Goal: Task Accomplishment & Management: Manage account settings

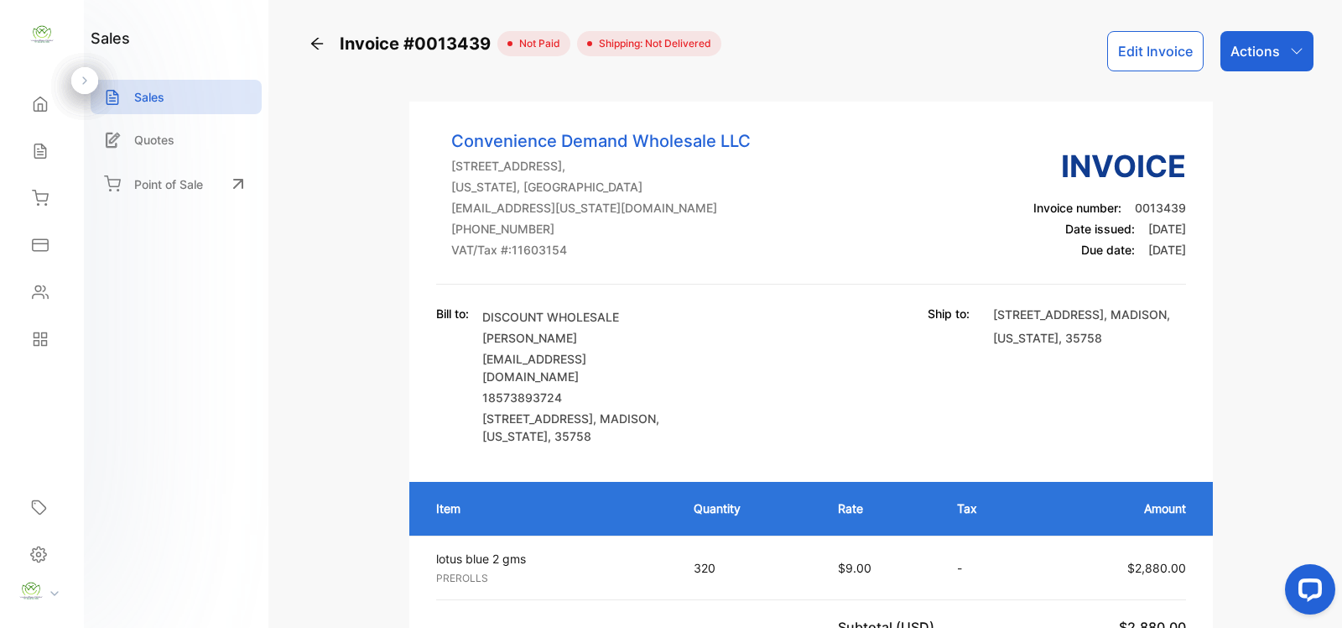
click at [1289, 36] on div "Actions" at bounding box center [1267, 51] width 93 height 40
click at [841, 56] on div "Invoice #0013439 not paid Shipping: Not Delivered Edit Invoice Actions Record p…" at bounding box center [811, 51] width 1005 height 40
click at [34, 109] on icon at bounding box center [40, 104] width 17 height 17
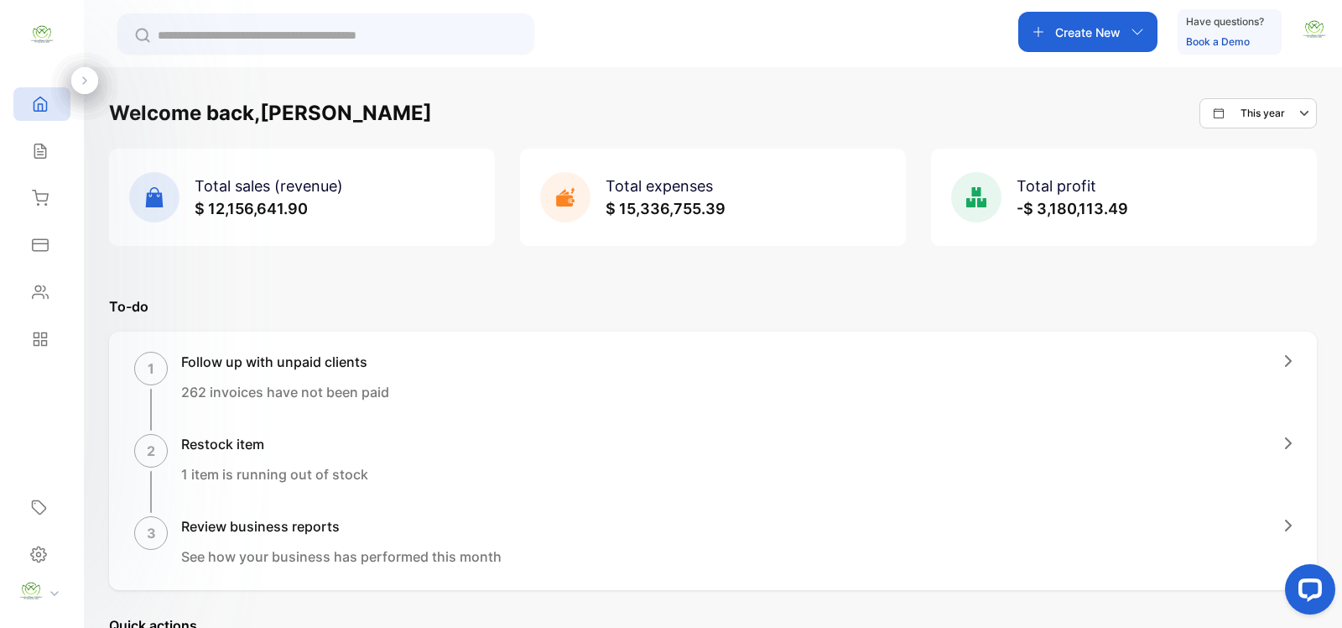
click at [1112, 38] on p "Create New" at bounding box center [1087, 32] width 65 height 18
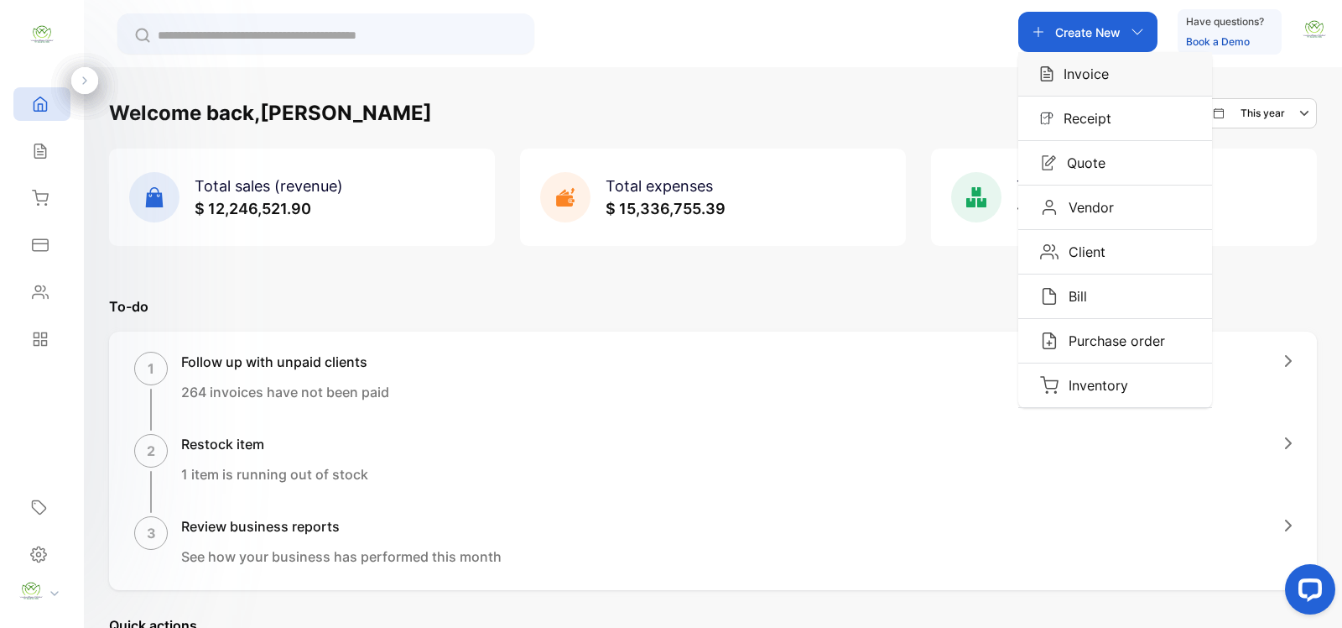
click at [1091, 76] on p "Invoice" at bounding box center [1081, 74] width 55 height 20
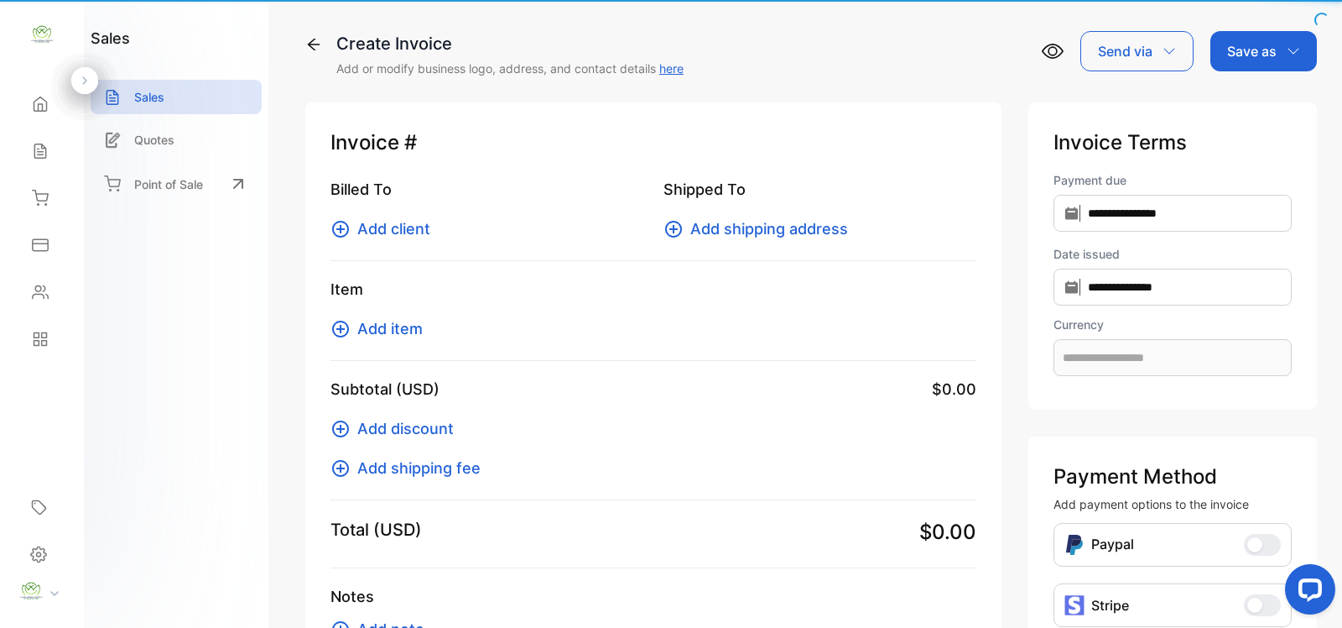
type input "**********"
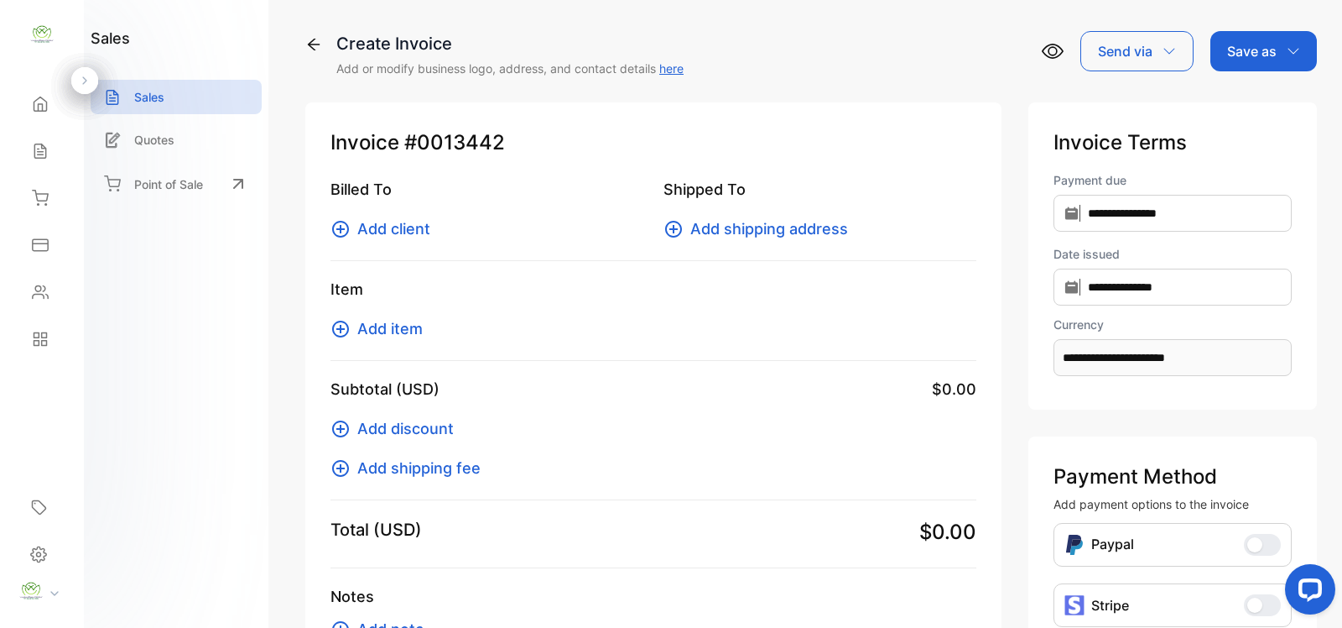
click at [342, 232] on icon at bounding box center [341, 229] width 20 height 20
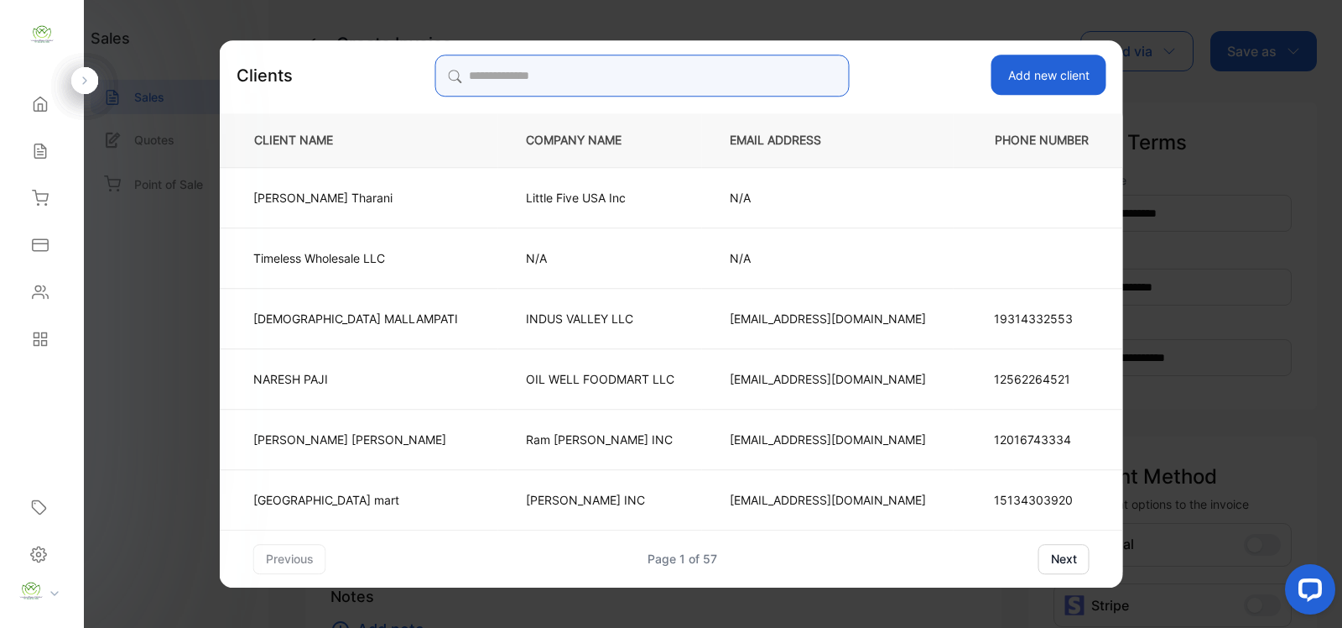
click at [705, 69] on input "search" at bounding box center [642, 76] width 414 height 42
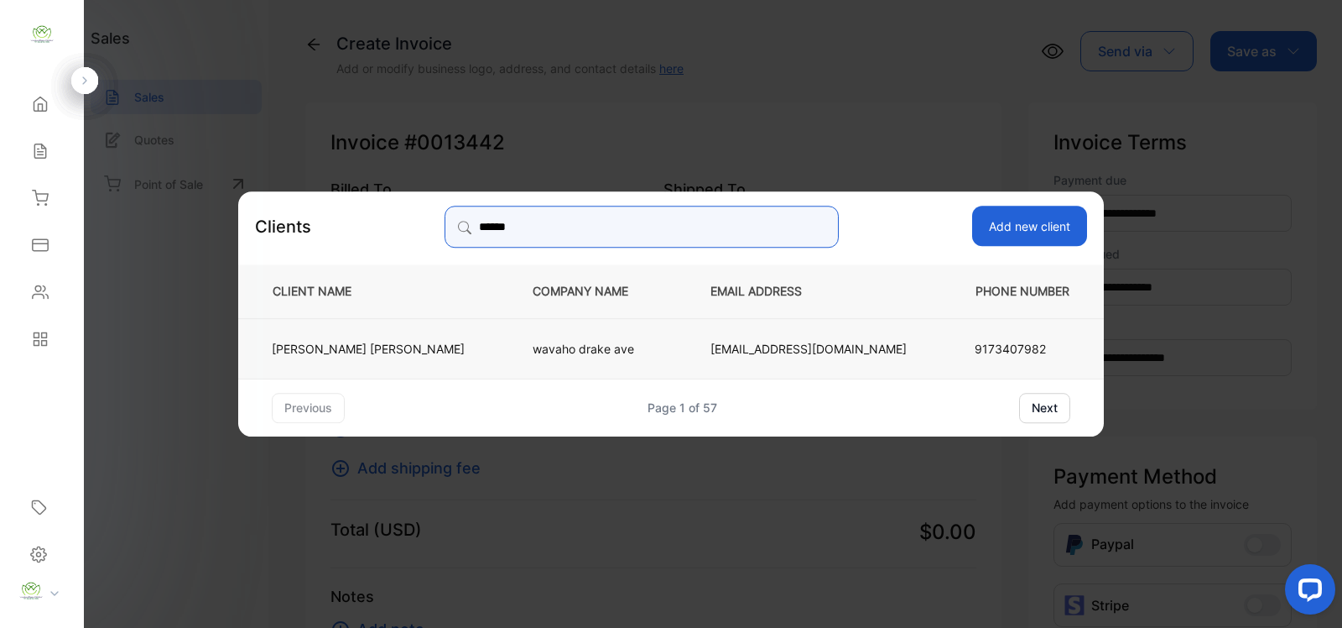
type input "******"
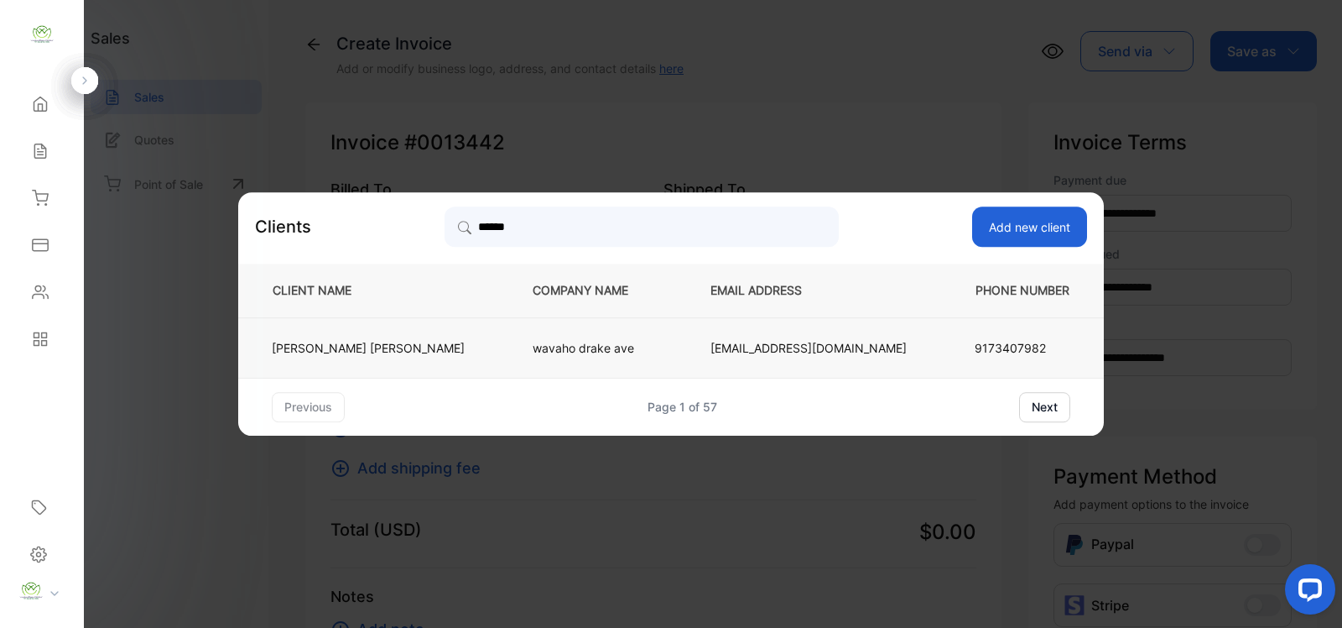
click at [566, 354] on p "wavaho drake ave" at bounding box center [594, 348] width 122 height 18
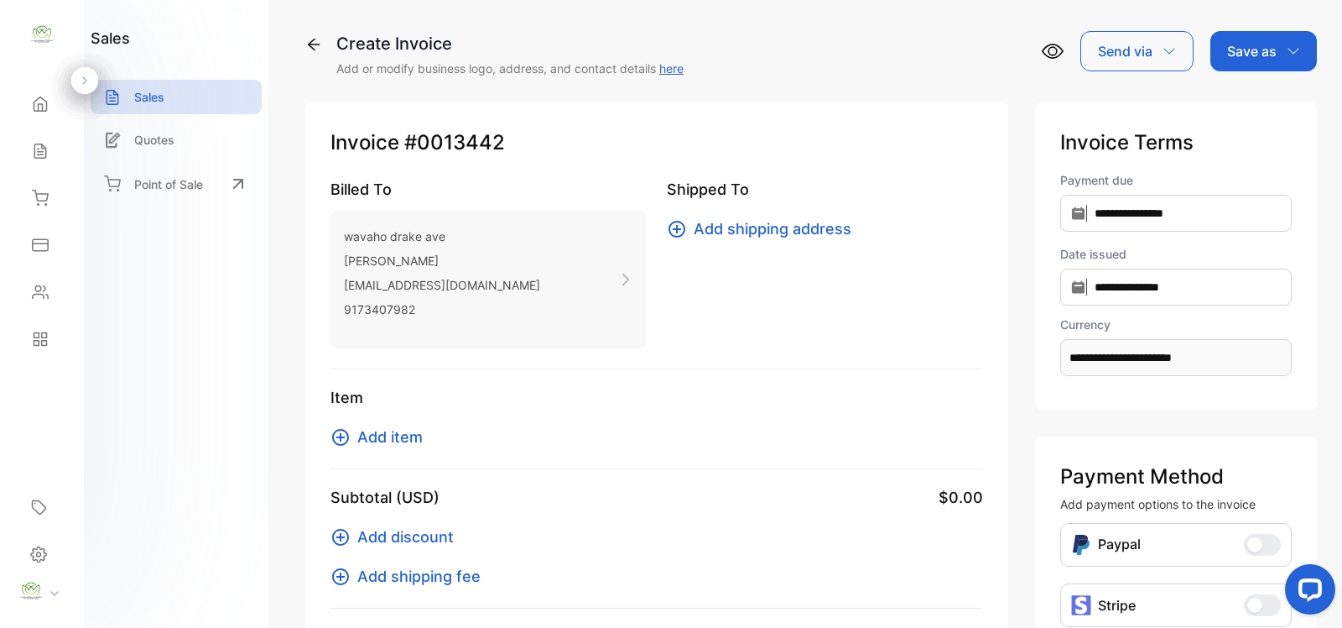
click at [341, 441] on icon at bounding box center [341, 437] width 20 height 20
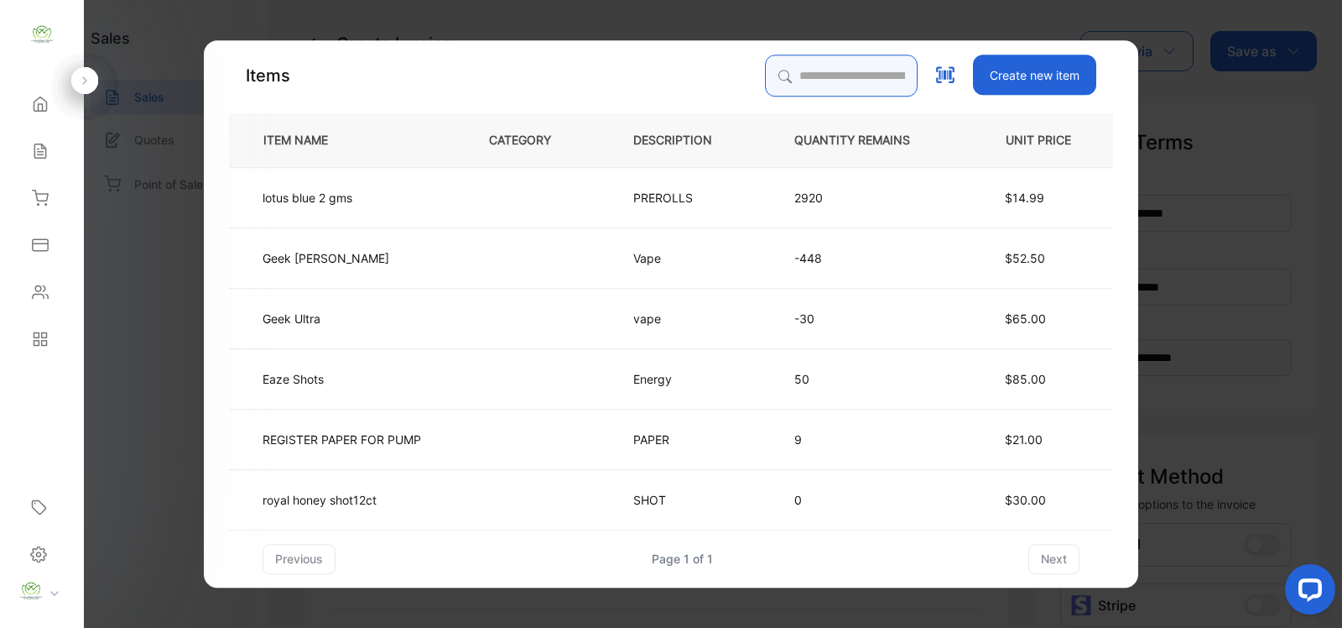
click at [814, 76] on input "search" at bounding box center [841, 76] width 153 height 42
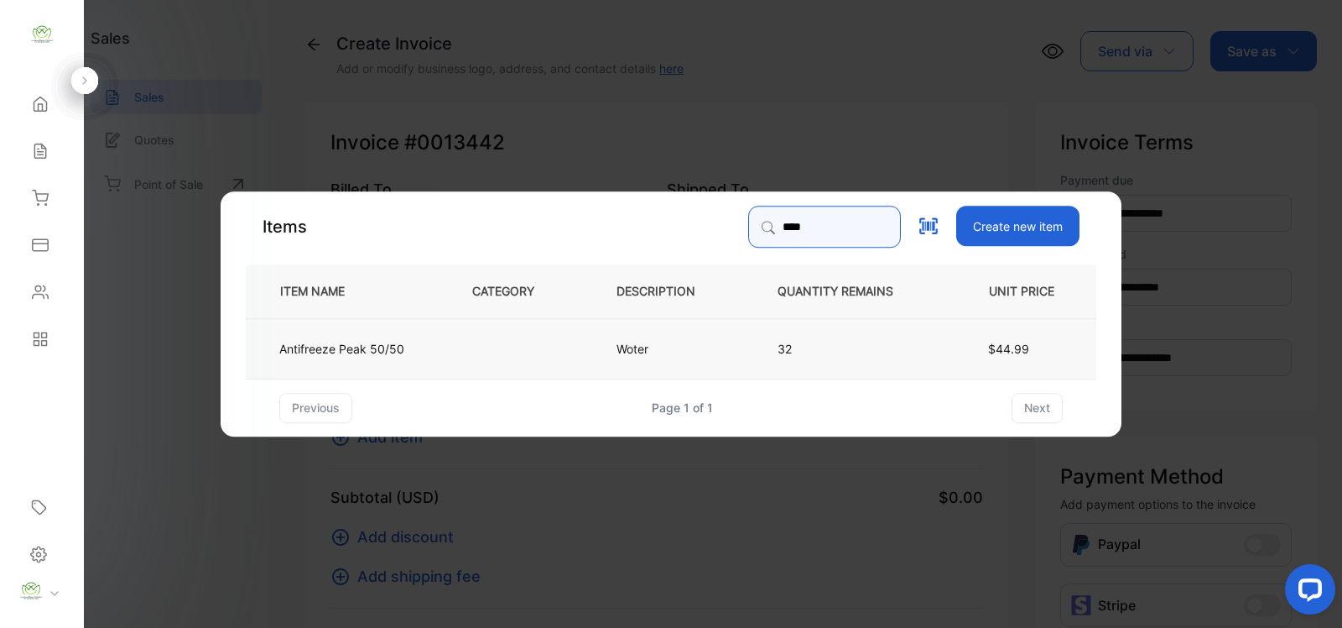
type input "****"
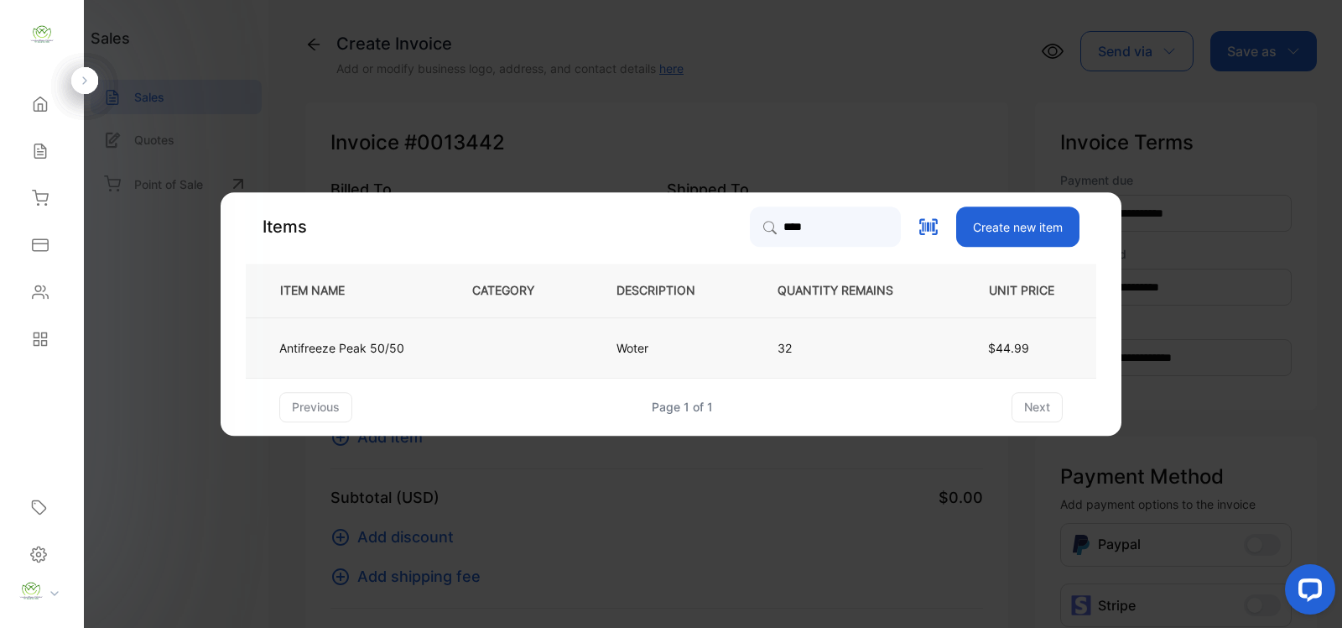
click at [612, 355] on td "Woter" at bounding box center [669, 347] width 161 height 60
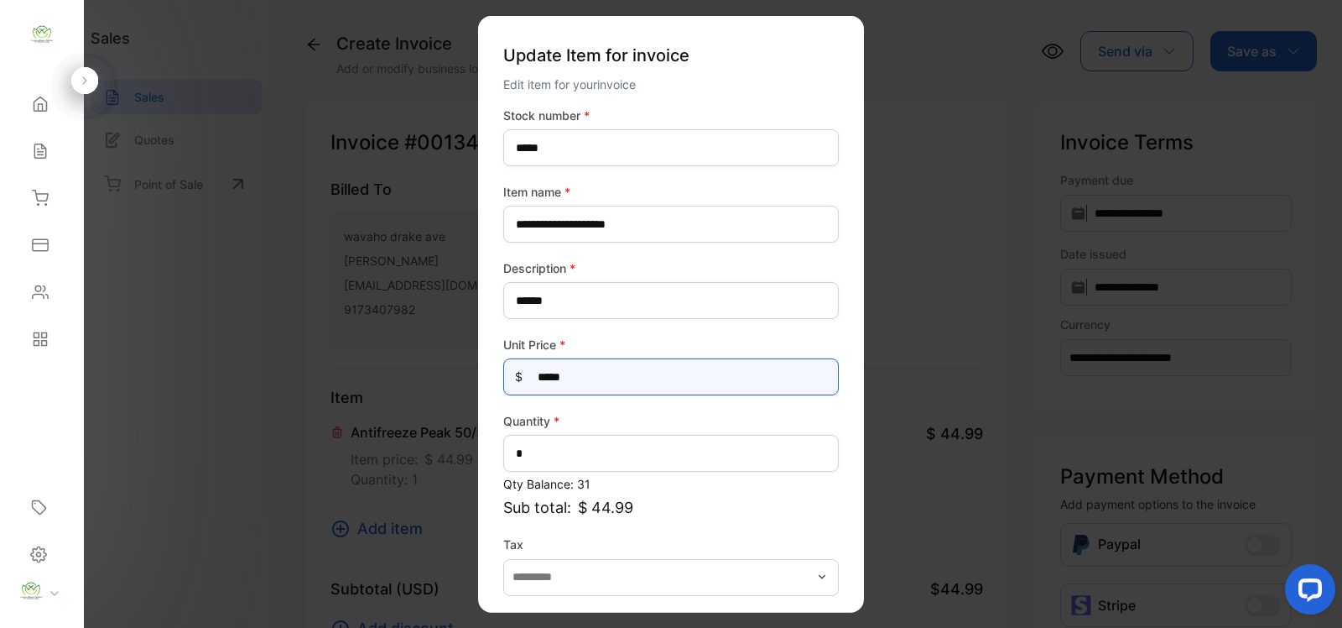
click at [601, 378] on Price-inputprice "*****" at bounding box center [671, 376] width 336 height 37
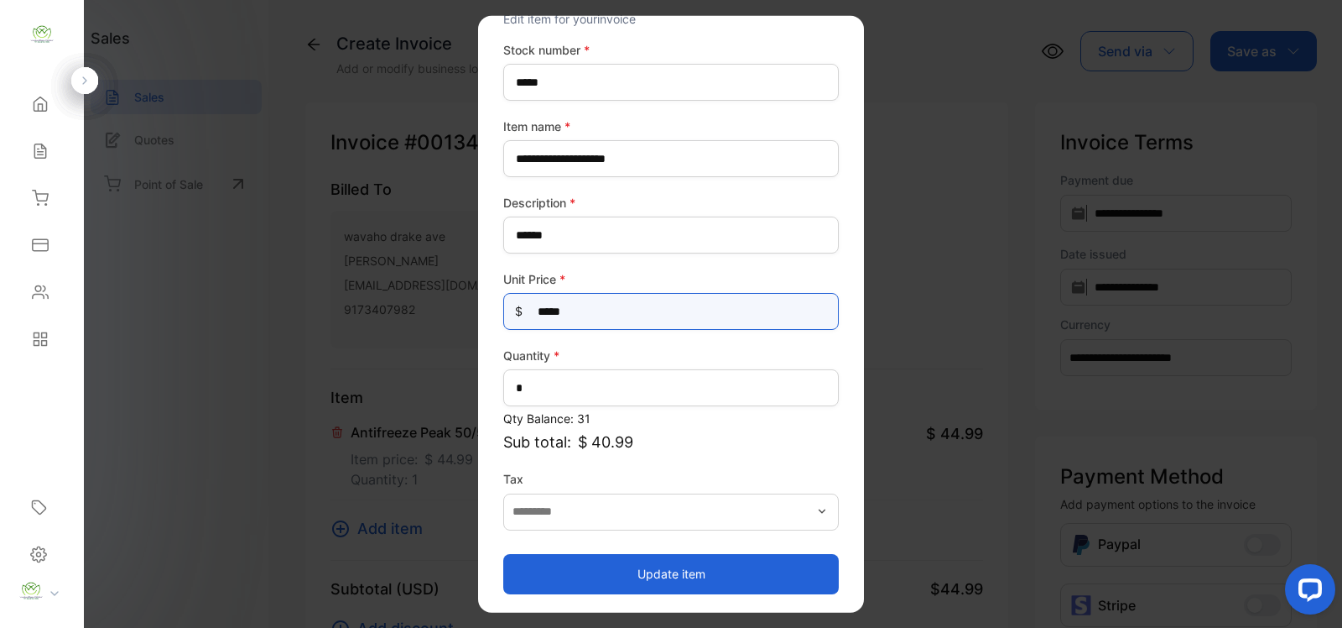
type Price-inputprice "*****"
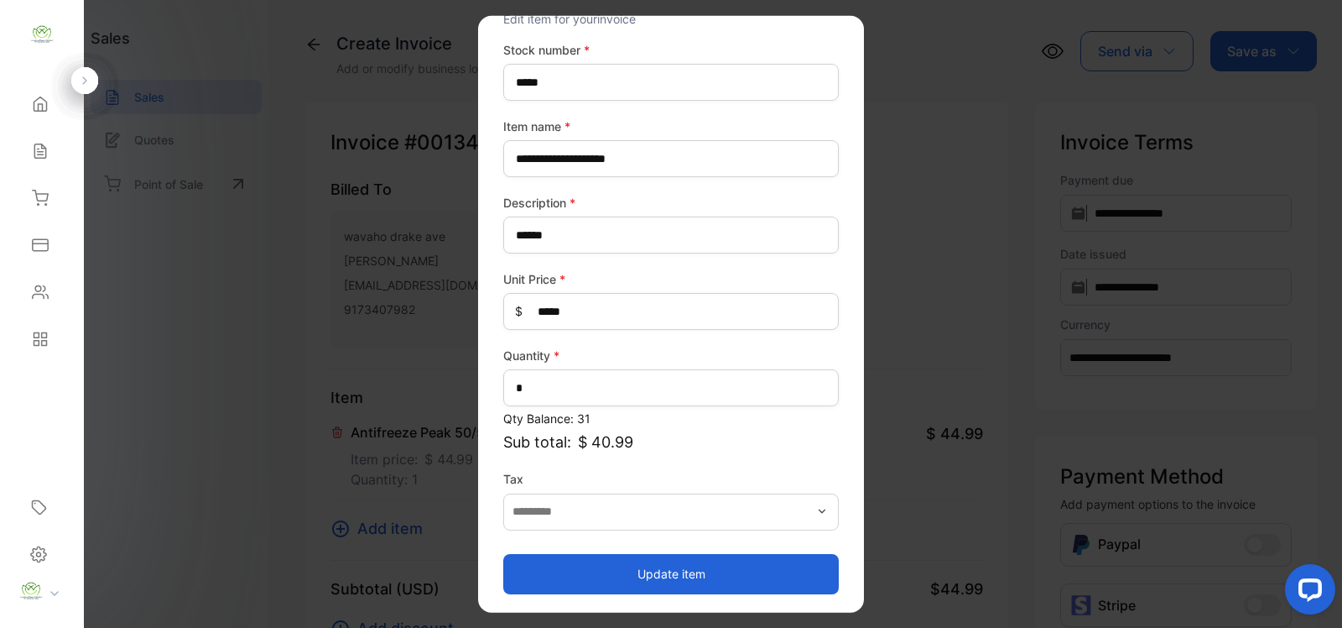
click at [719, 560] on button "Update item" at bounding box center [671, 573] width 336 height 40
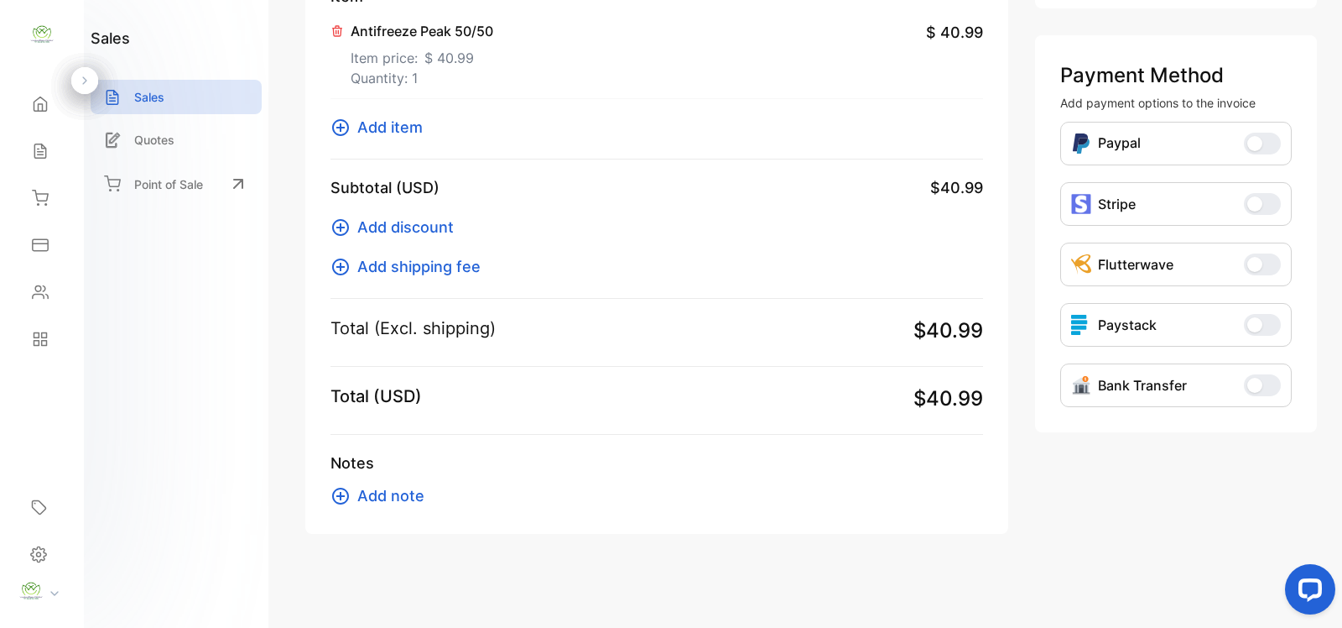
scroll to position [0, 0]
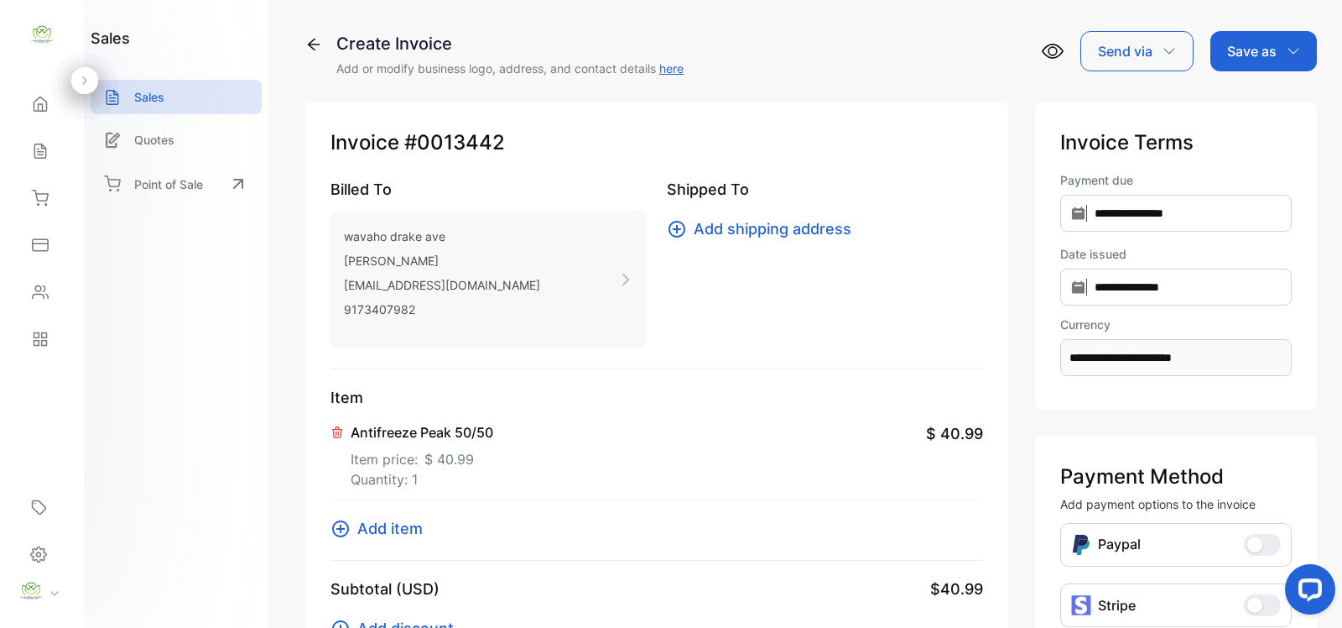
drag, startPoint x: 1277, startPoint y: 53, endPoint x: 1276, endPoint y: 61, distance: 8.4
click at [1277, 55] on div "Save as" at bounding box center [1264, 51] width 107 height 40
click at [1264, 105] on div "Invoice" at bounding box center [1259, 107] width 96 height 34
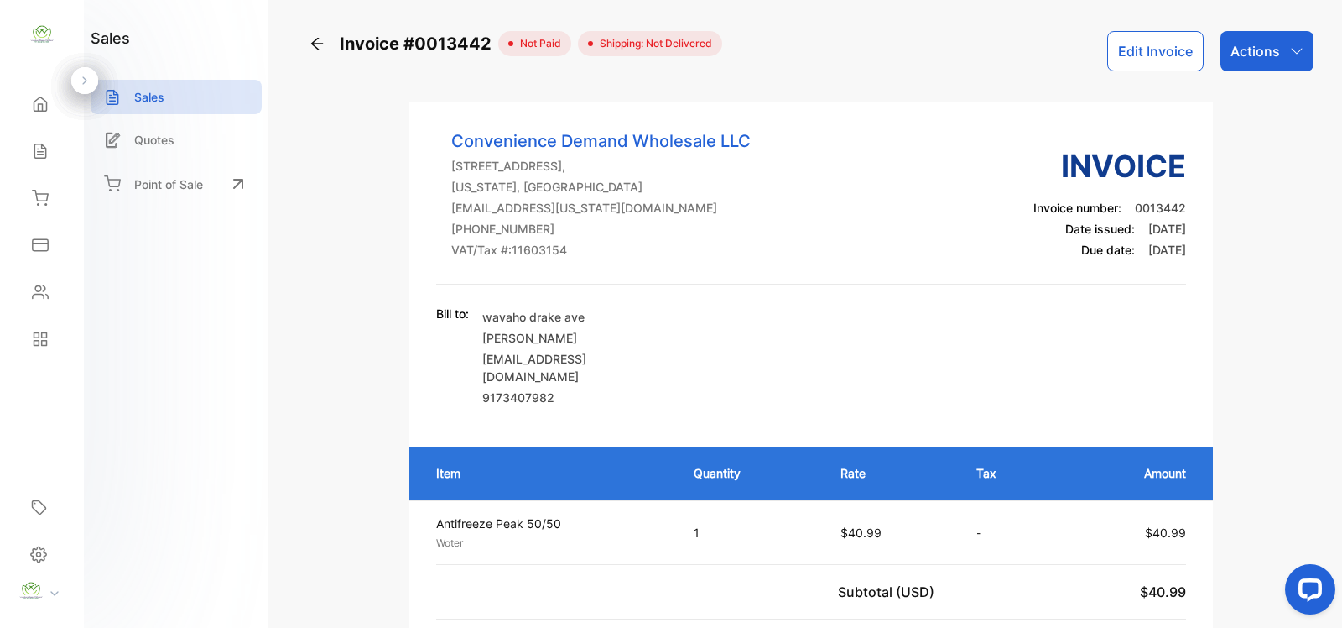
click at [1265, 50] on p "Actions" at bounding box center [1255, 51] width 49 height 20
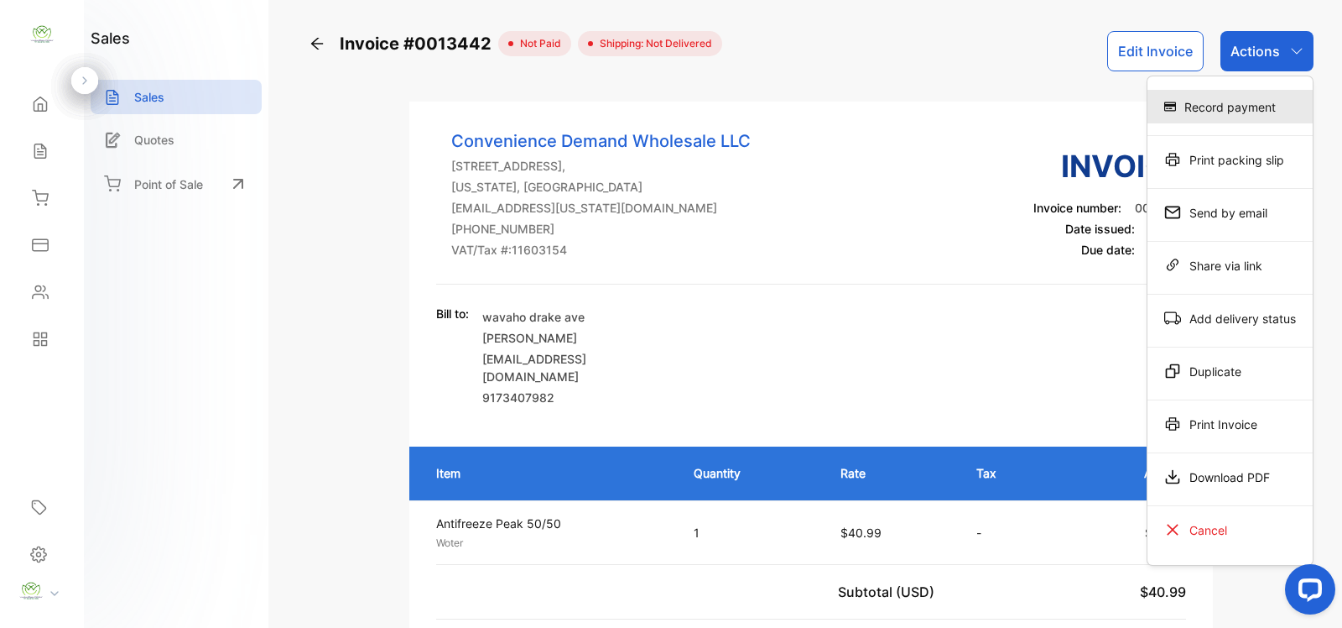
click at [1233, 102] on div "Record payment" at bounding box center [1230, 107] width 165 height 34
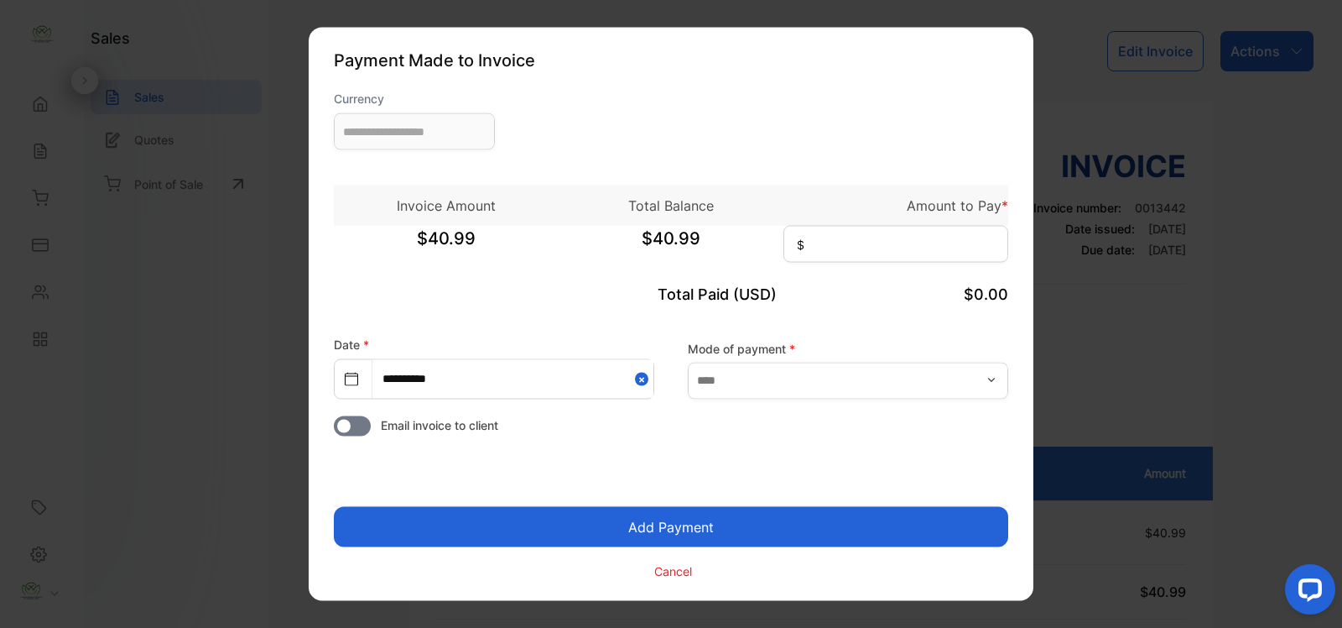
type input "**********"
click at [858, 235] on input at bounding box center [896, 244] width 225 height 37
type input "*****"
click at [883, 383] on input "text" at bounding box center [848, 380] width 320 height 37
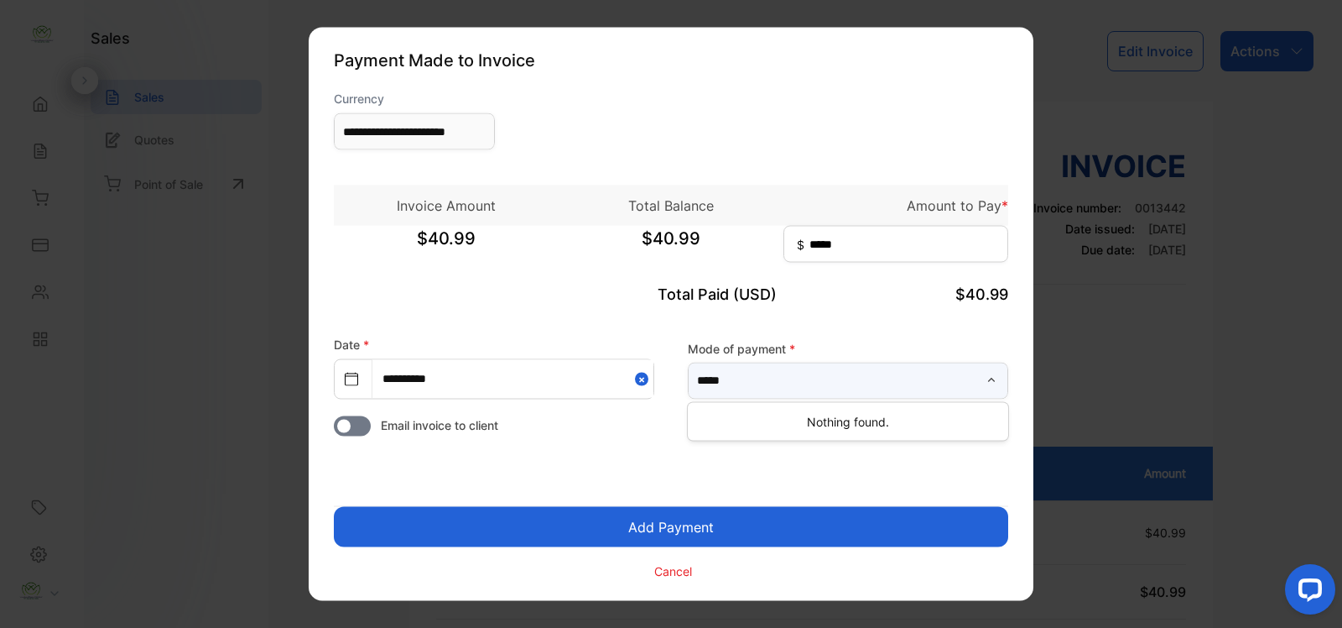
type input "*****"
click at [722, 526] on button "Add Payment" at bounding box center [671, 527] width 674 height 40
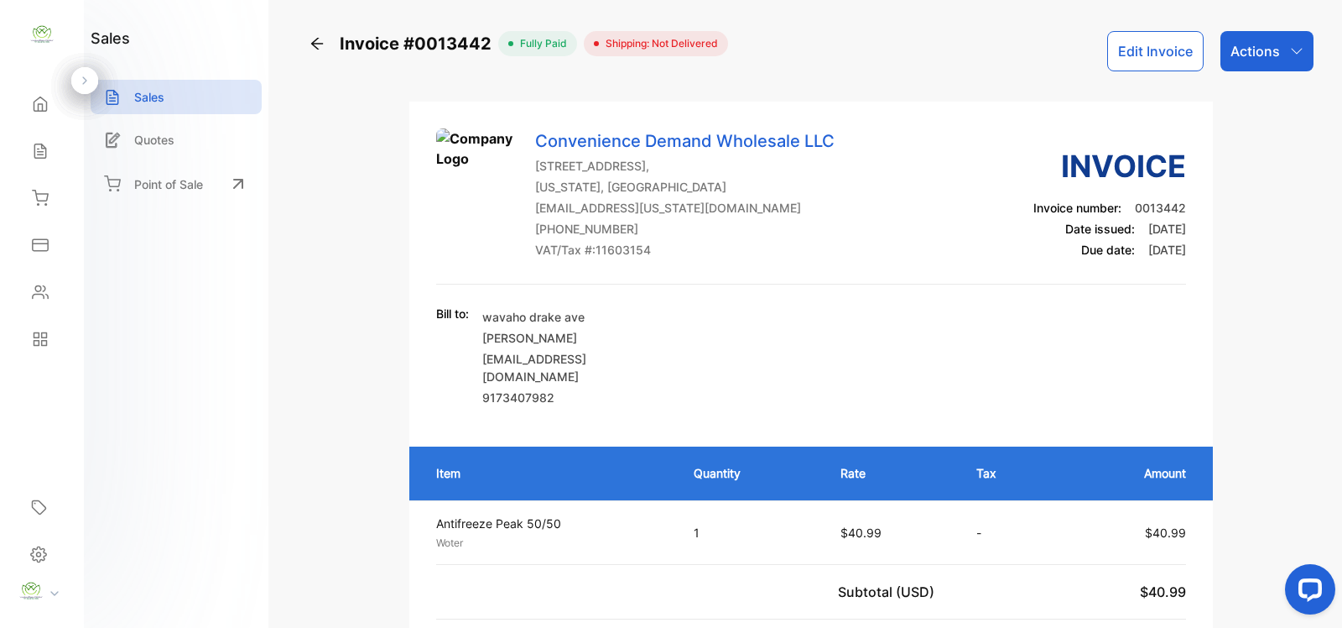
click at [1279, 56] on div "Actions" at bounding box center [1267, 51] width 93 height 40
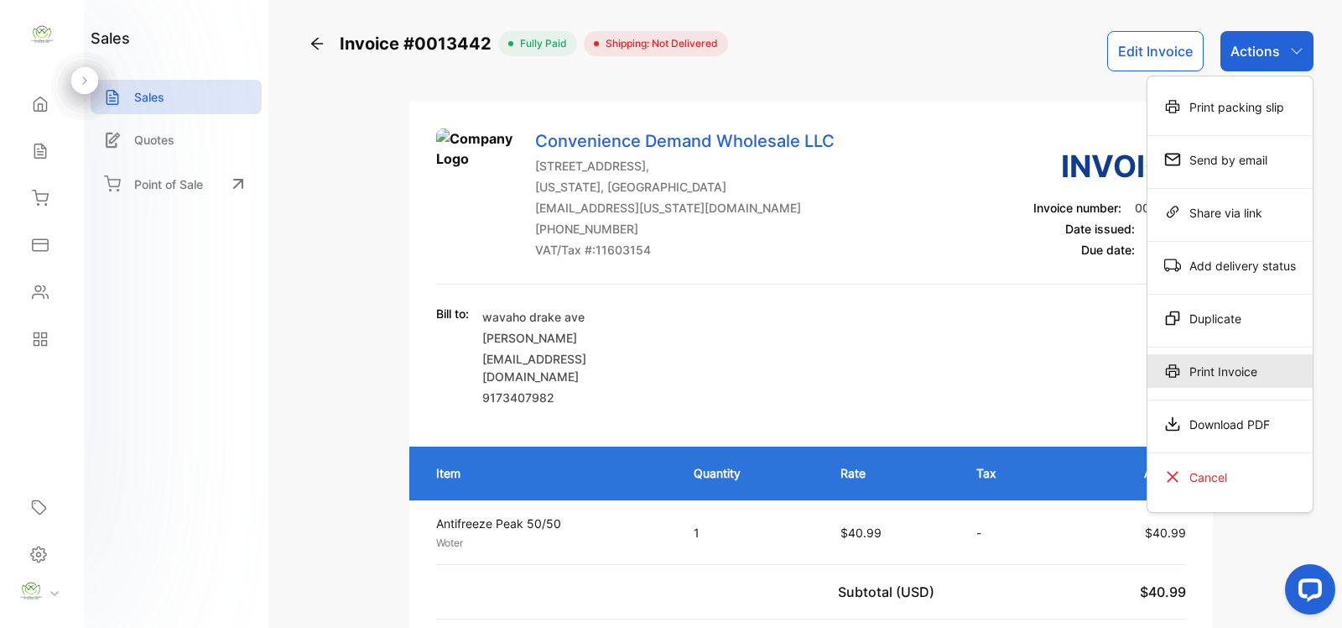
click at [1231, 375] on div "Print Invoice" at bounding box center [1230, 371] width 165 height 34
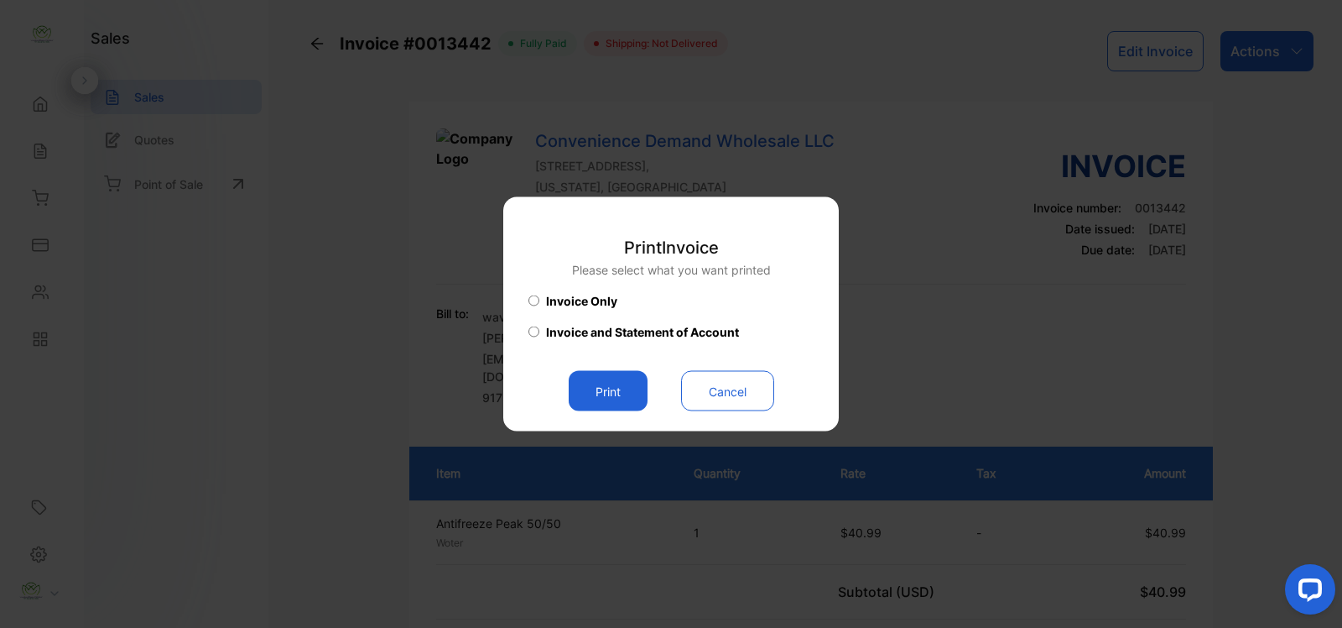
click at [591, 384] on button "Print" at bounding box center [608, 391] width 79 height 40
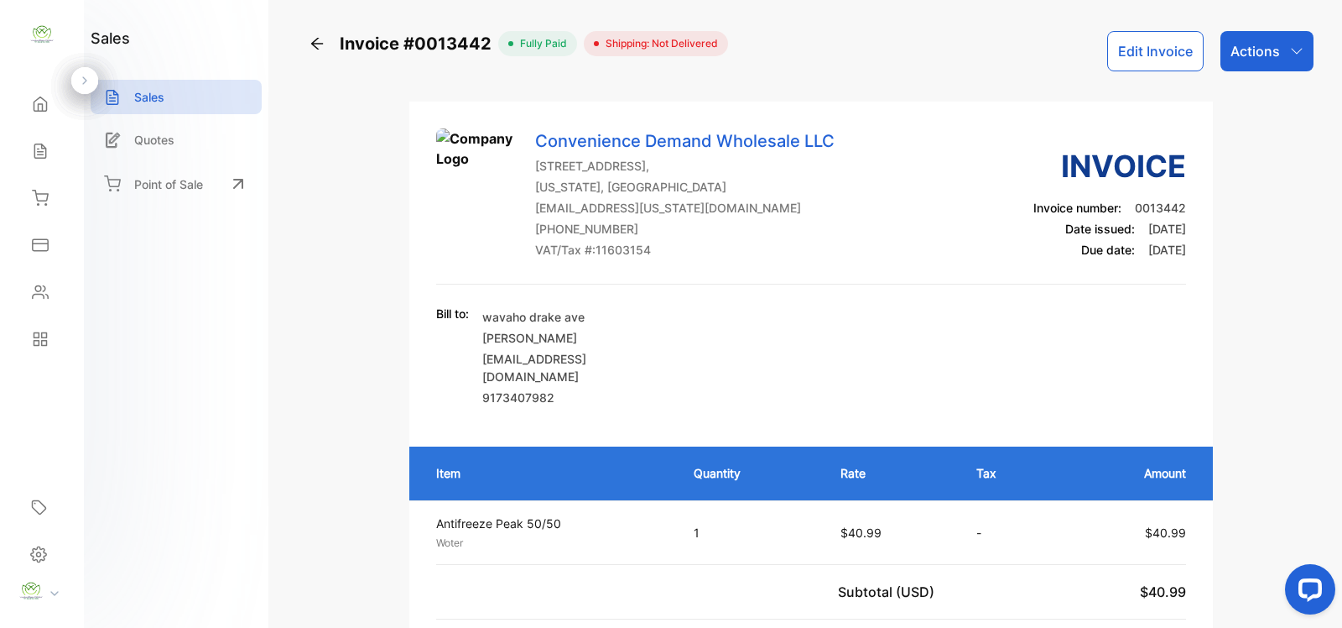
click at [159, 102] on p "Sales" at bounding box center [149, 97] width 30 height 18
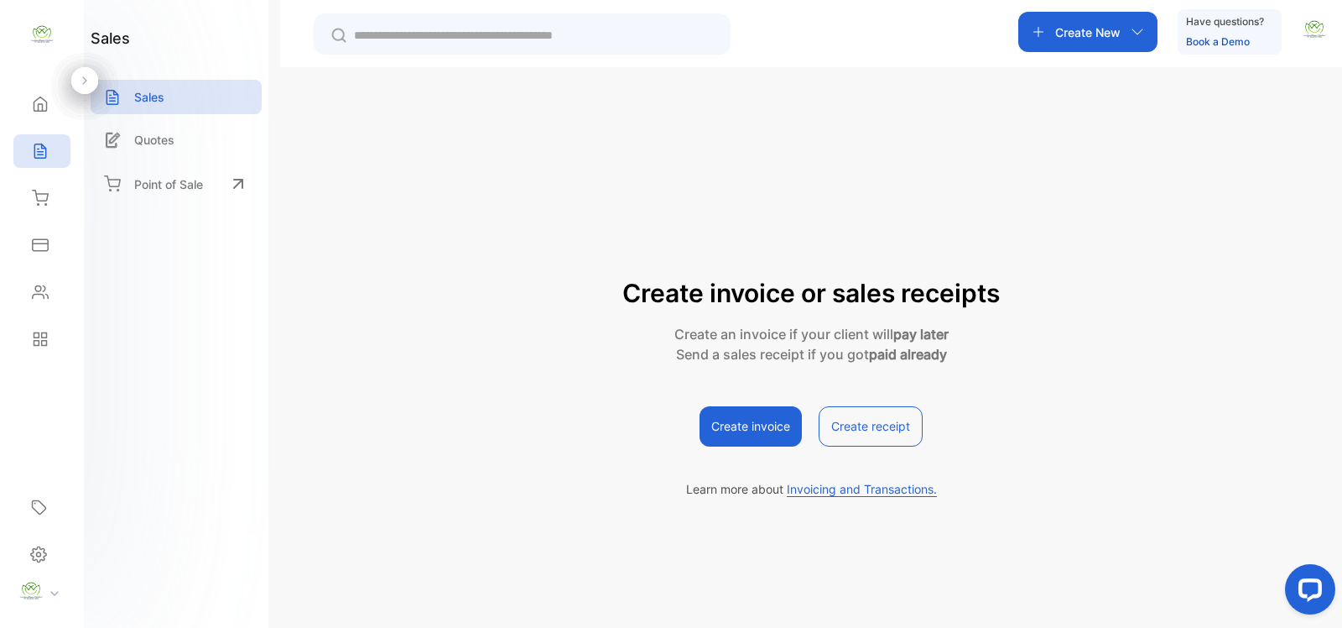
click at [169, 93] on div "Sales" at bounding box center [176, 97] width 171 height 34
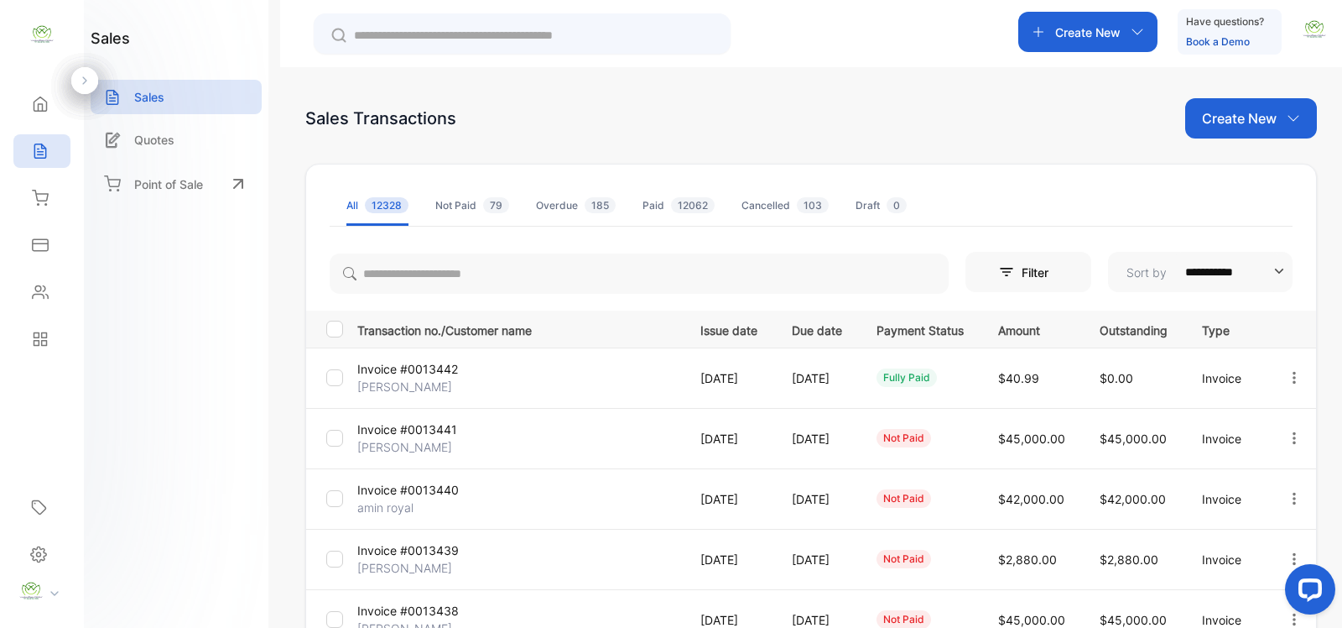
click at [1248, 111] on p "Create New" at bounding box center [1239, 118] width 75 height 20
click at [1243, 177] on span "Invoice" at bounding box center [1253, 174] width 39 height 18
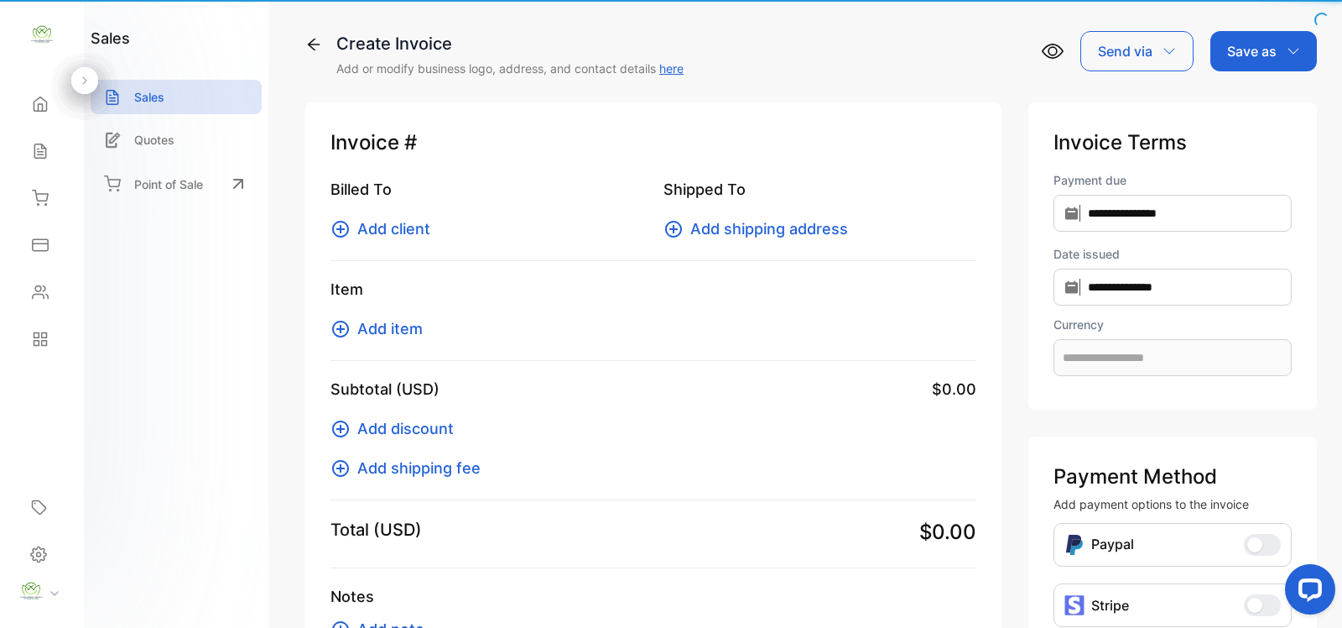
type input "**********"
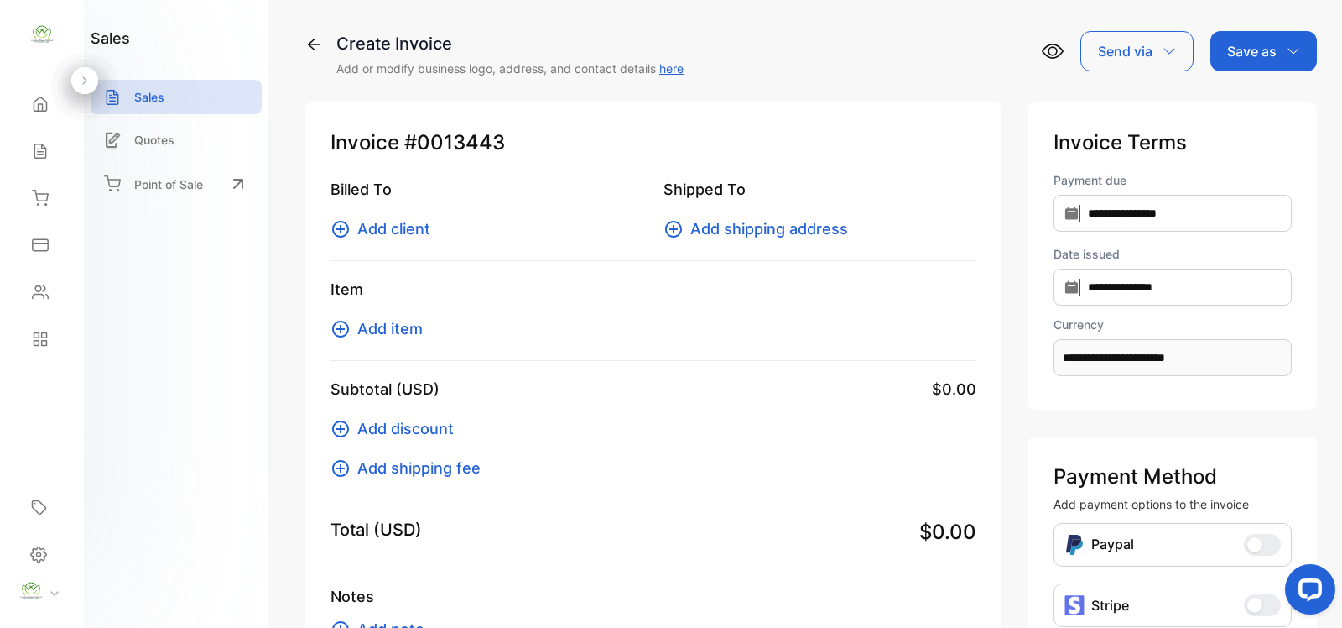
click at [383, 231] on span "Add client" at bounding box center [393, 228] width 73 height 23
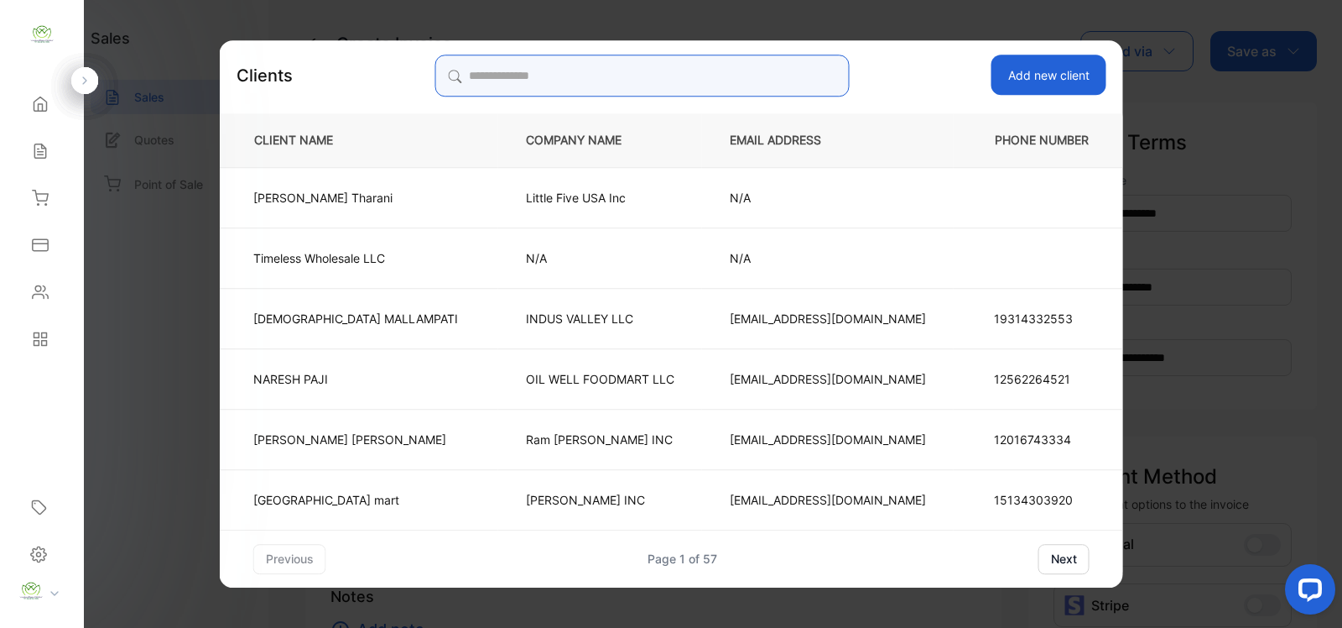
click at [503, 71] on input "search" at bounding box center [642, 76] width 414 height 42
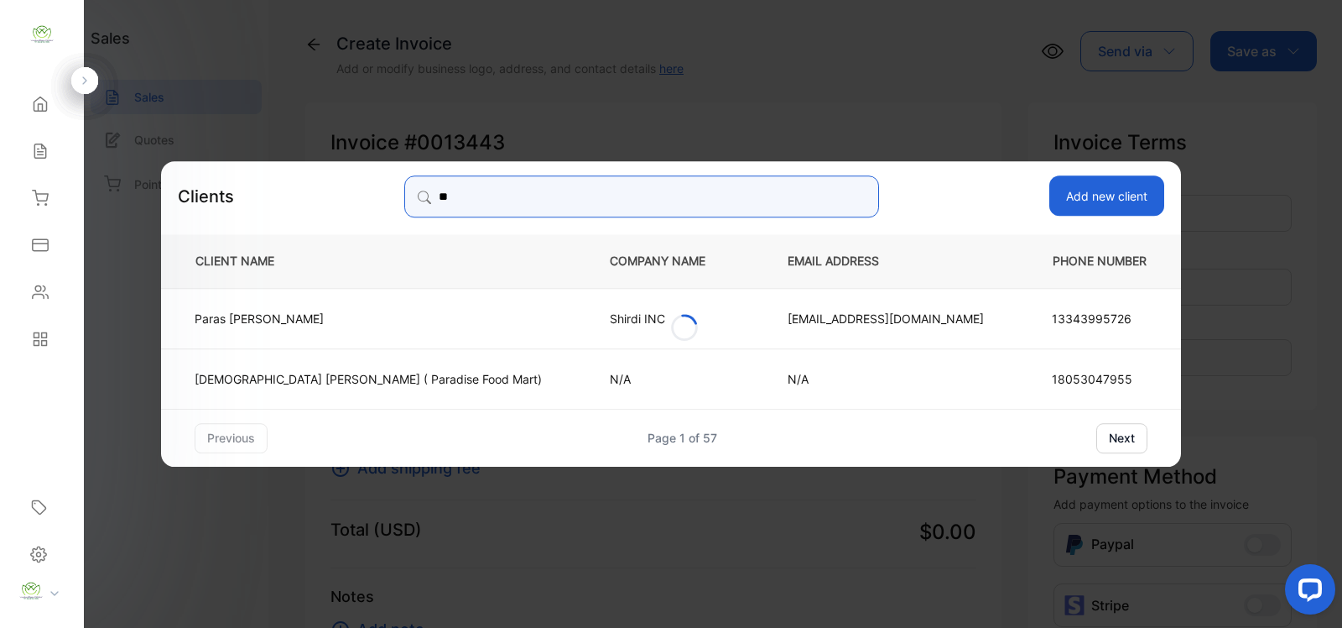
type input "*"
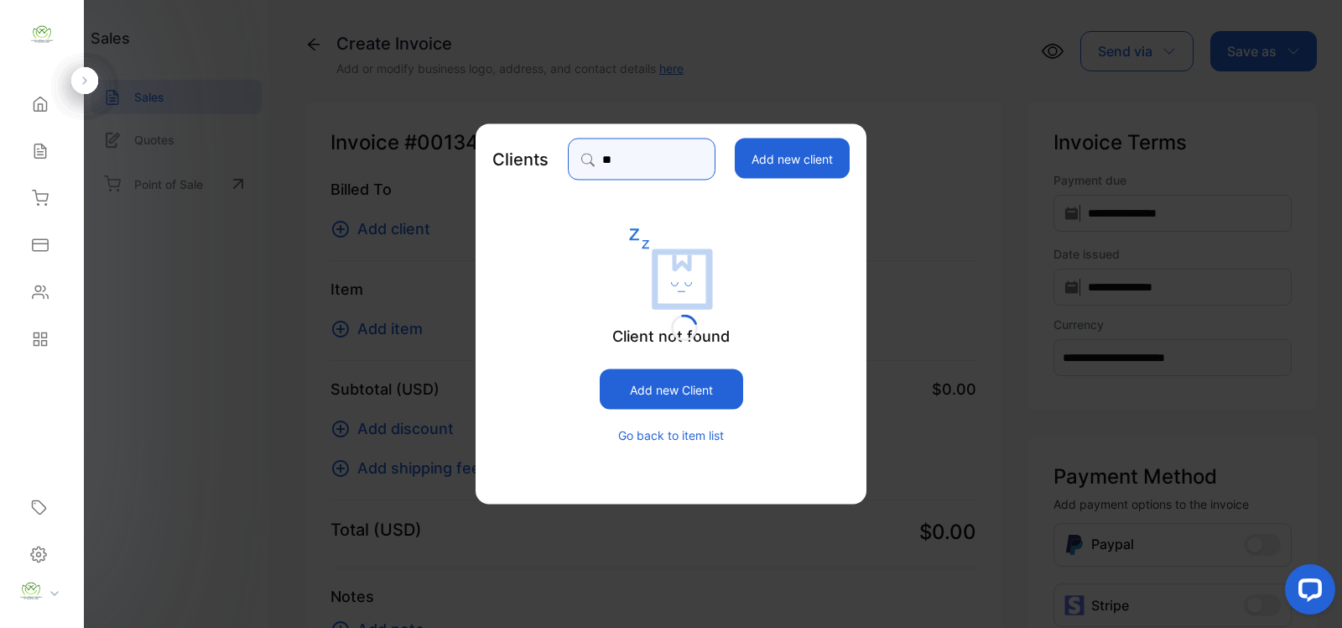
type input "*"
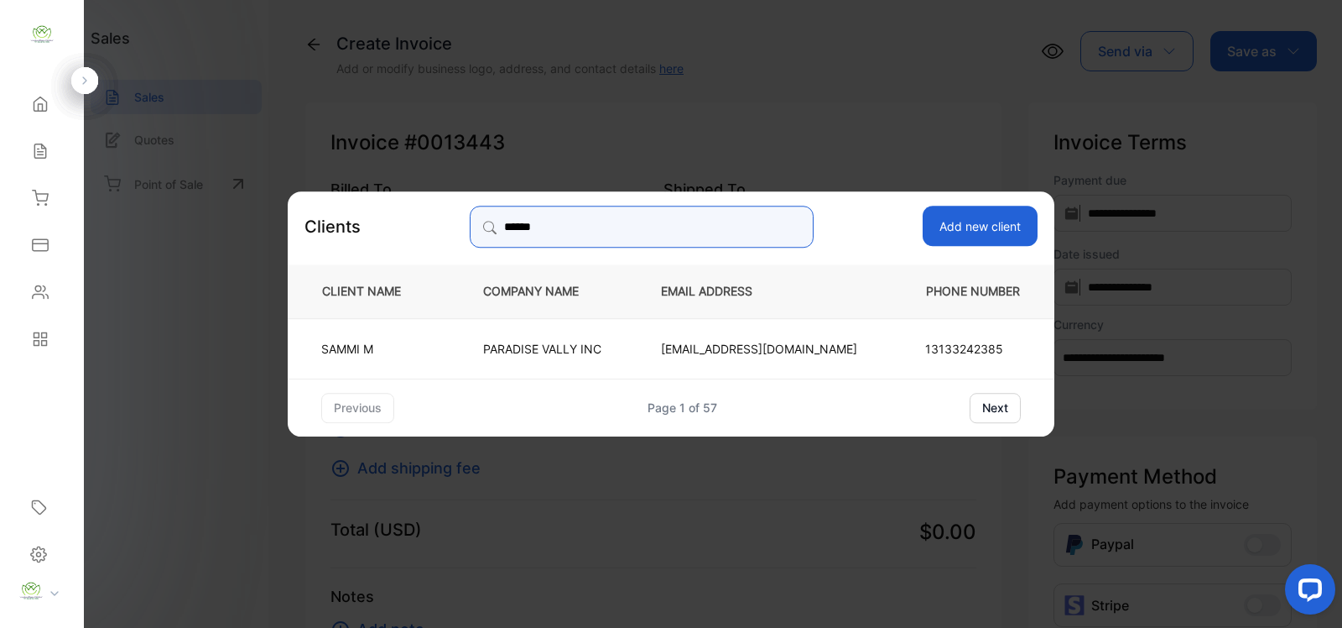
type input "******"
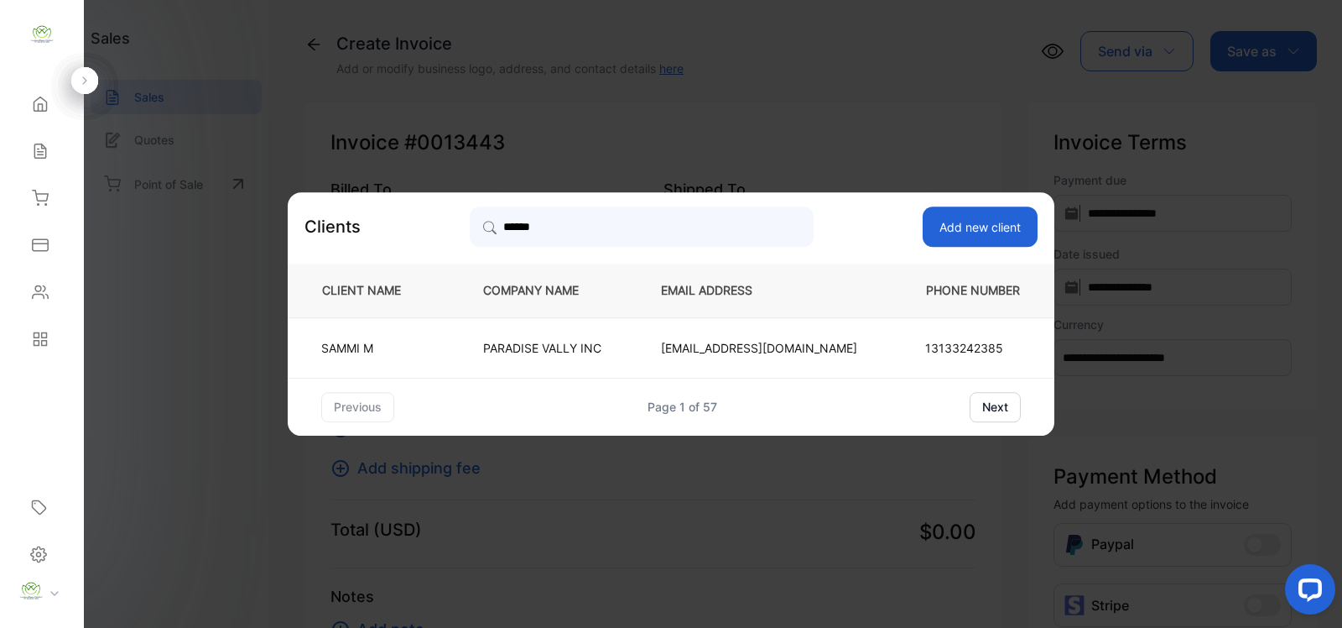
click at [543, 345] on p "PARADISE VALLY INC" at bounding box center [544, 348] width 122 height 18
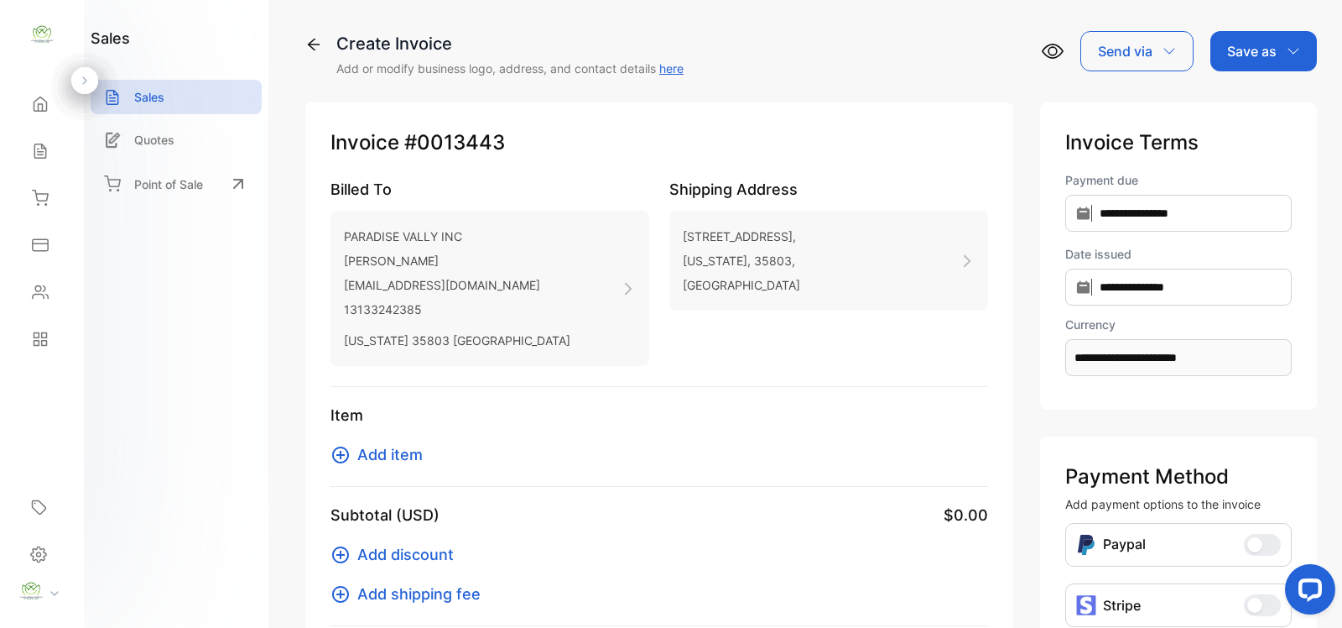
click at [409, 451] on span "Add item" at bounding box center [389, 454] width 65 height 23
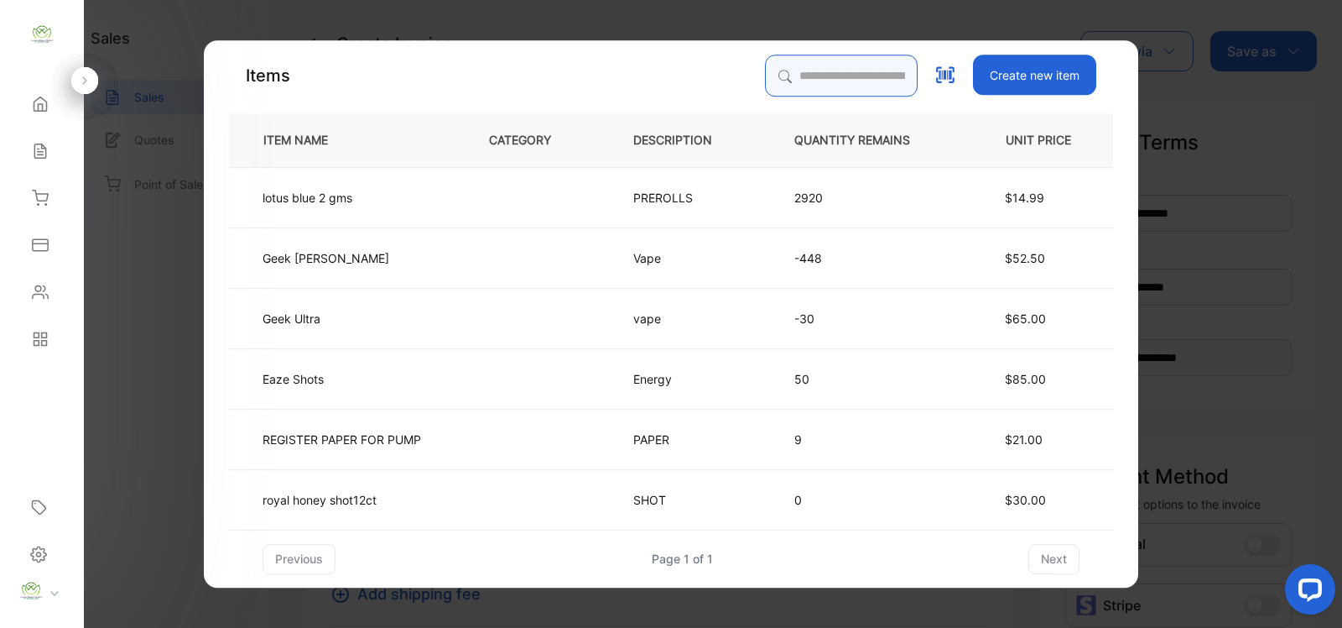
click at [794, 78] on input "search" at bounding box center [841, 76] width 153 height 42
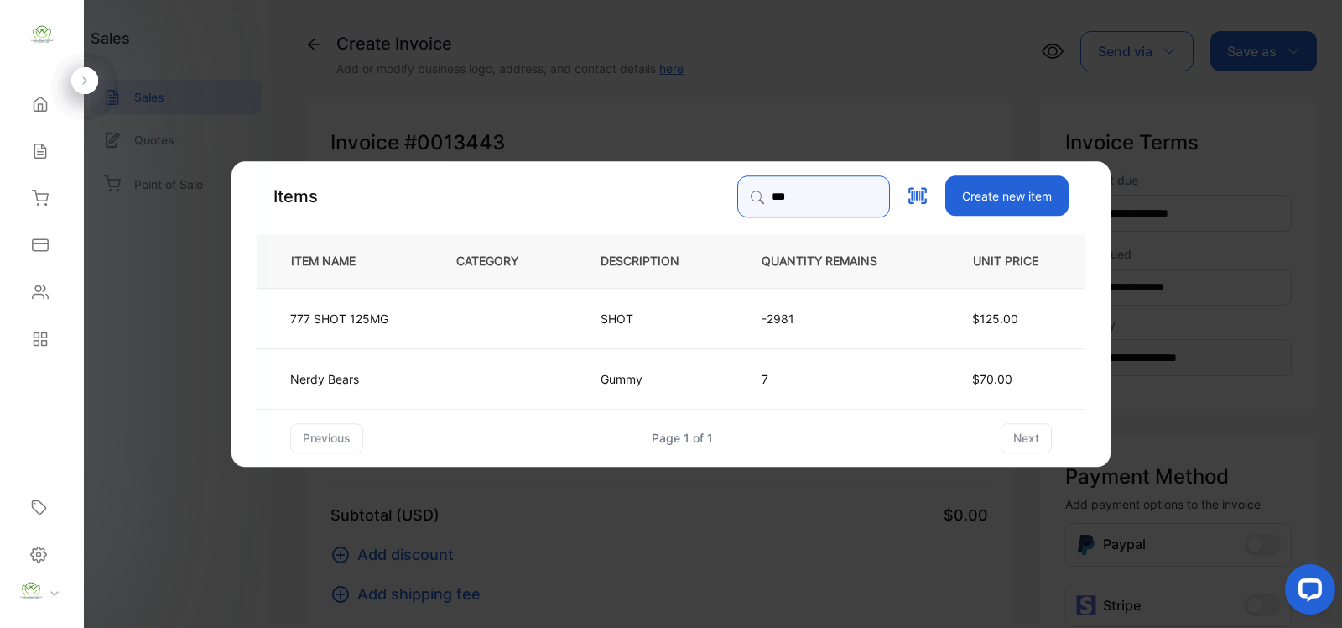
type input "***"
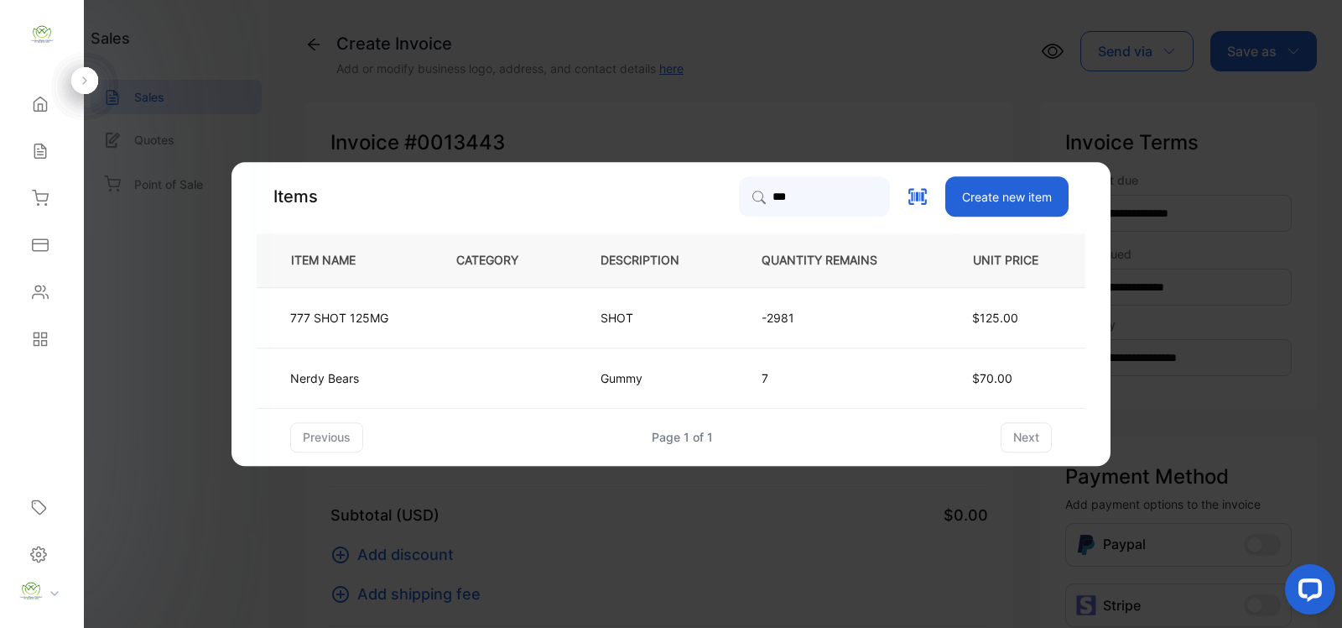
click at [543, 310] on td at bounding box center [501, 317] width 144 height 60
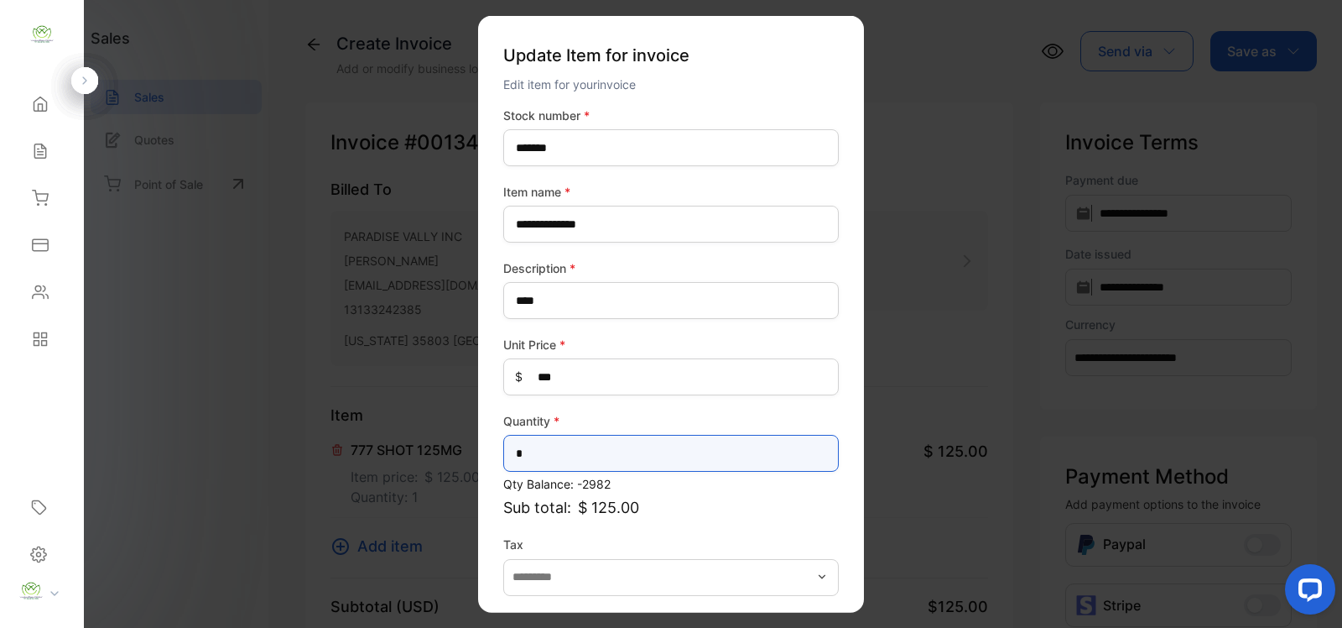
click at [539, 454] on input "*" at bounding box center [671, 453] width 336 height 37
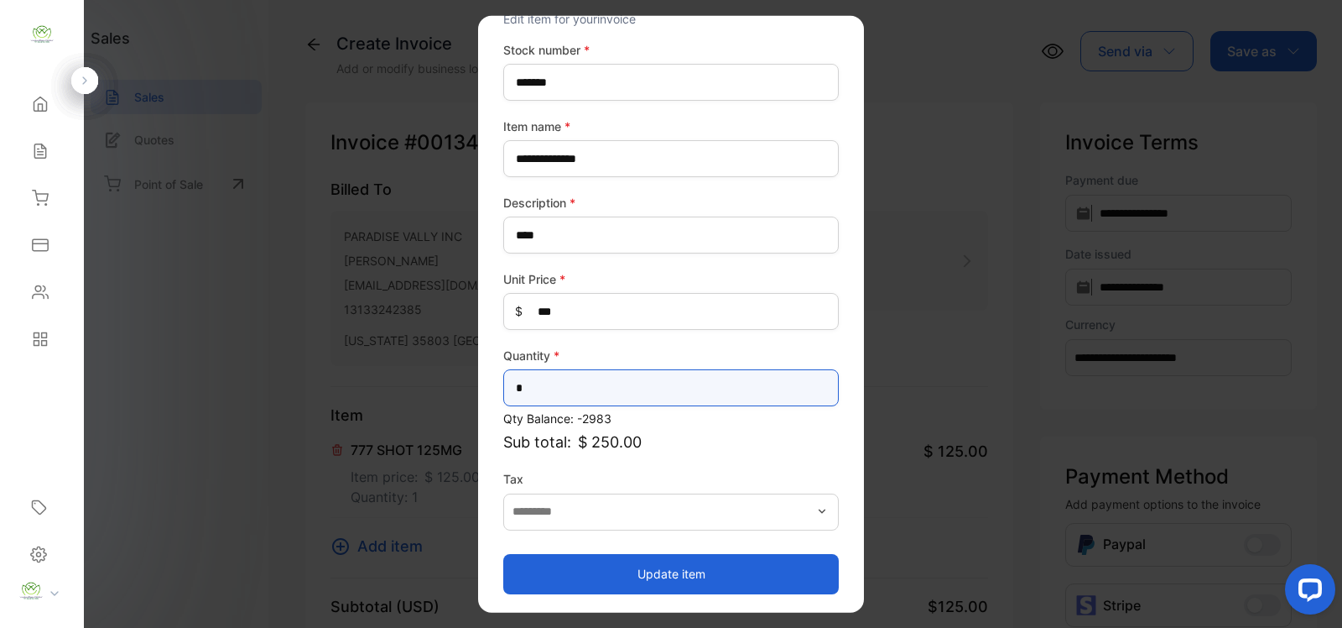
type input "*"
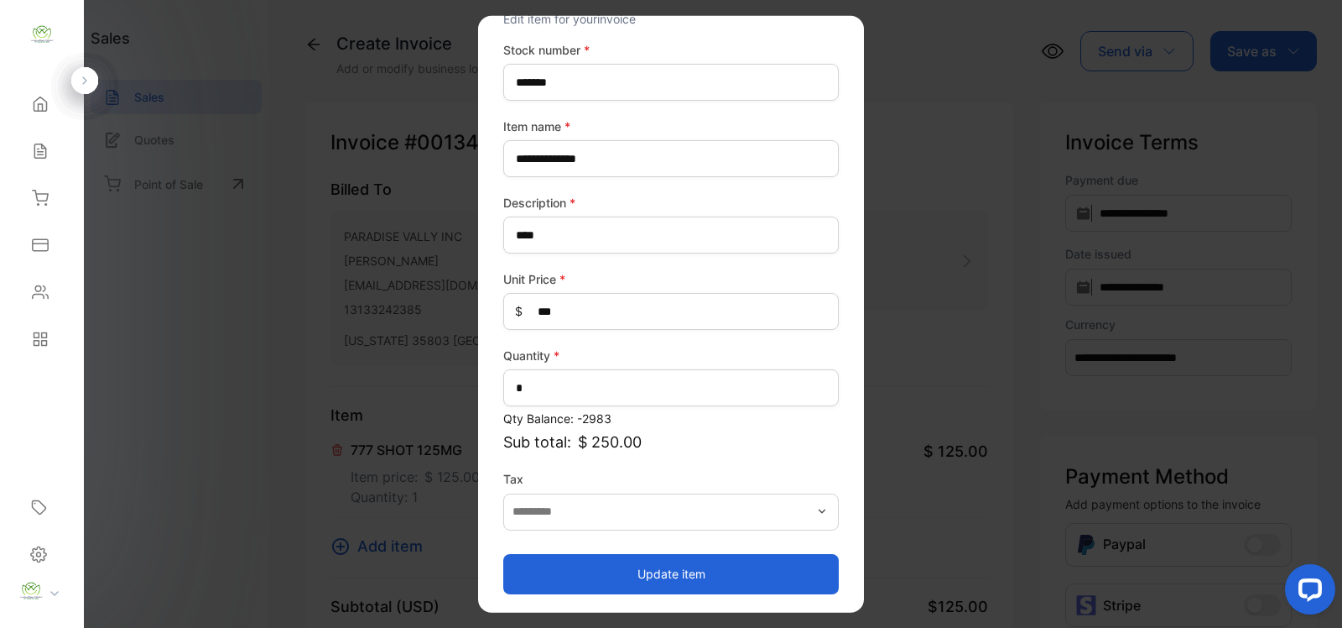
click at [660, 569] on button "Update item" at bounding box center [671, 573] width 336 height 40
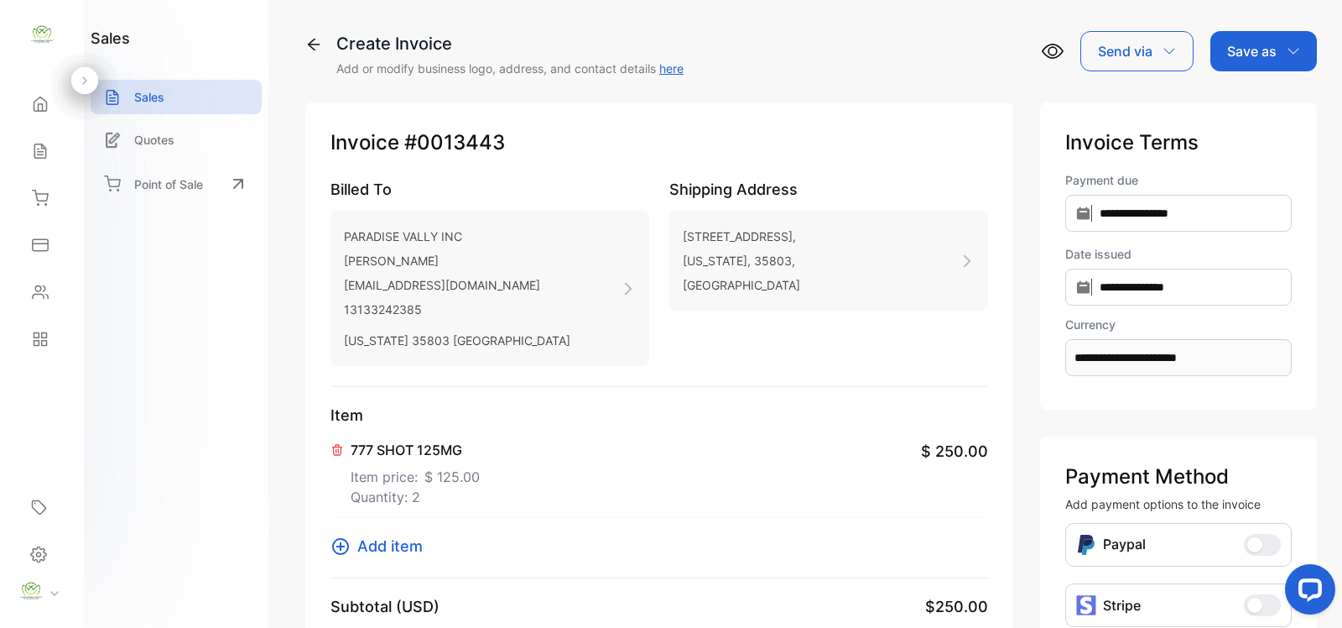
click at [1251, 50] on p "Save as" at bounding box center [1251, 51] width 49 height 20
click at [1242, 110] on div "Invoice" at bounding box center [1259, 107] width 96 height 34
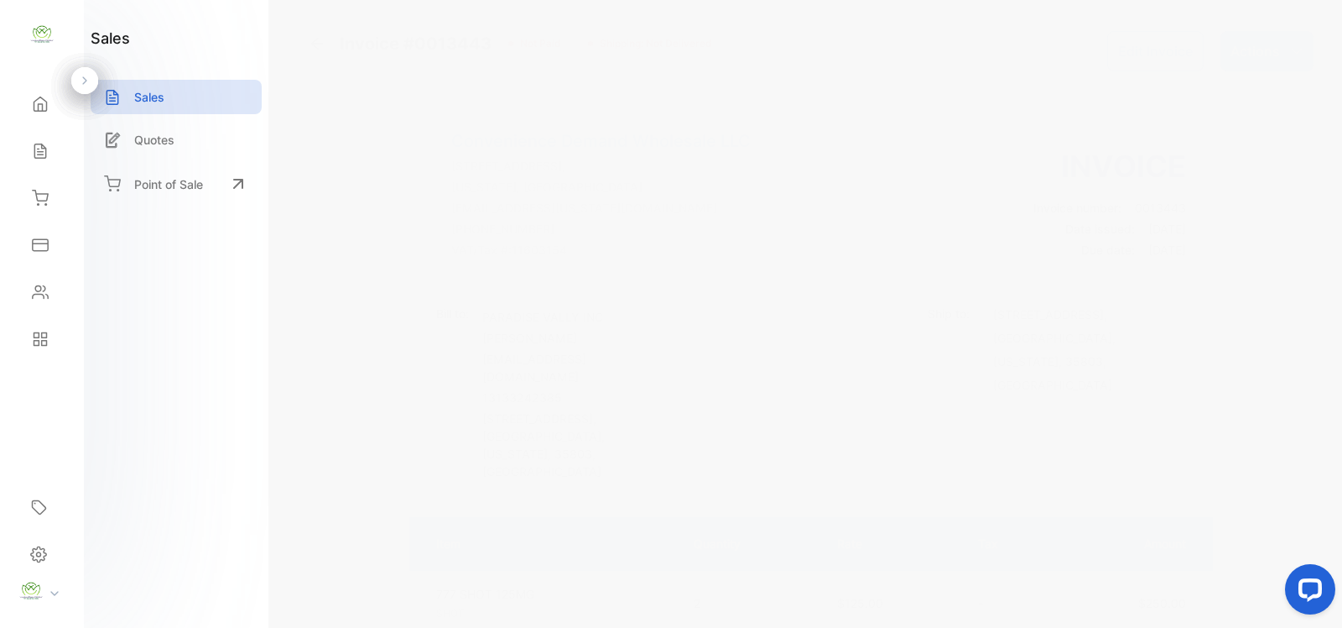
click at [1252, 55] on p "Actions" at bounding box center [1255, 51] width 49 height 20
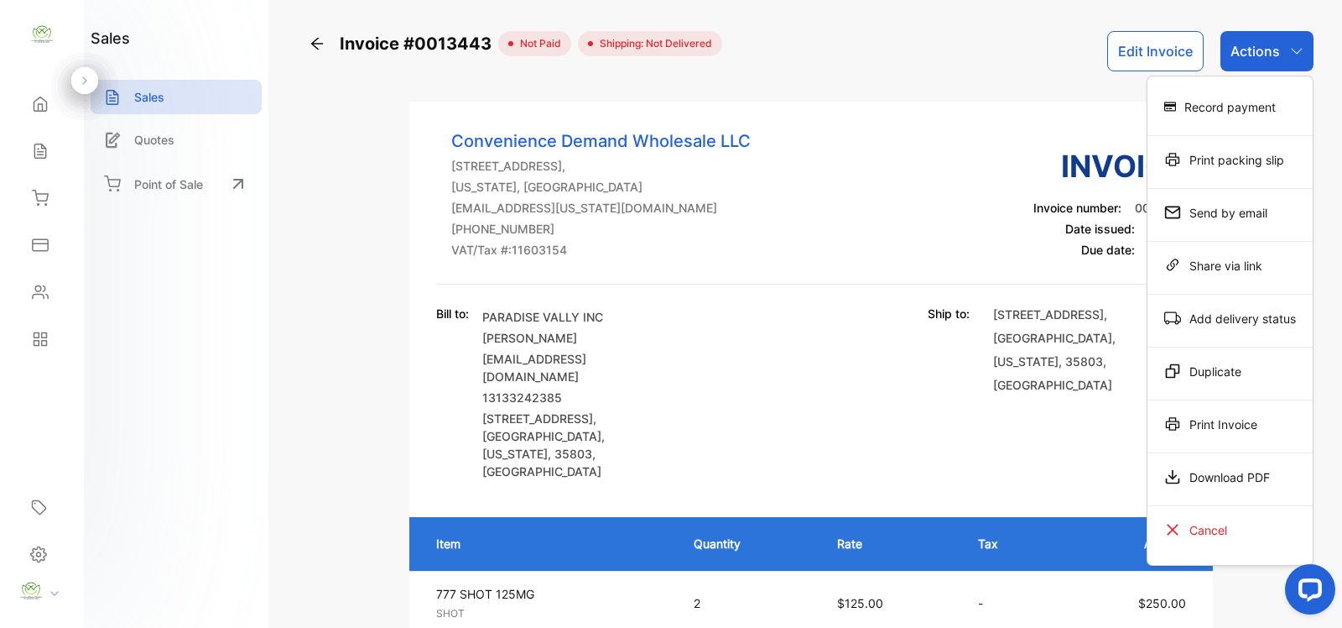
click at [1239, 105] on div "Record payment" at bounding box center [1230, 107] width 165 height 34
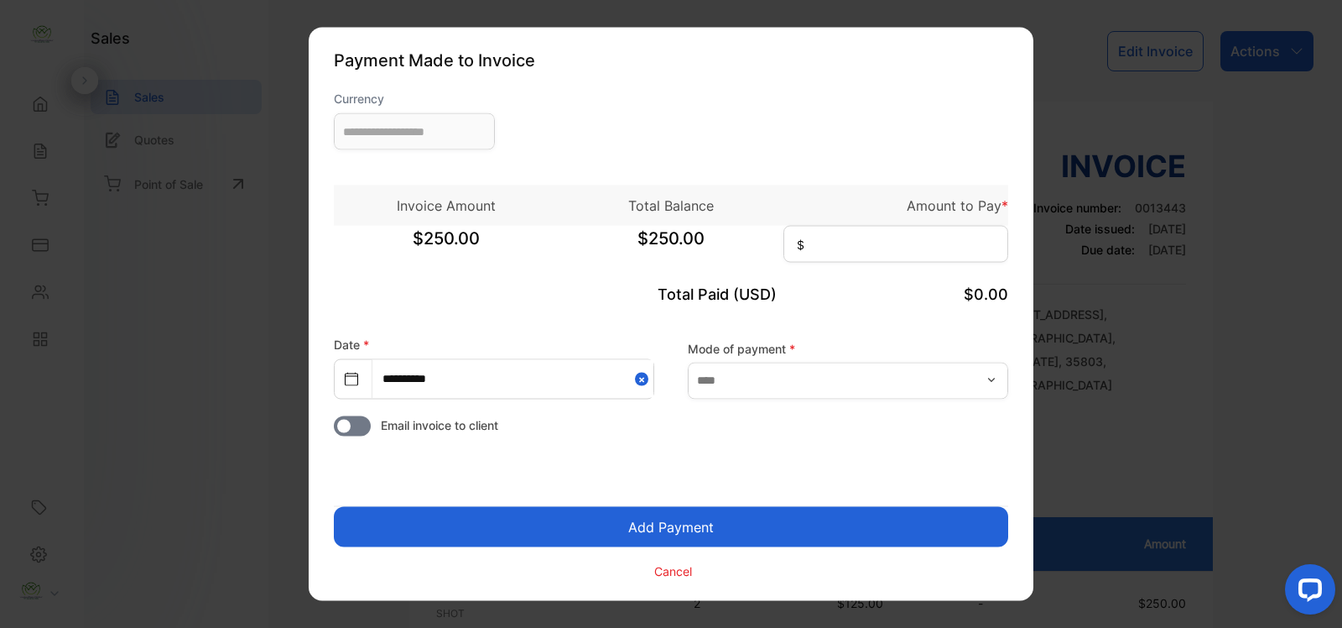
type input "**********"
click at [875, 245] on input at bounding box center [896, 244] width 225 height 37
type input "***"
click at [669, 529] on button "Add Payment" at bounding box center [671, 527] width 674 height 40
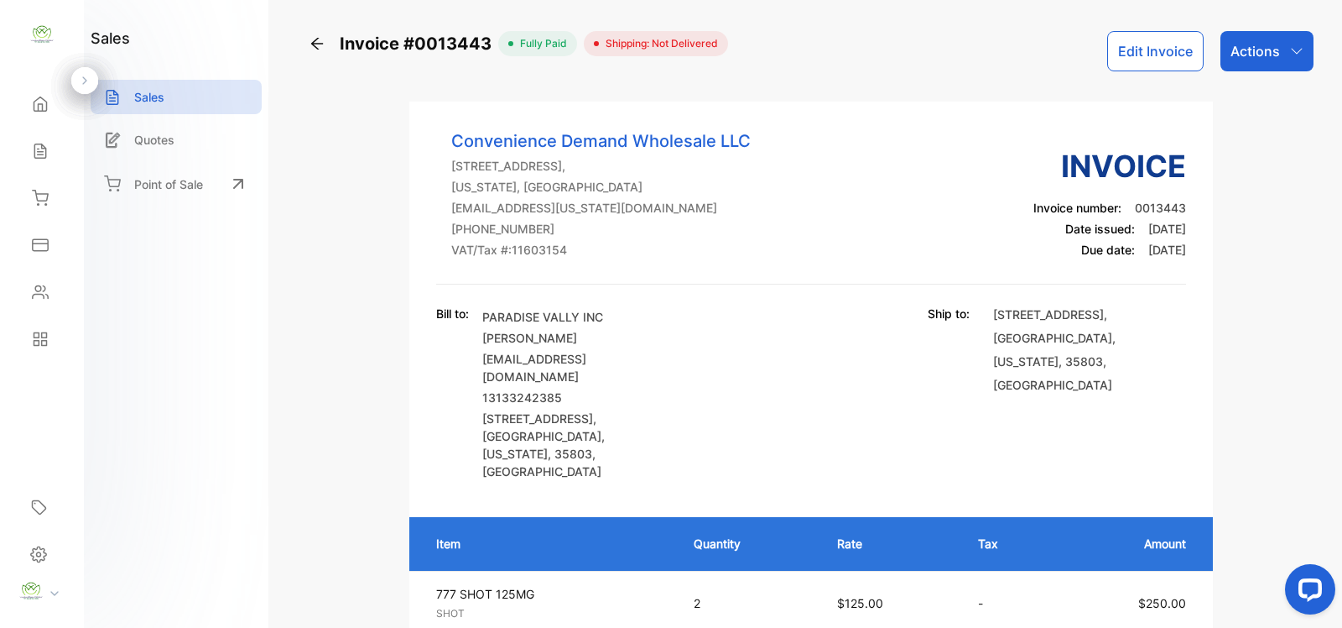
click at [1258, 51] on p "Actions" at bounding box center [1255, 51] width 49 height 20
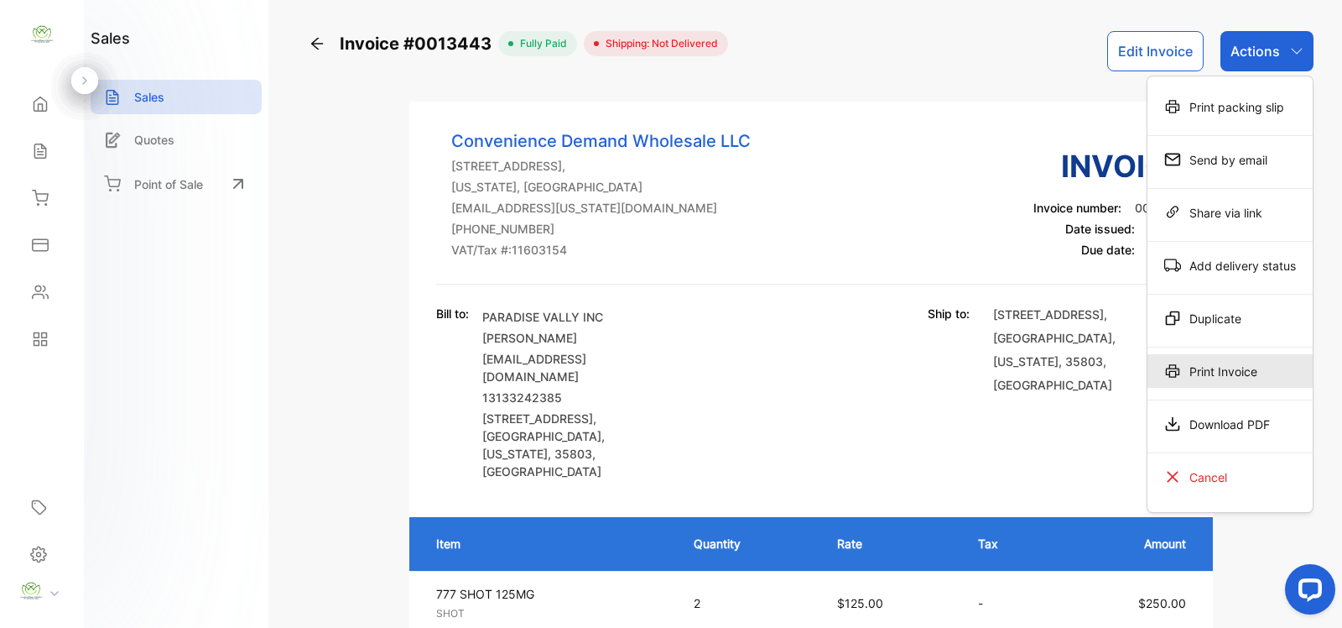
click at [1209, 376] on div "Print Invoice" at bounding box center [1230, 371] width 165 height 34
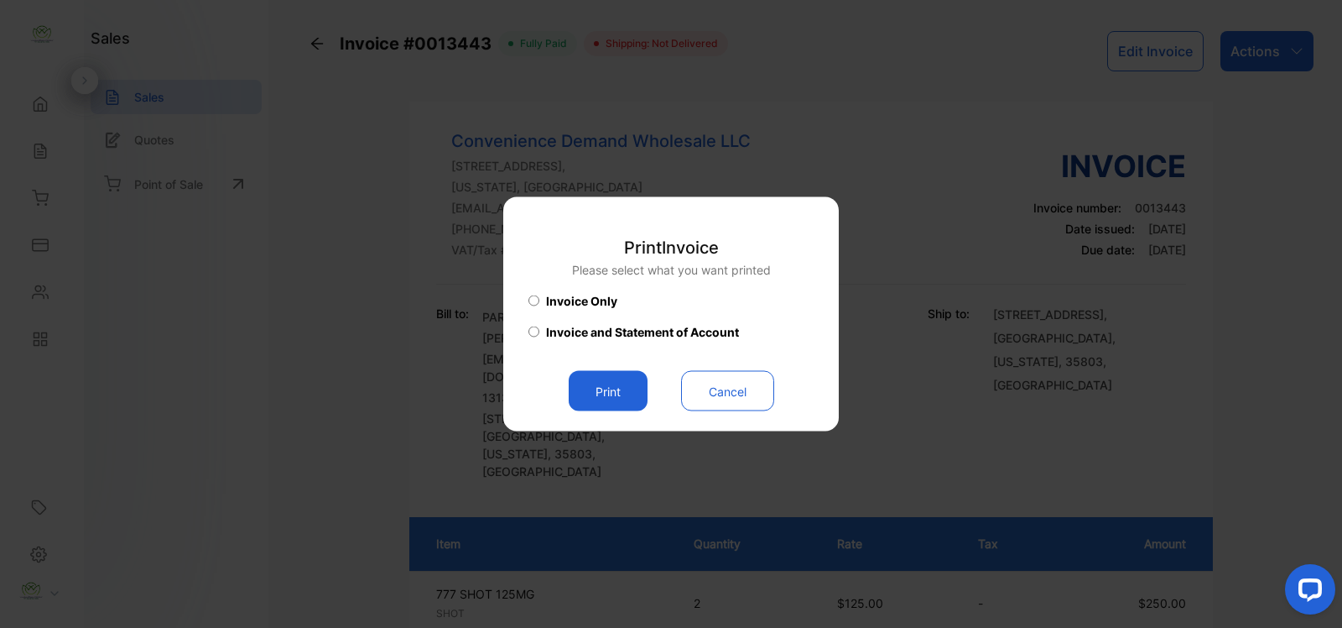
click at [608, 388] on button "Print" at bounding box center [608, 391] width 79 height 40
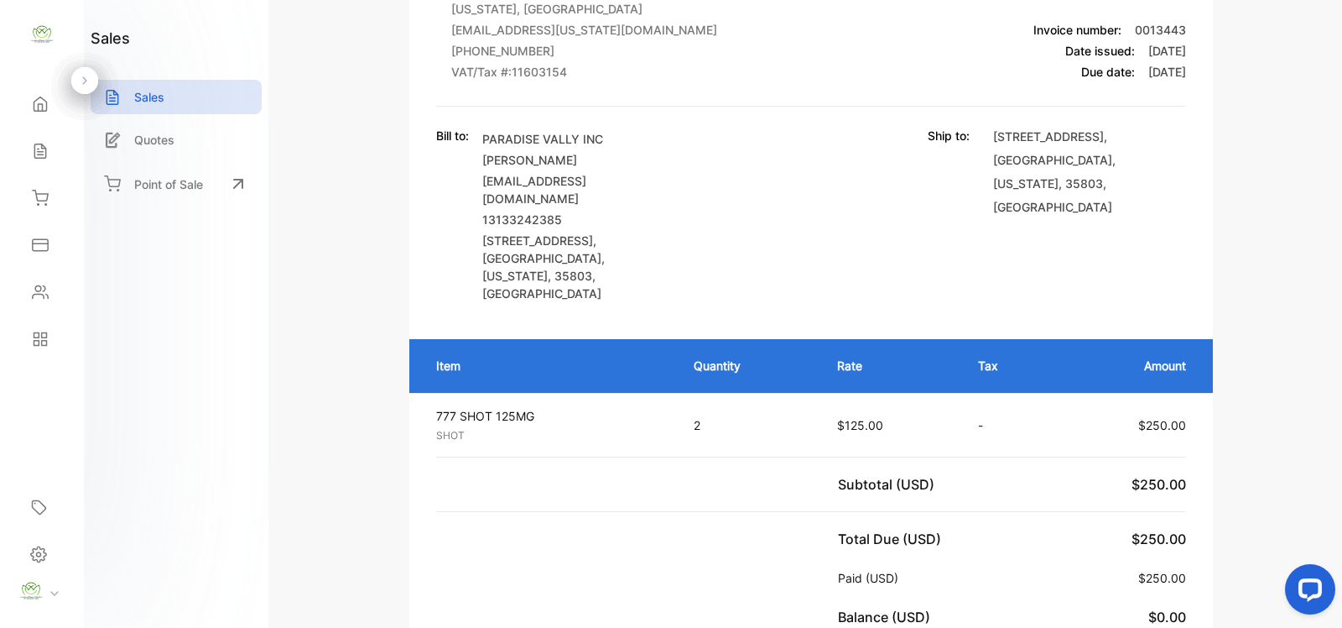
scroll to position [244, 0]
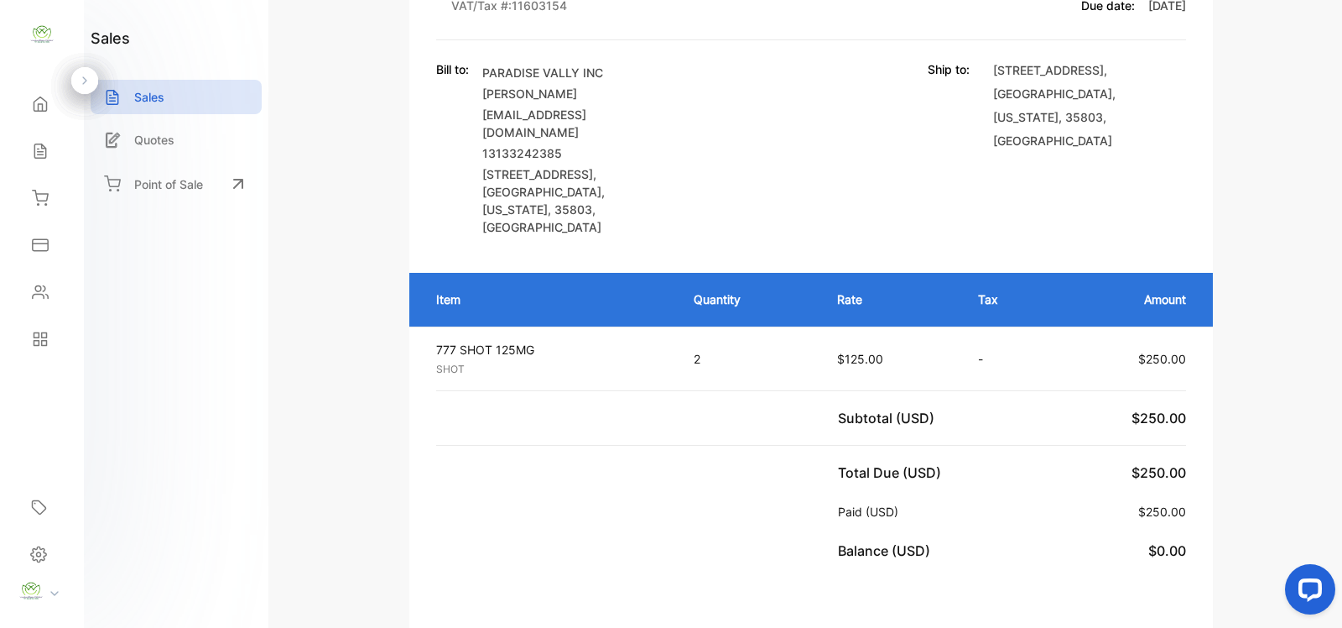
click at [173, 99] on div "Sales" at bounding box center [176, 97] width 171 height 34
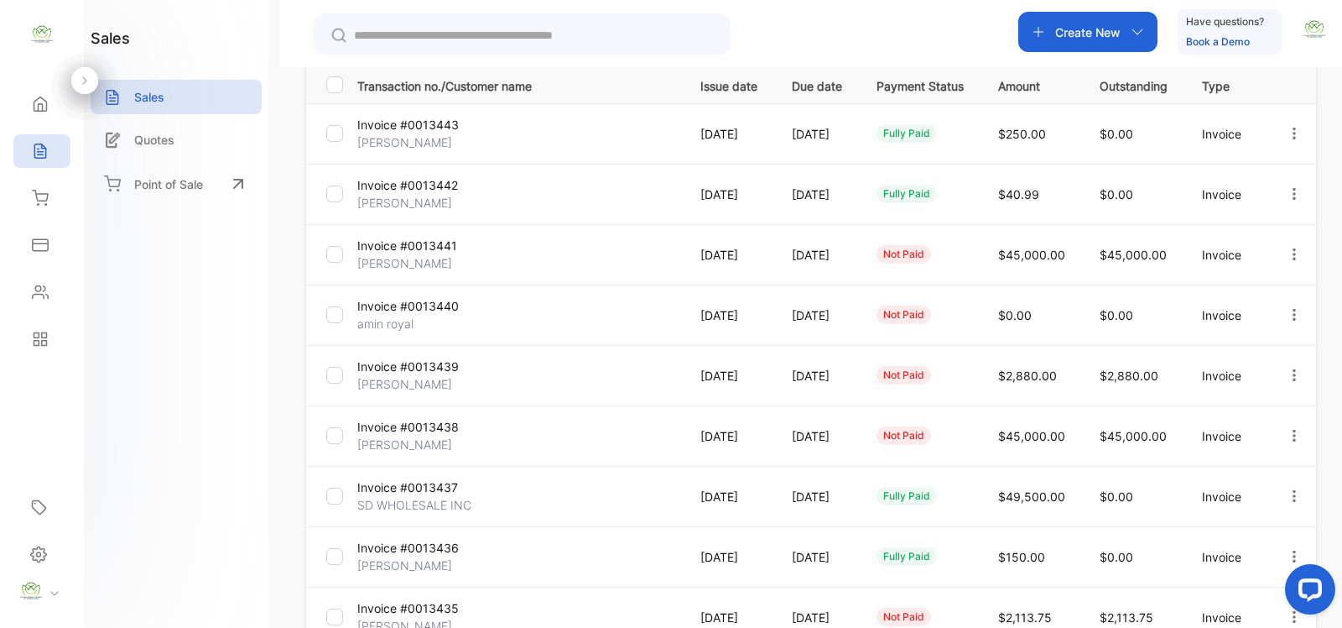
click at [164, 102] on div "Sales" at bounding box center [176, 97] width 171 height 34
click at [387, 32] on input "text" at bounding box center [534, 36] width 360 height 18
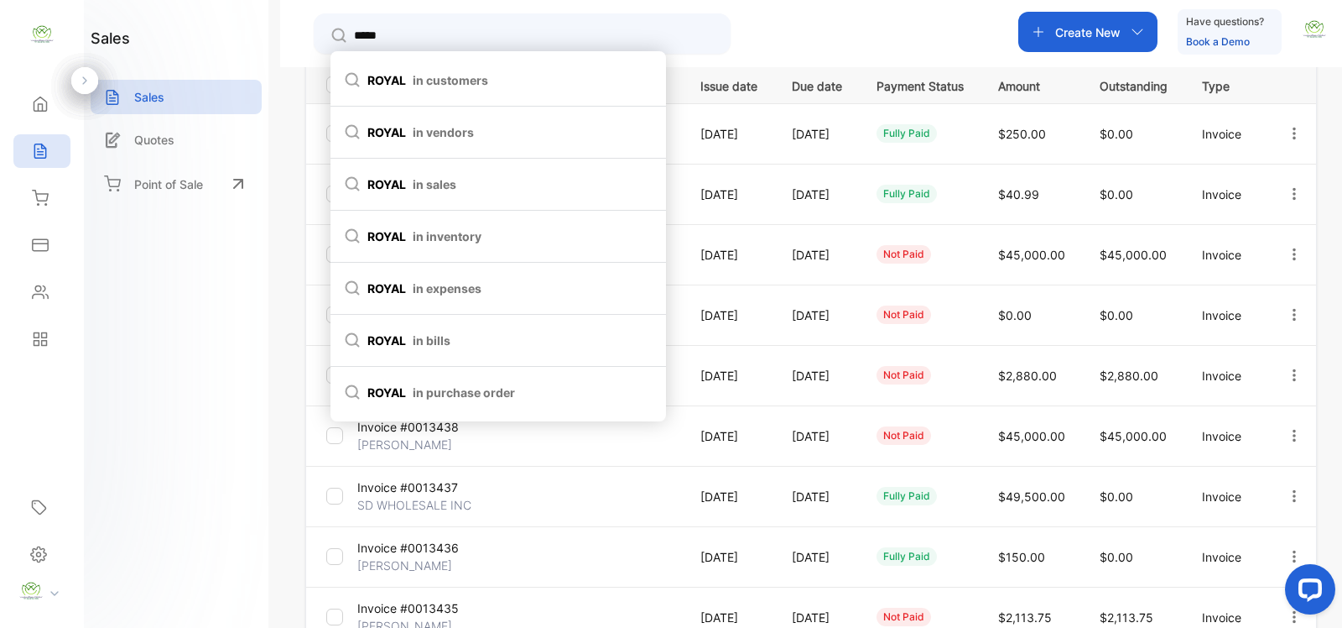
type input "*****"
click at [478, 85] on span "in customers" at bounding box center [451, 80] width 76 height 18
type input "*****"
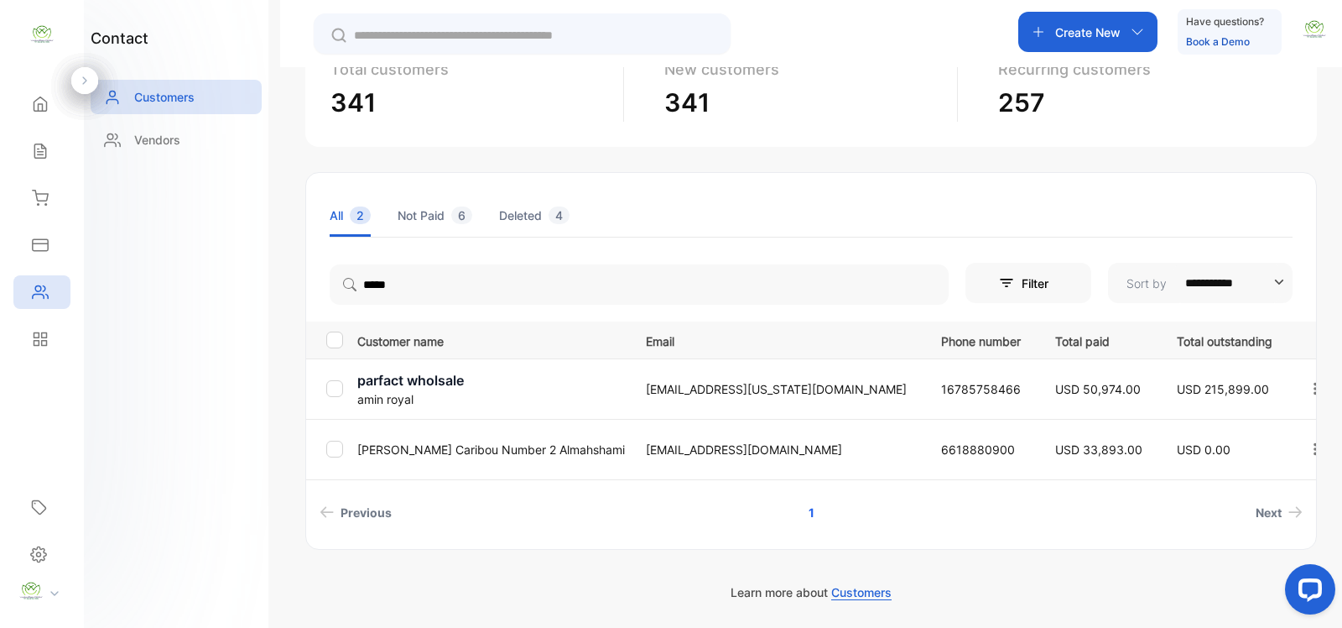
scroll to position [130, 0]
click at [418, 383] on p "parfact wholsale" at bounding box center [491, 381] width 268 height 20
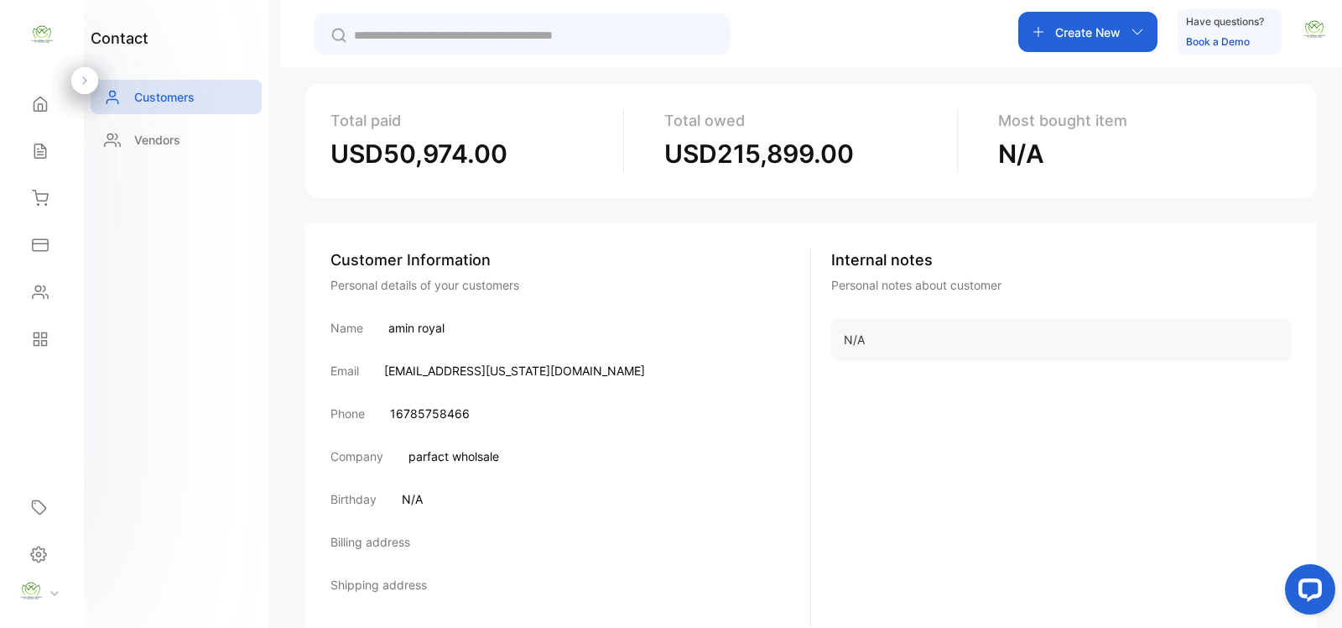
click at [941, 382] on div "Internal notes Personal notes about customer N/A" at bounding box center [1061, 437] width 461 height 378
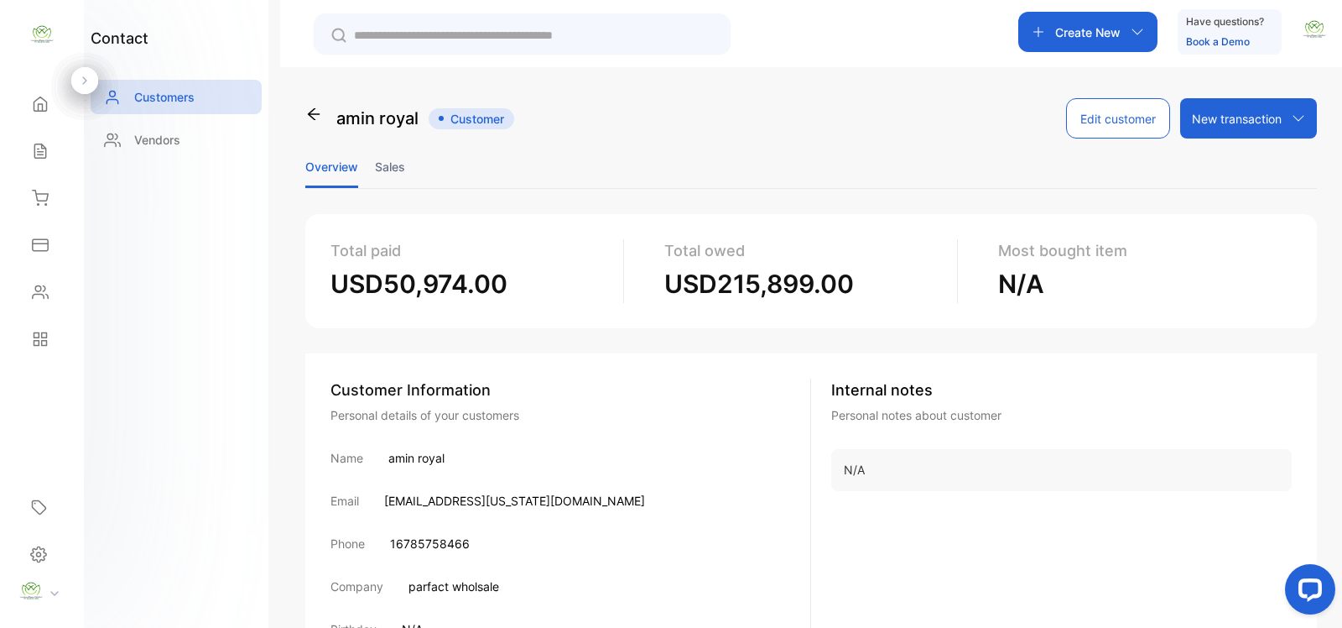
click at [396, 164] on li "Sales" at bounding box center [390, 166] width 30 height 43
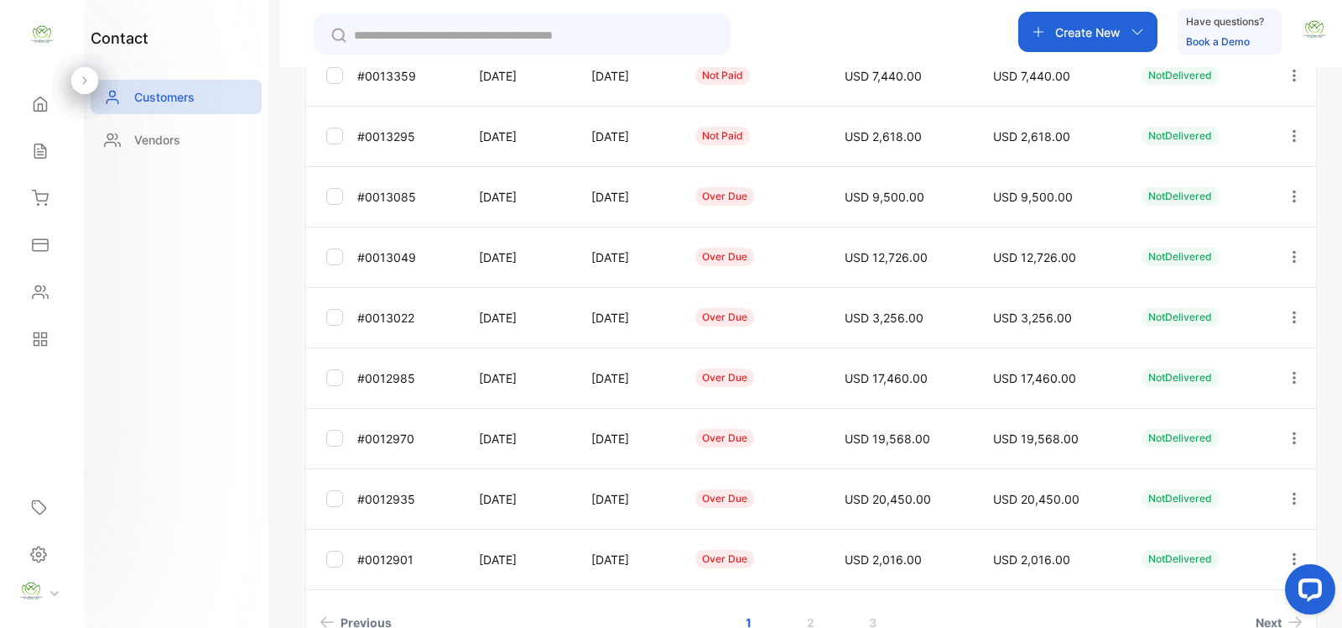
scroll to position [487, 0]
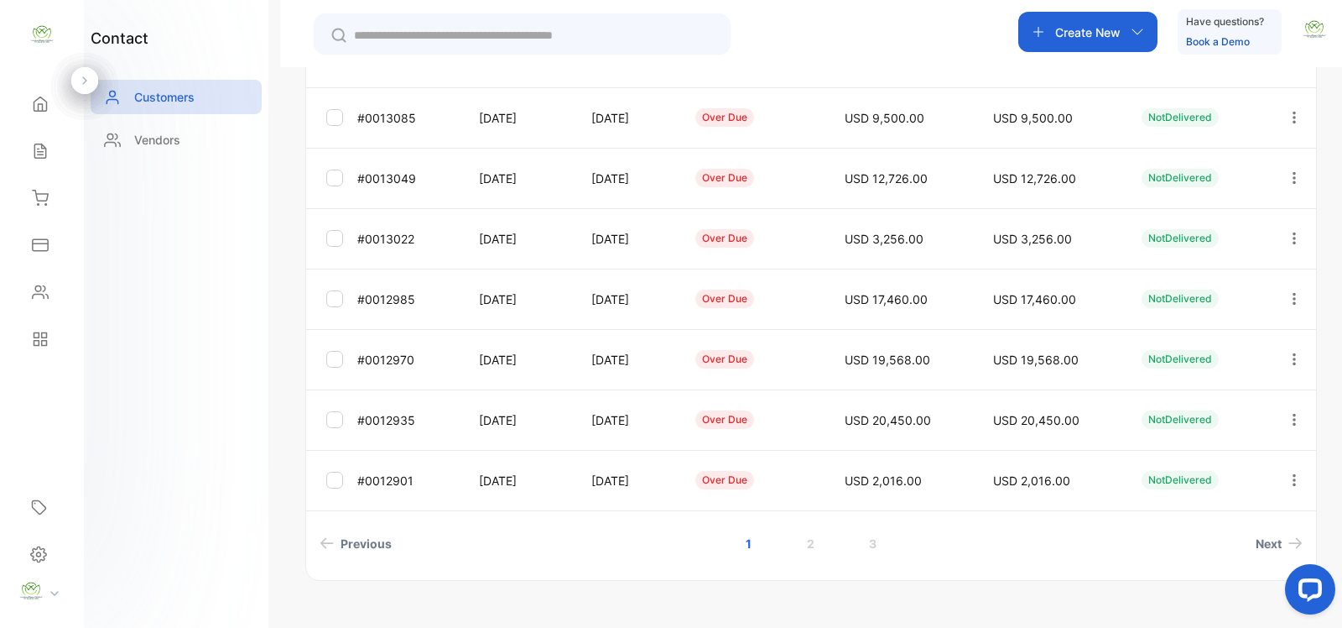
click at [810, 545] on link "2" at bounding box center [811, 543] width 48 height 31
click at [749, 546] on link "1" at bounding box center [749, 543] width 46 height 31
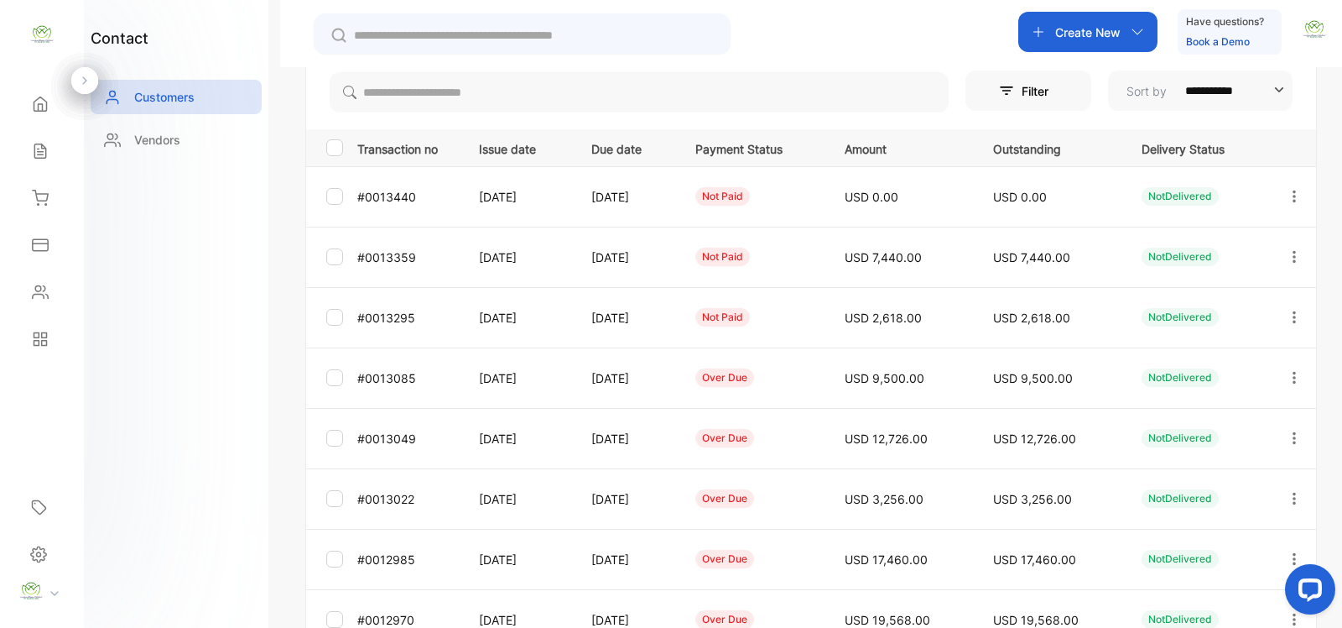
scroll to position [0, 0]
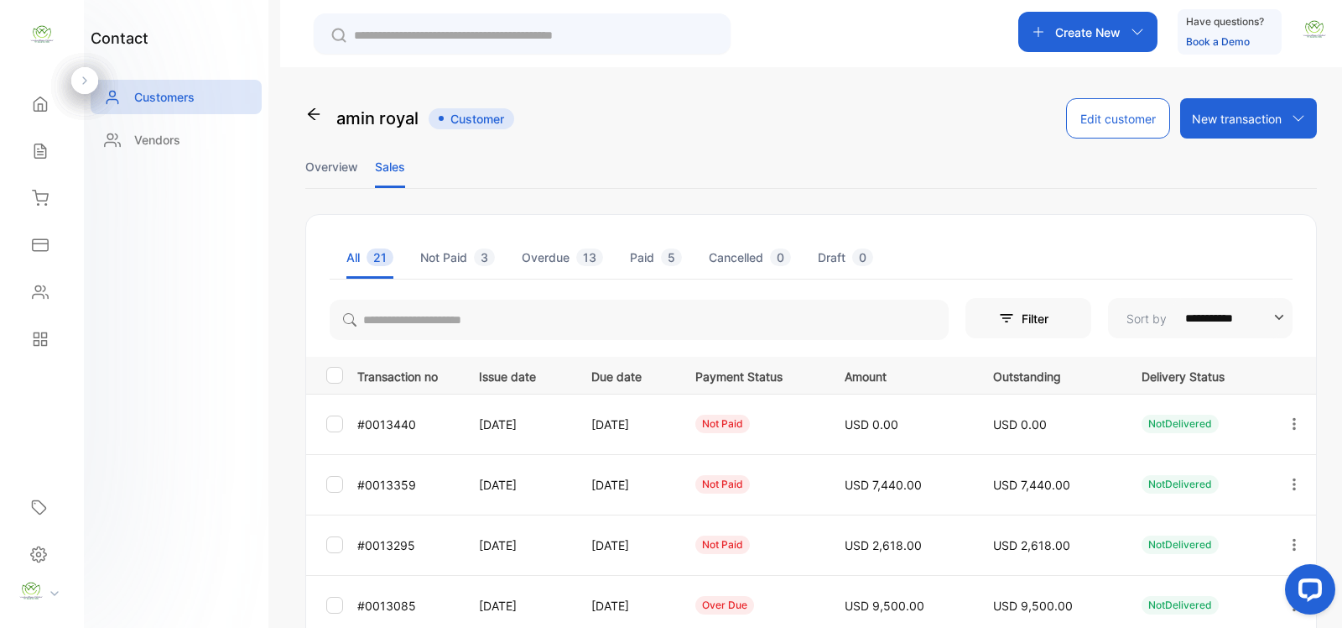
click at [1289, 421] on icon "button" at bounding box center [1294, 423] width 15 height 15
drag, startPoint x: 1154, startPoint y: 475, endPoint x: 1192, endPoint y: 482, distance: 38.5
click at [1180, 480] on div "View" at bounding box center [1218, 475] width 189 height 34
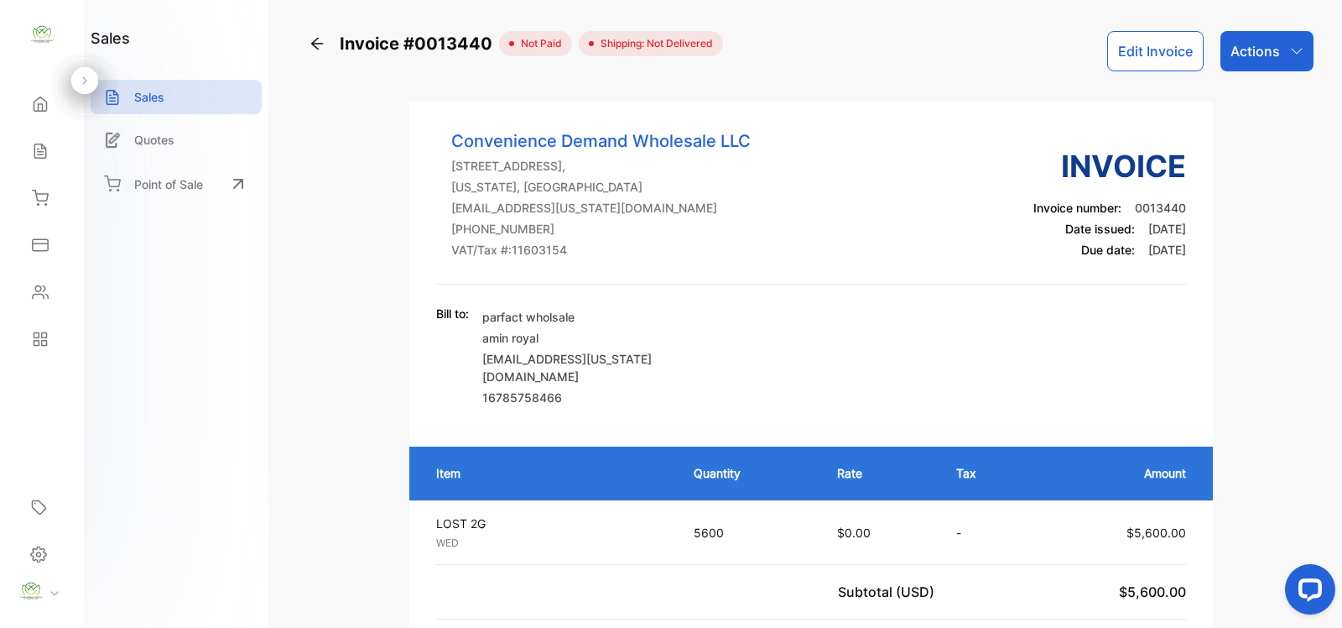
click at [1256, 55] on p "Actions" at bounding box center [1255, 51] width 49 height 20
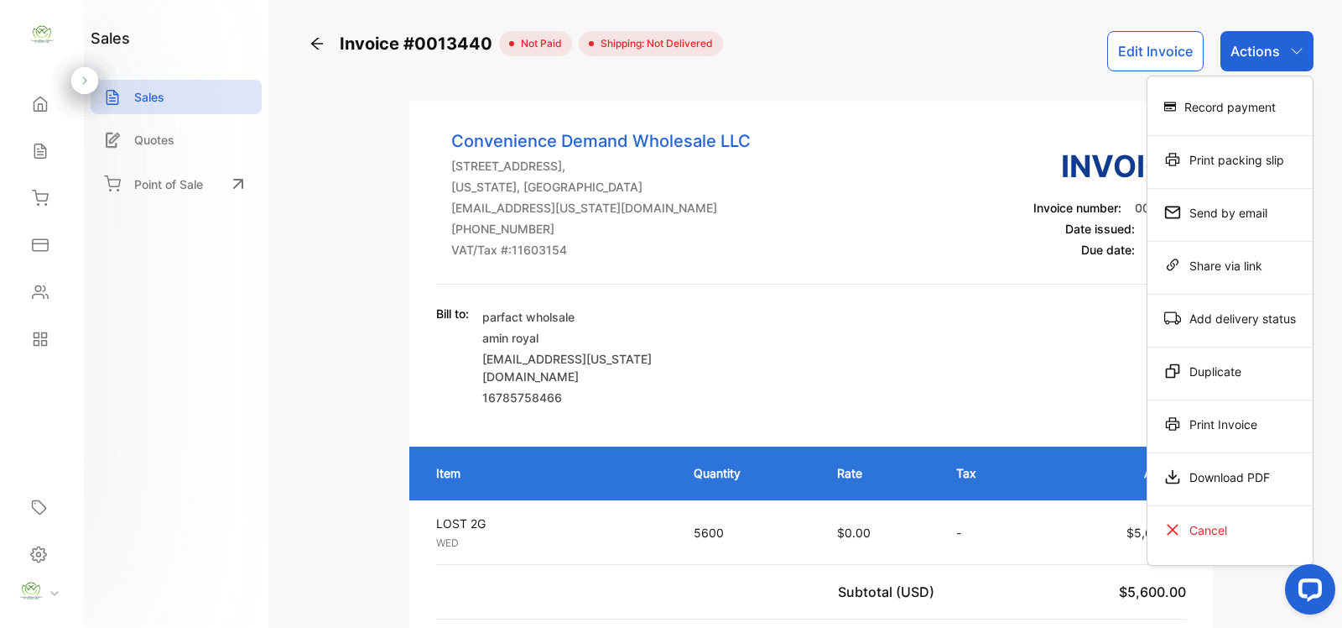
click at [790, 330] on div "Bill to: parfact wholsale amin royal cdw.alabama@gmail.com 16785758466" at bounding box center [811, 357] width 750 height 105
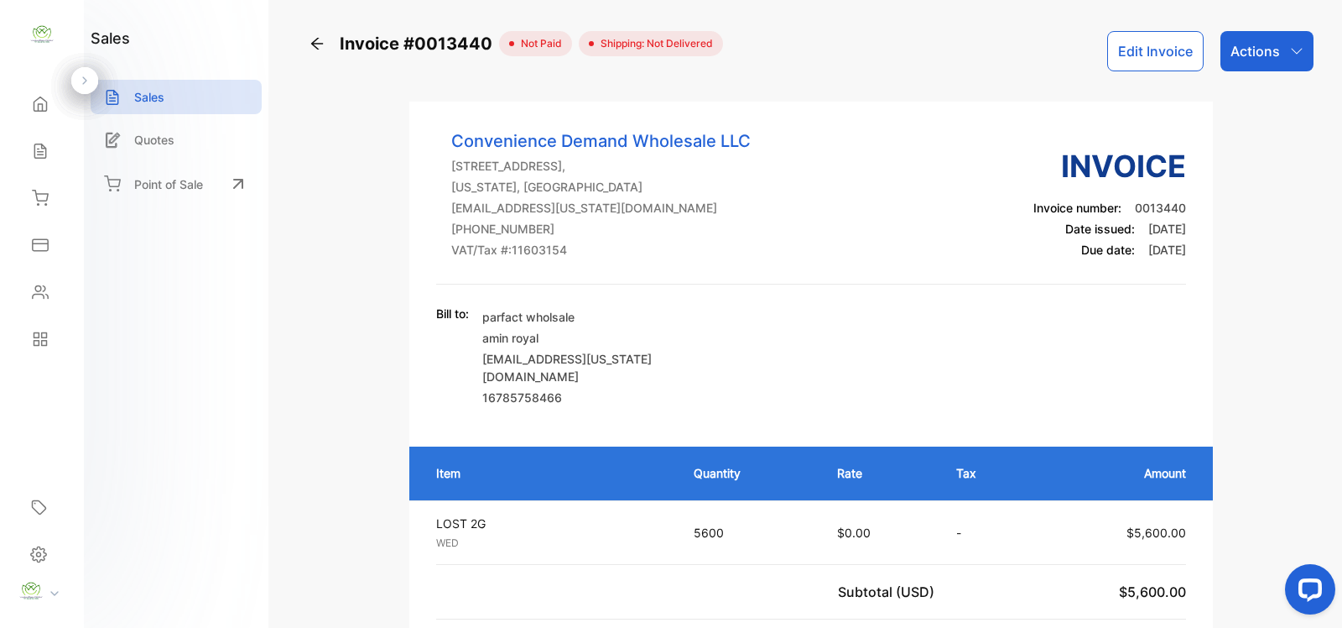
click at [321, 44] on icon at bounding box center [317, 43] width 17 height 17
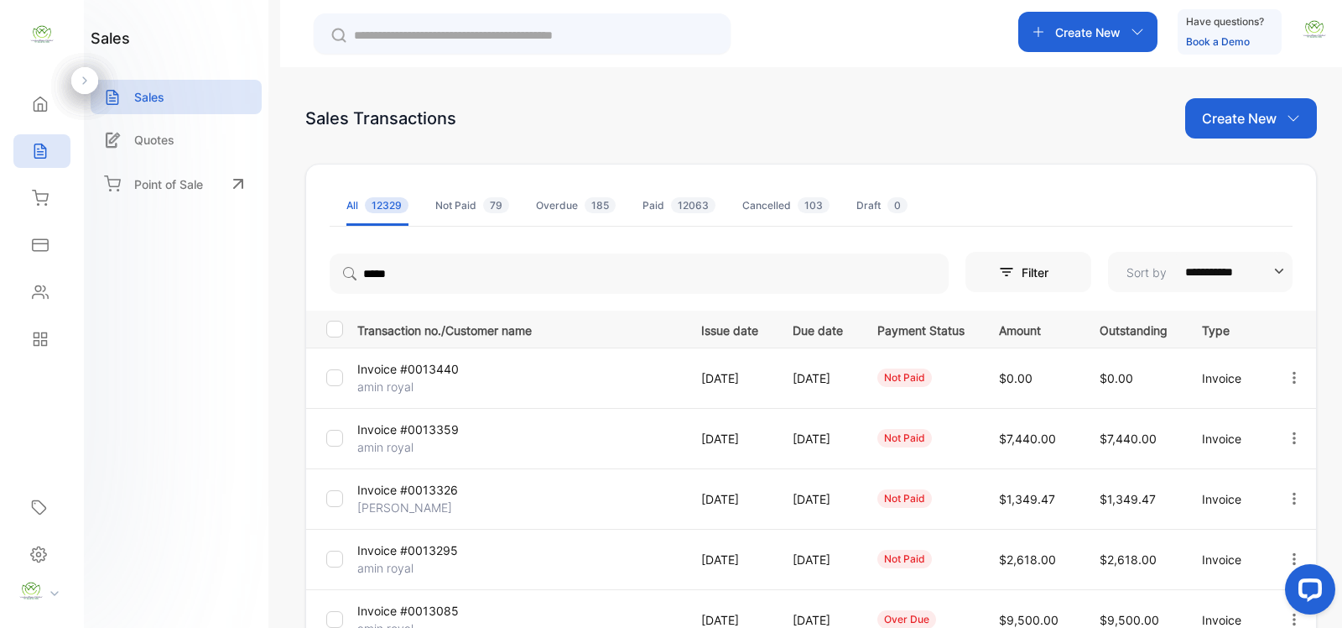
click at [1227, 111] on p "Create New" at bounding box center [1239, 118] width 75 height 20
click at [1236, 176] on span "Invoice" at bounding box center [1253, 174] width 39 height 18
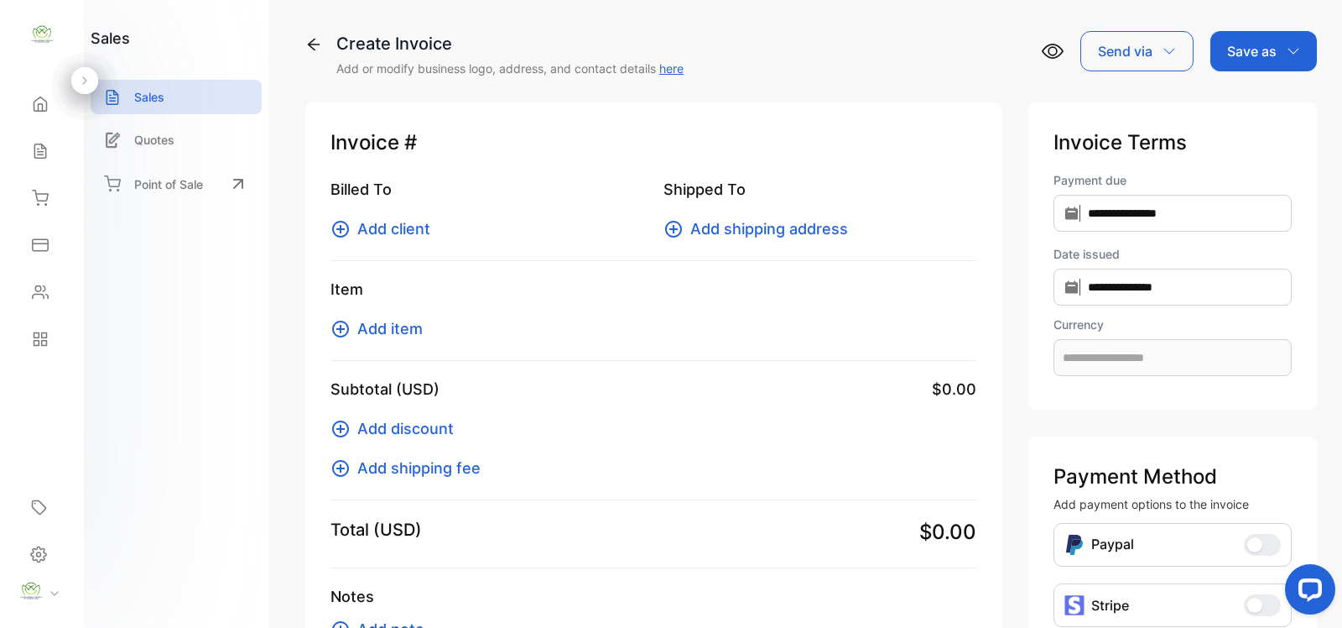
type input "**********"
click at [418, 232] on span "Add client" at bounding box center [393, 228] width 73 height 23
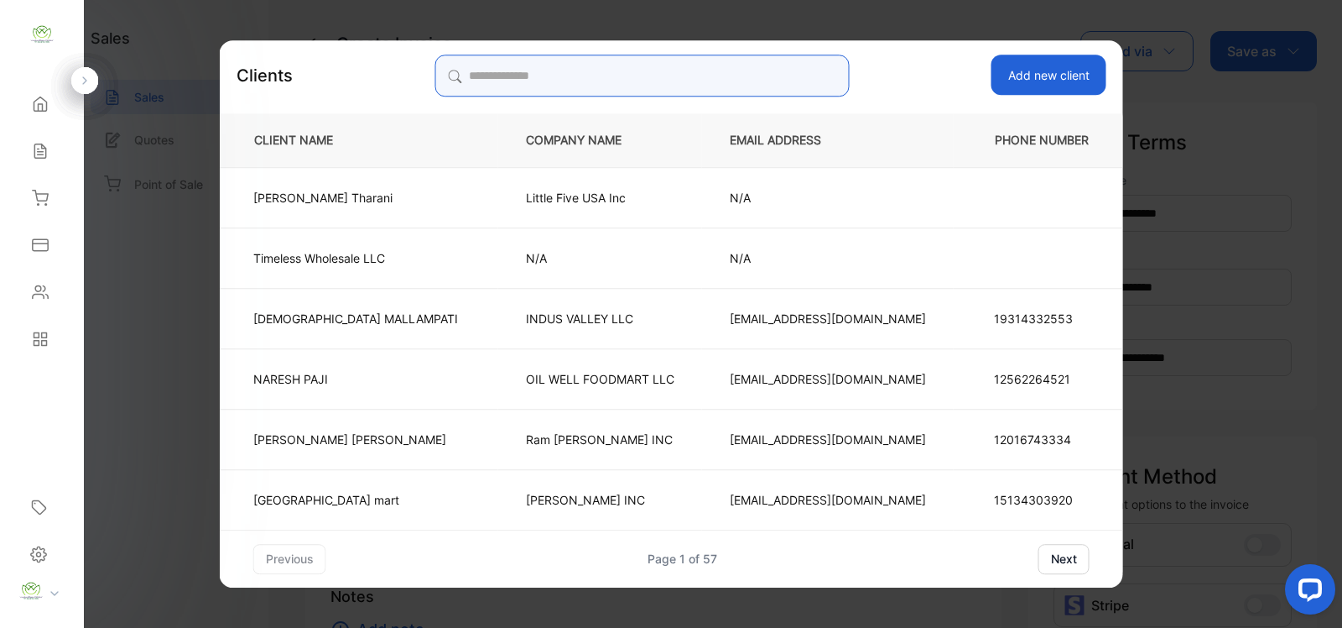
click at [516, 76] on input "search" at bounding box center [642, 76] width 414 height 42
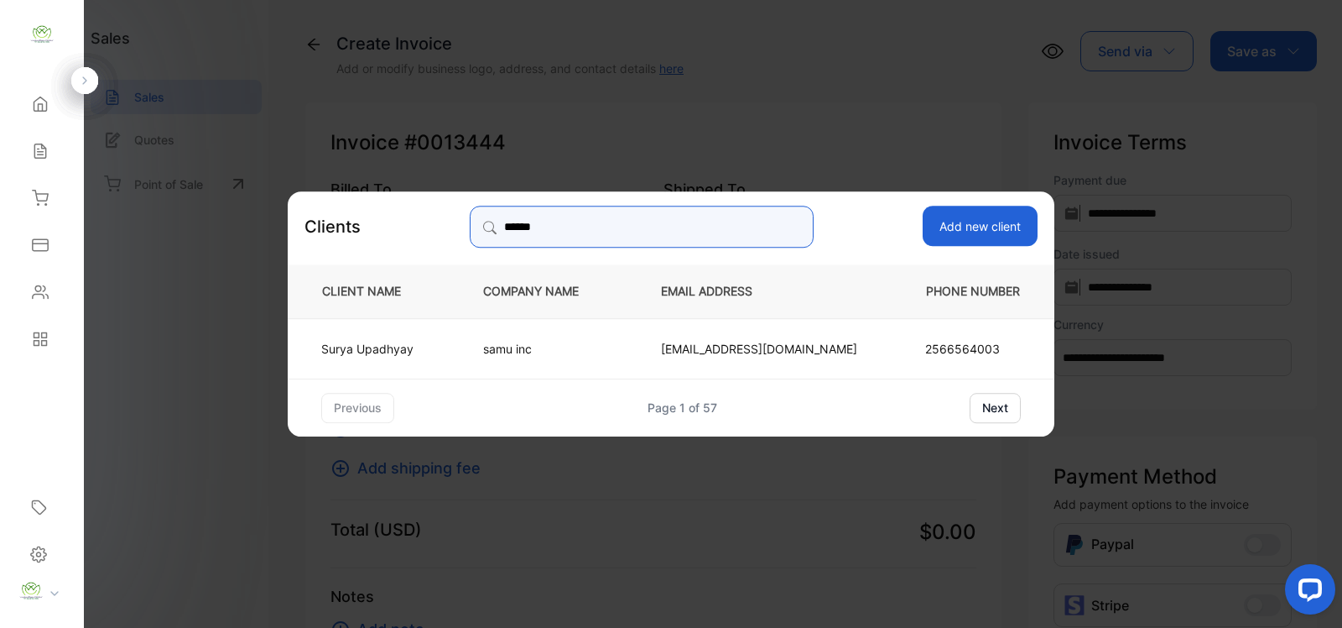
type input "******"
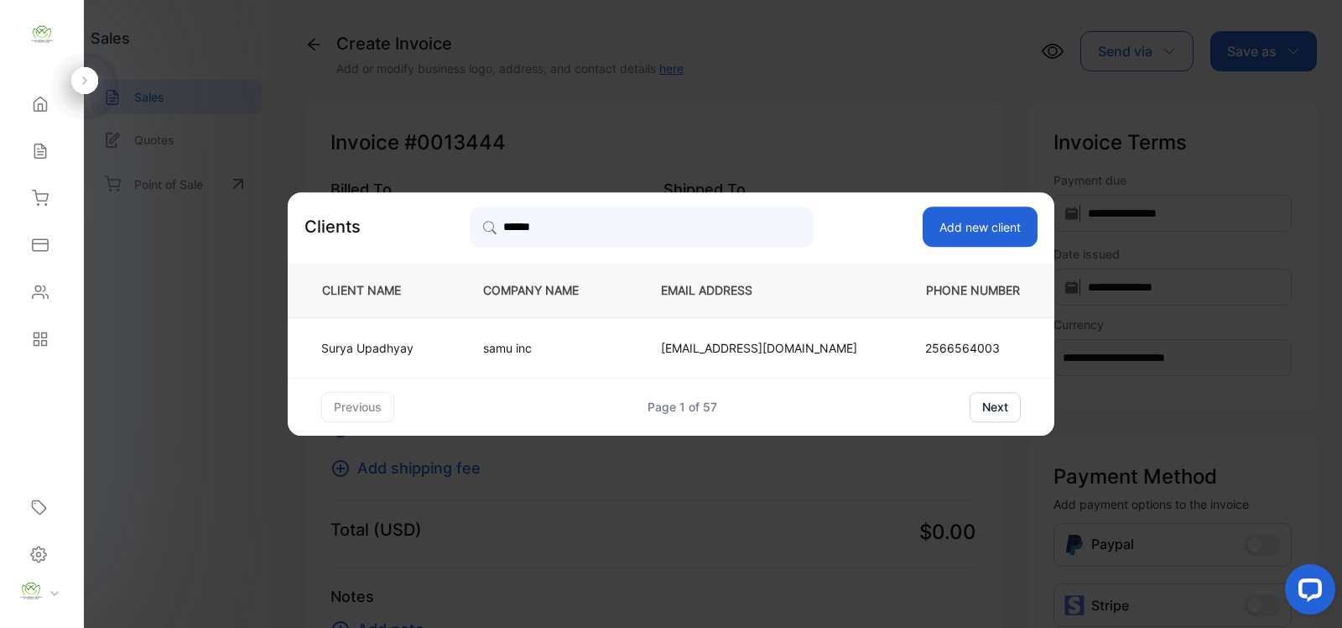
click at [456, 354] on td "Surya Upadhyay" at bounding box center [372, 347] width 168 height 60
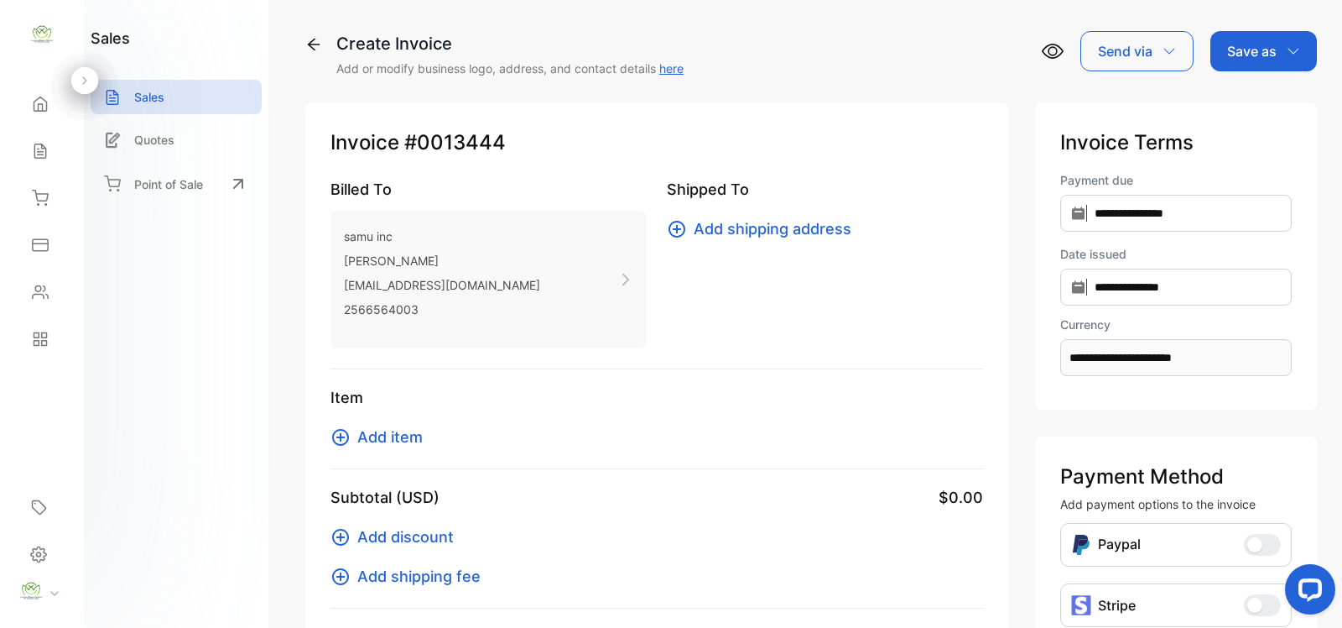
click at [409, 436] on span "Add item" at bounding box center [389, 436] width 65 height 23
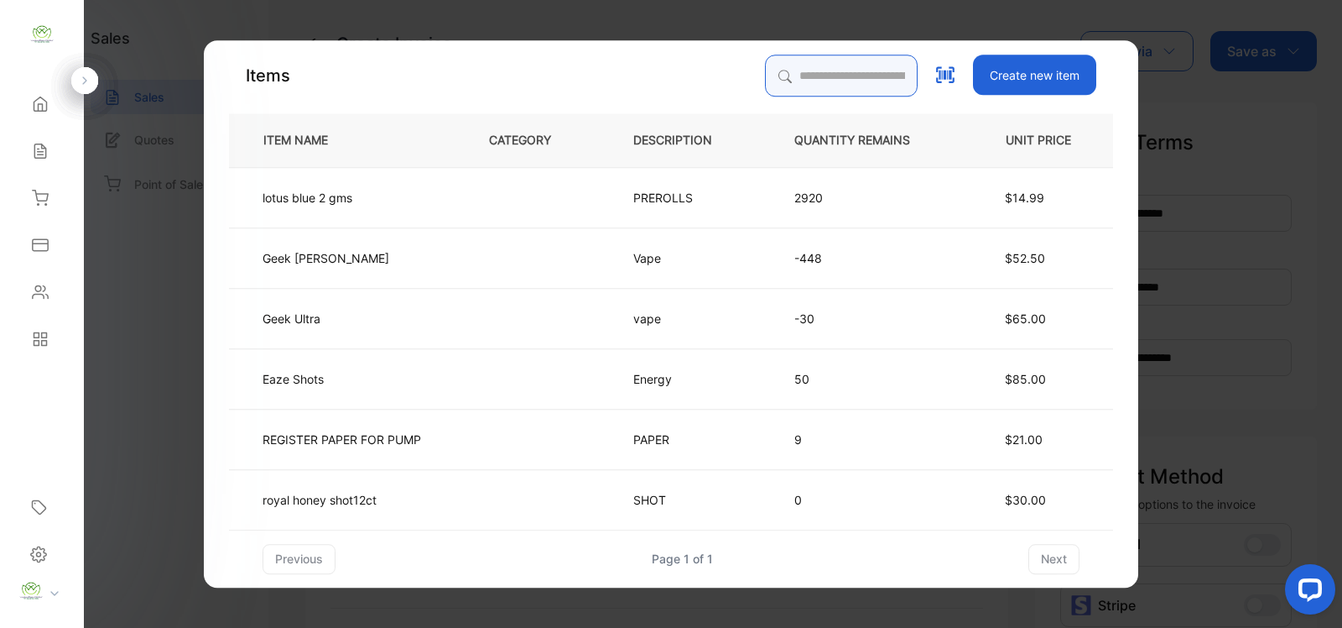
click at [802, 68] on input "search" at bounding box center [841, 76] width 153 height 42
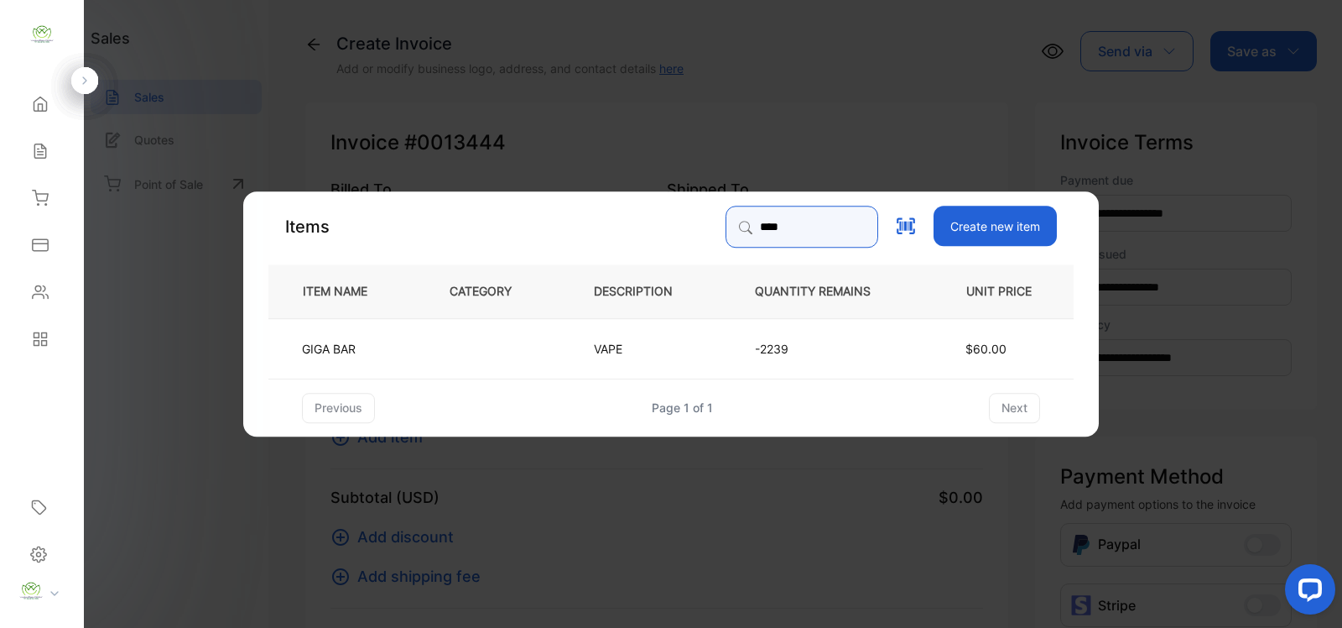
type input "****"
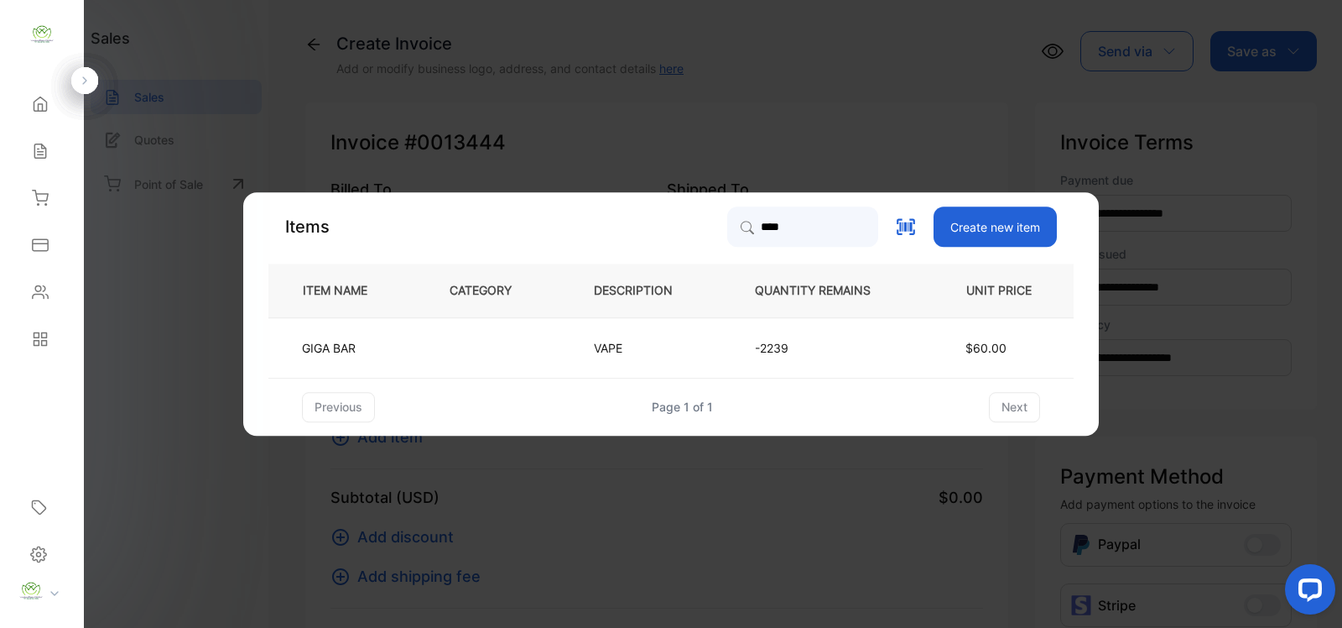
click at [579, 355] on td "VAPE" at bounding box center [646, 347] width 161 height 60
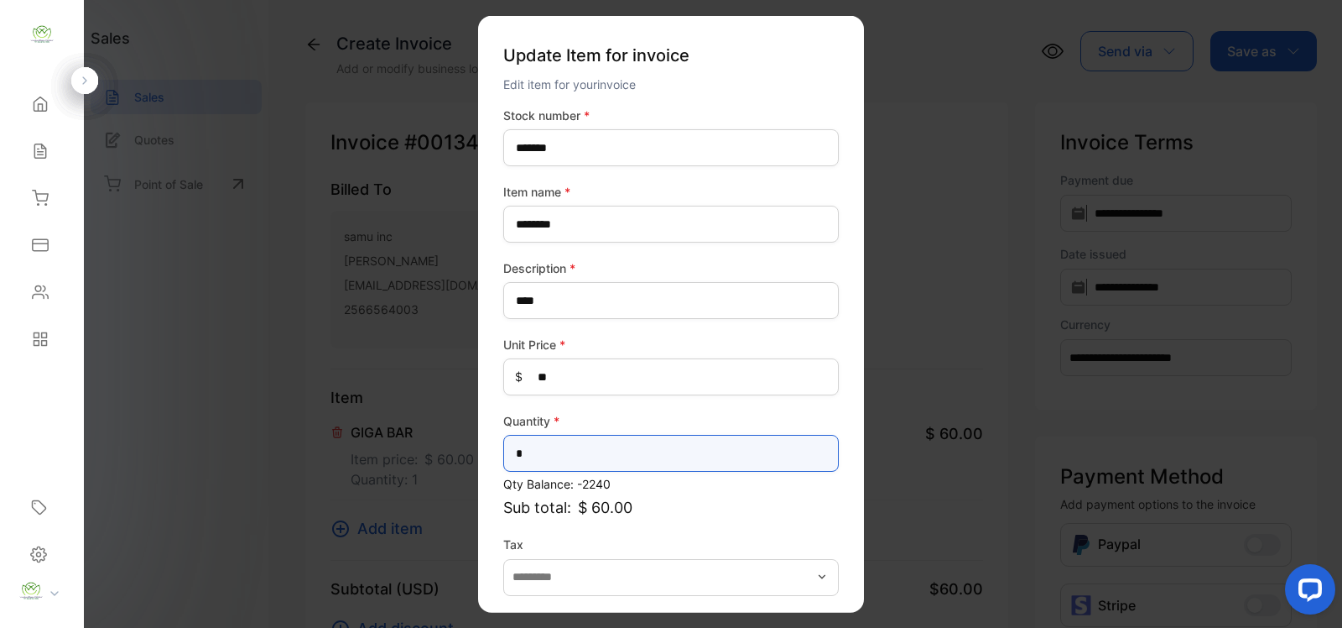
click at [559, 456] on input "*" at bounding box center [671, 453] width 336 height 37
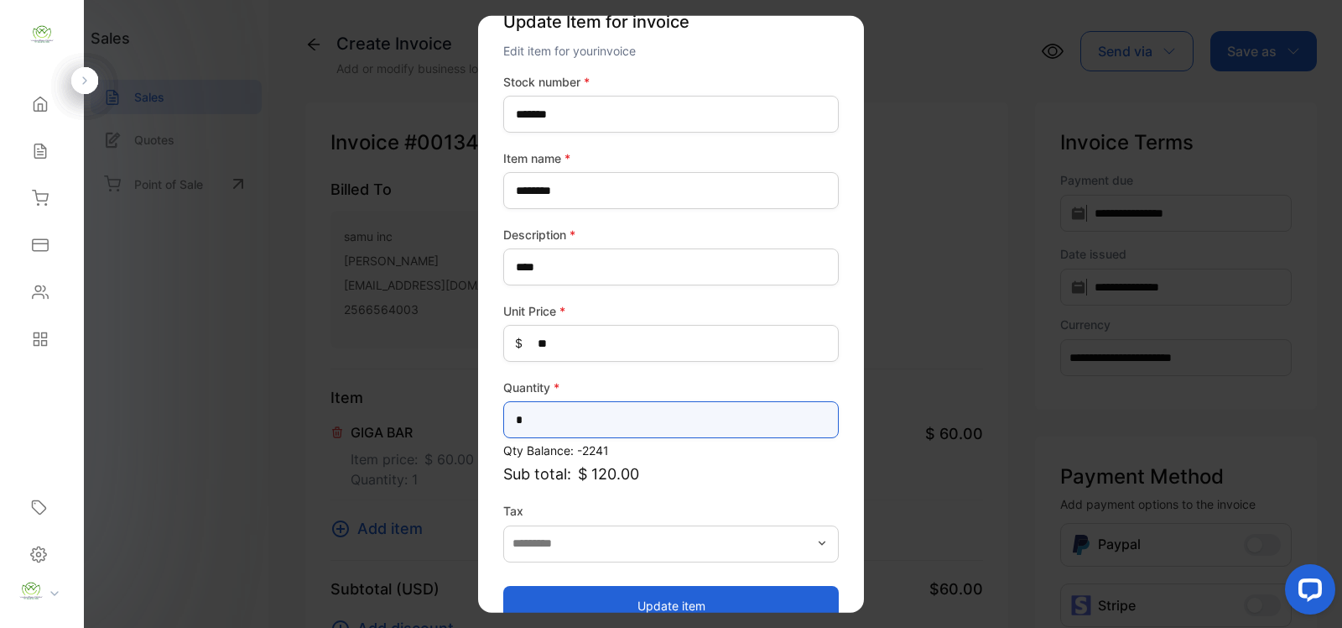
scroll to position [65, 0]
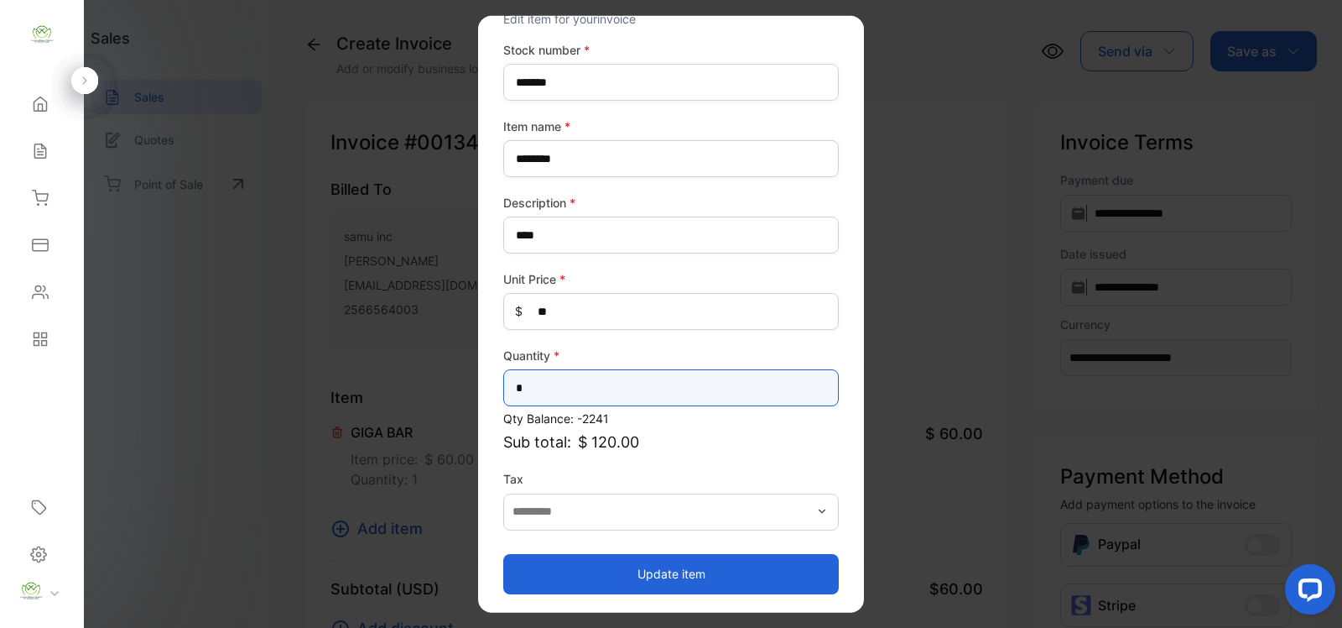
type input "*"
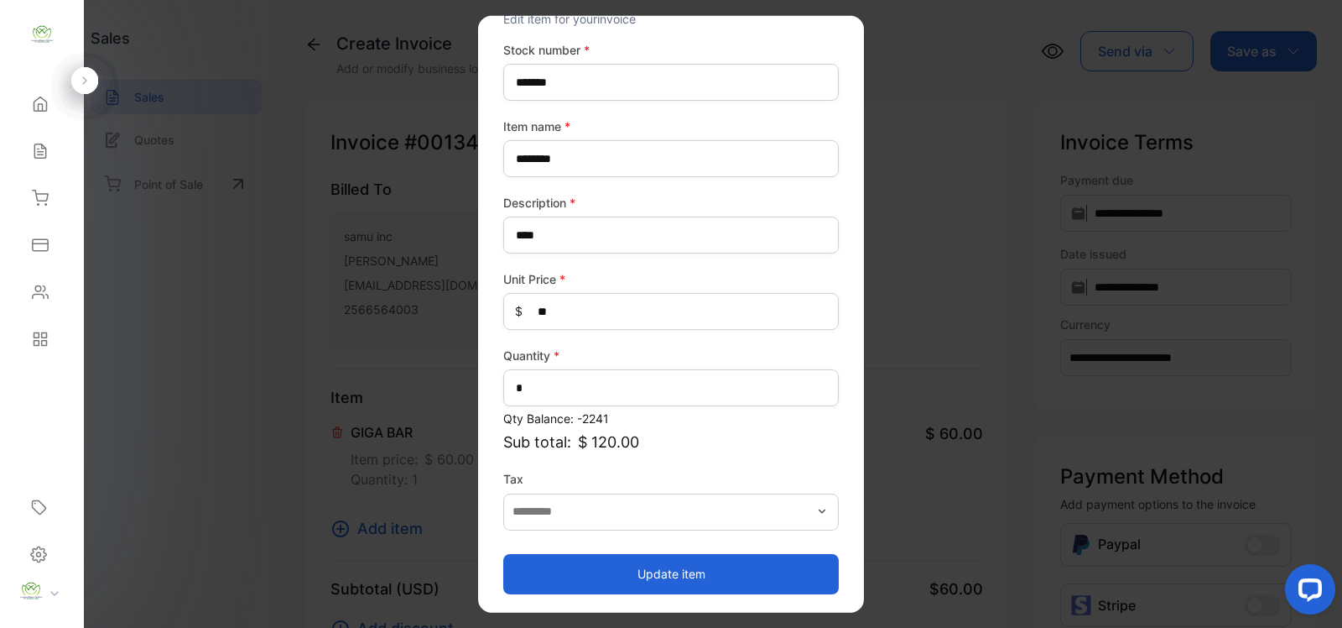
click at [664, 573] on button "Update item" at bounding box center [671, 573] width 336 height 40
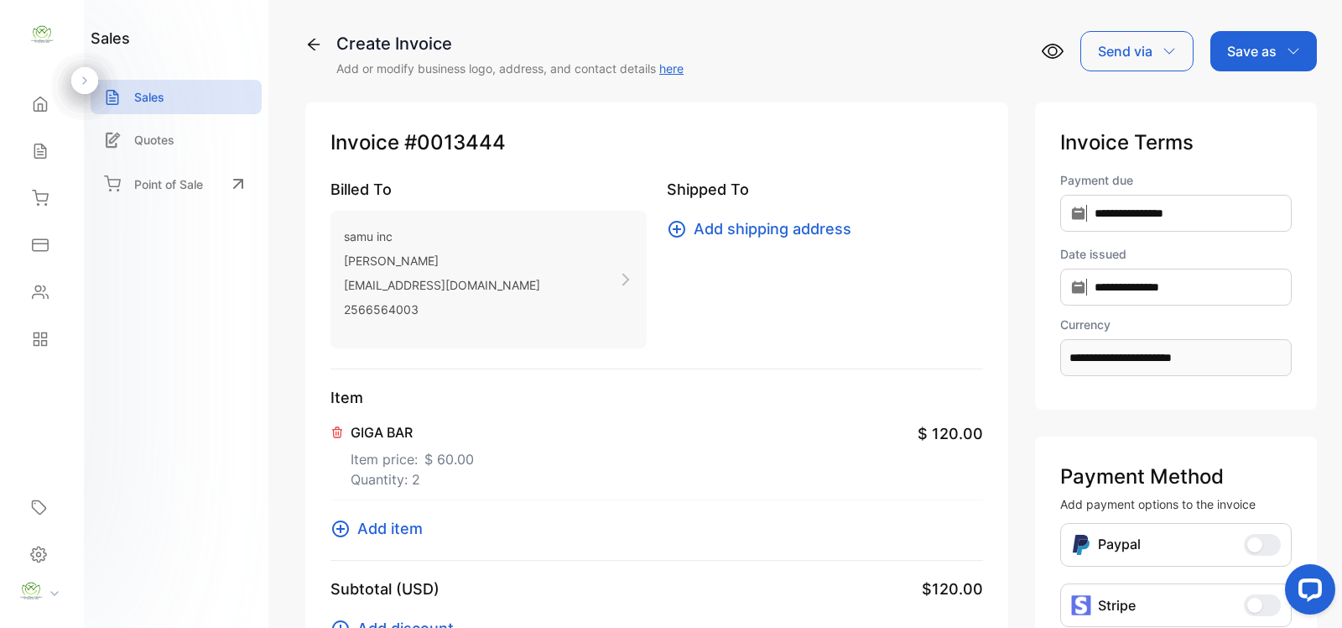
click at [390, 533] on span "Add item" at bounding box center [389, 528] width 65 height 23
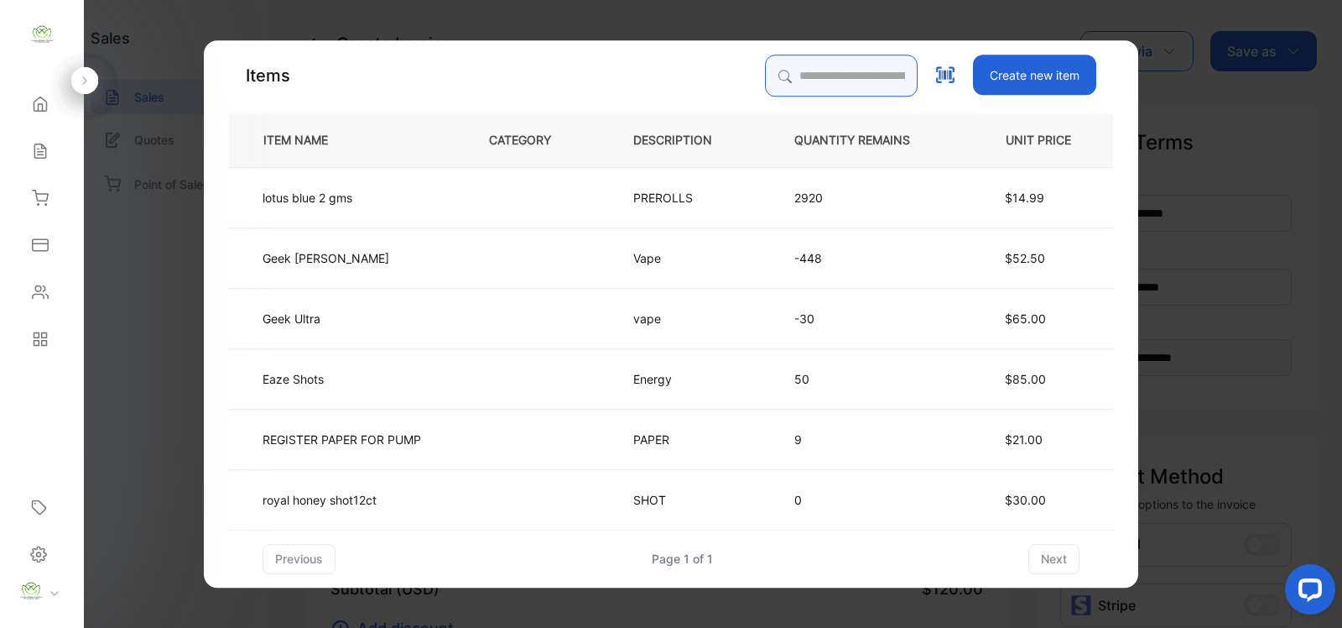
click at [782, 86] on input "search" at bounding box center [841, 76] width 153 height 42
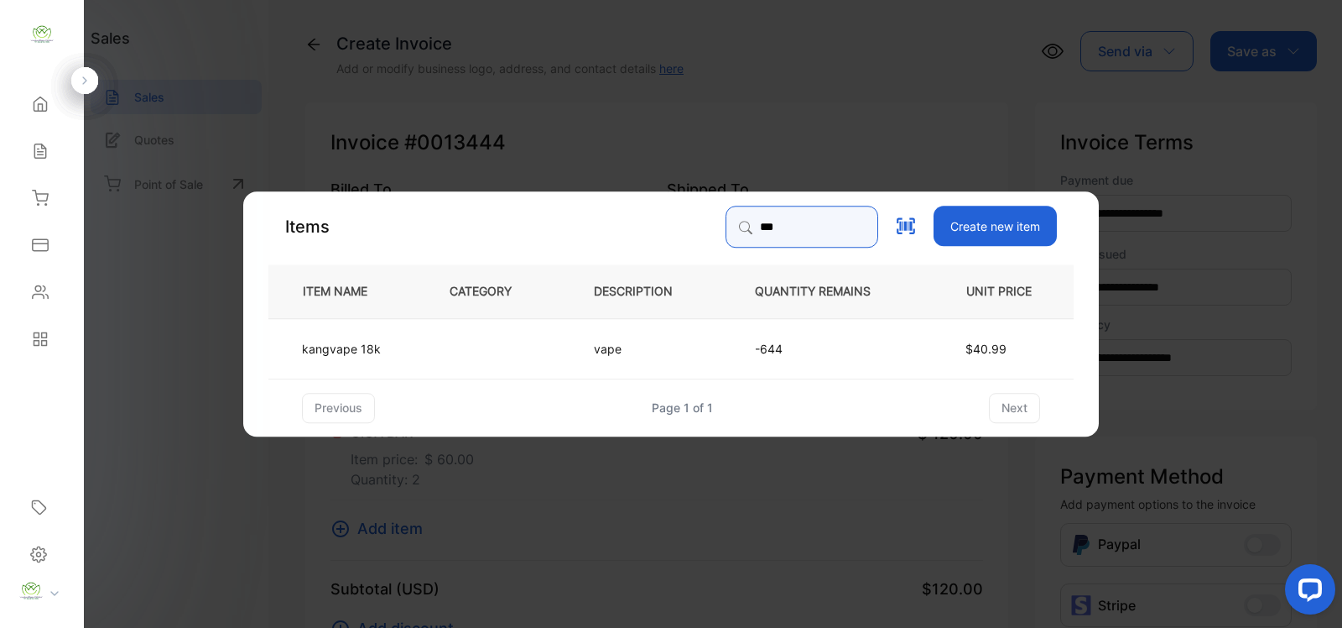
type input "***"
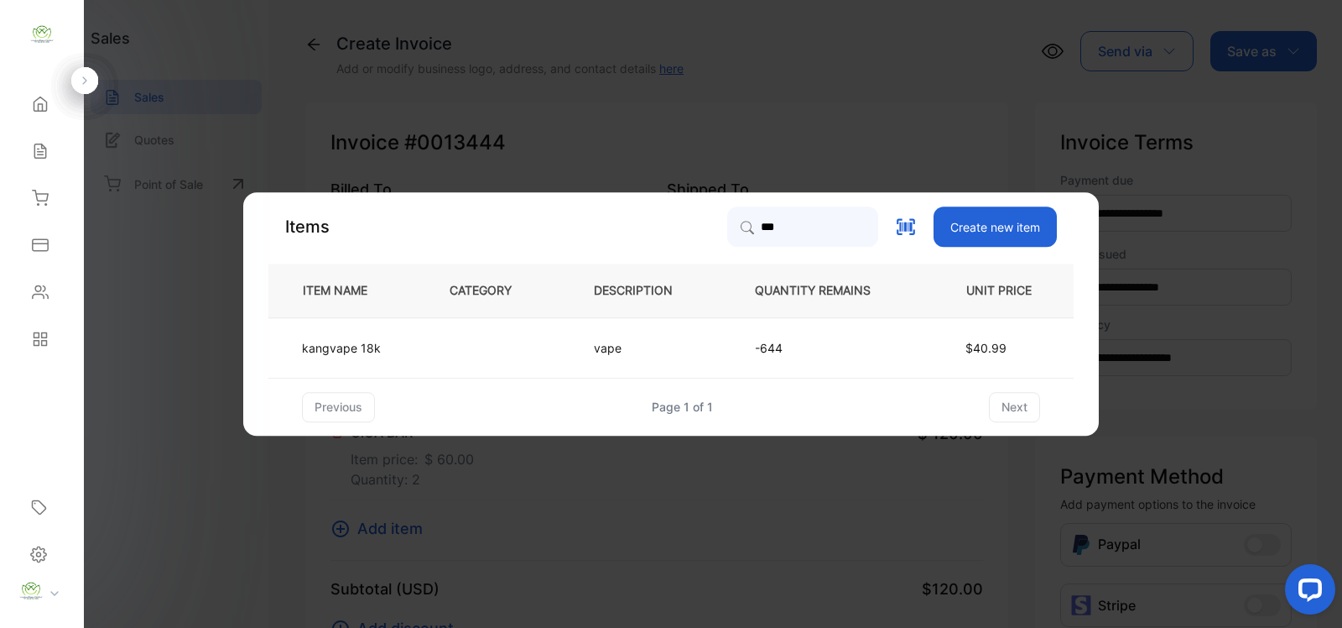
click at [655, 350] on td "vape" at bounding box center [646, 347] width 161 height 60
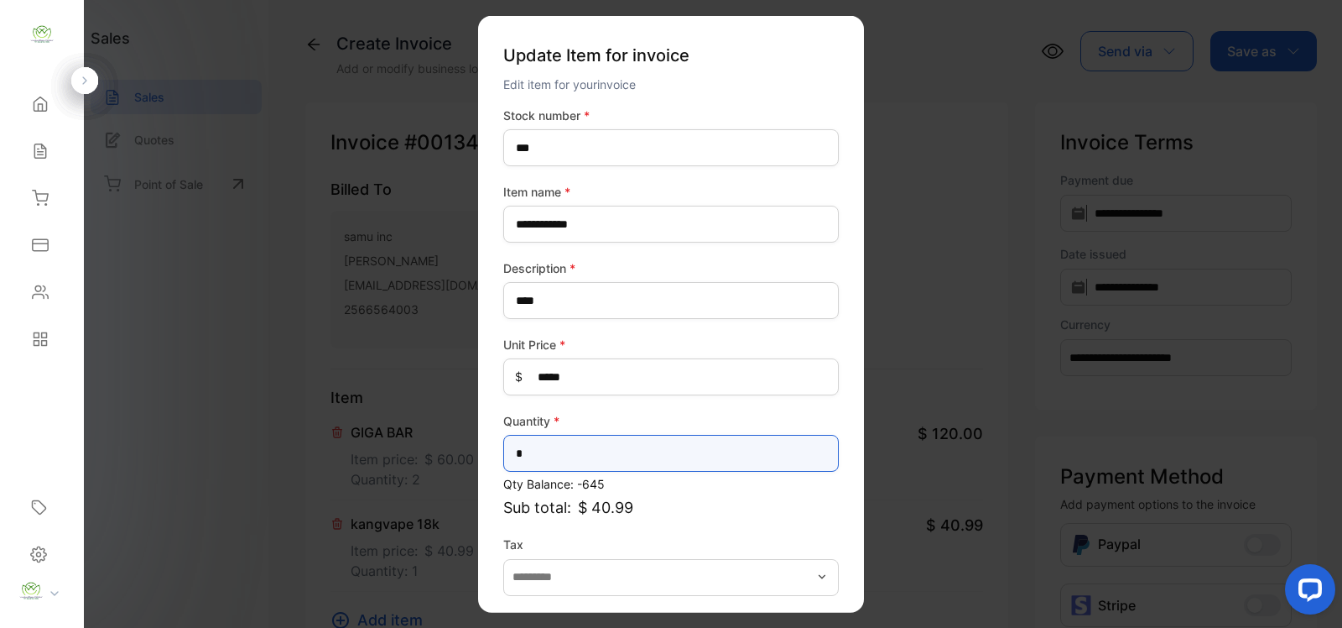
click at [529, 446] on input "*" at bounding box center [671, 453] width 336 height 37
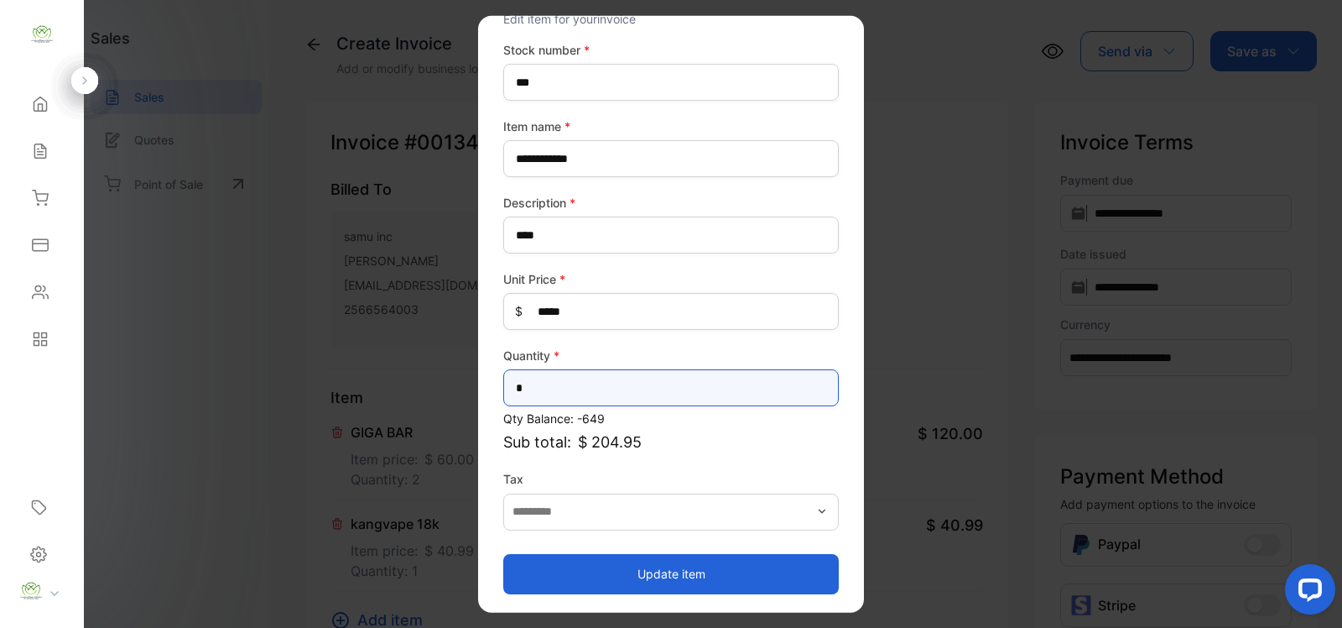
type input "*"
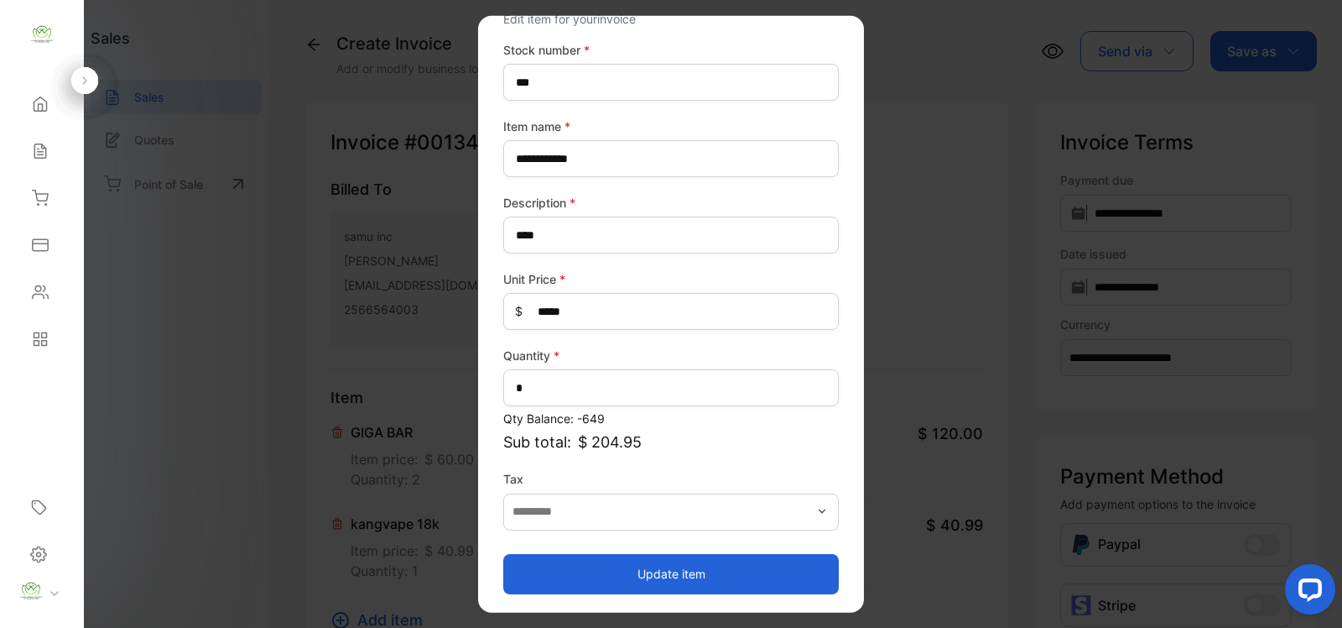
click at [644, 571] on button "Update item" at bounding box center [671, 573] width 336 height 40
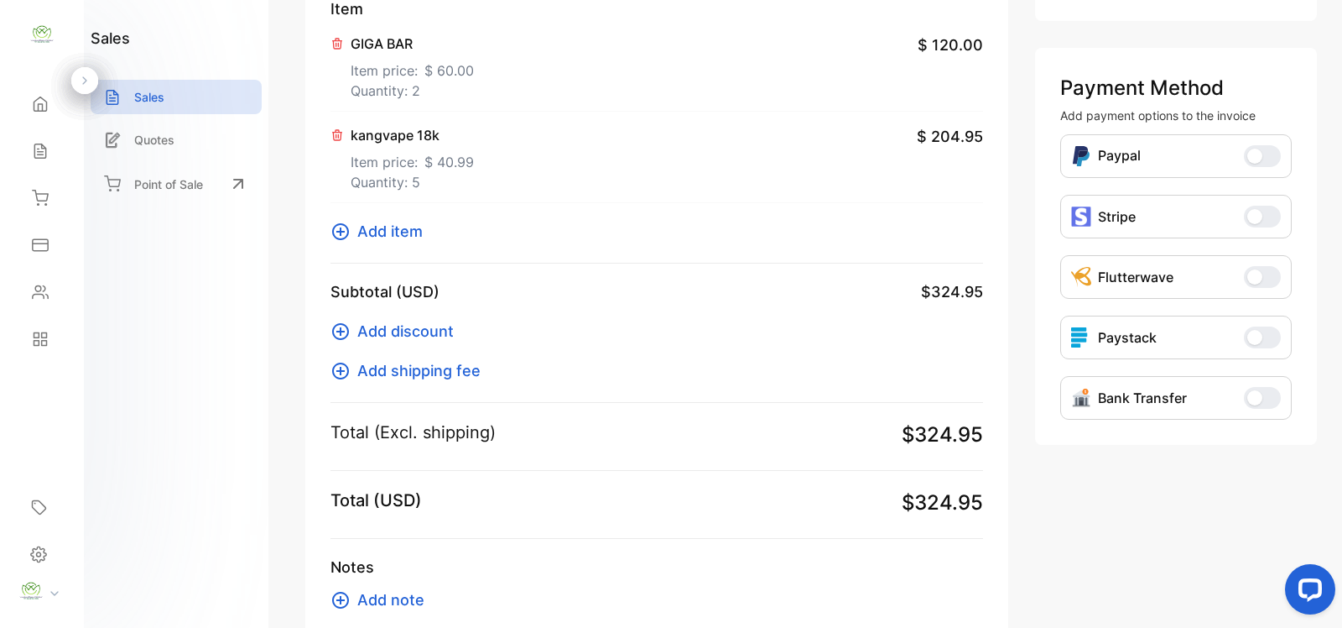
scroll to position [492, 0]
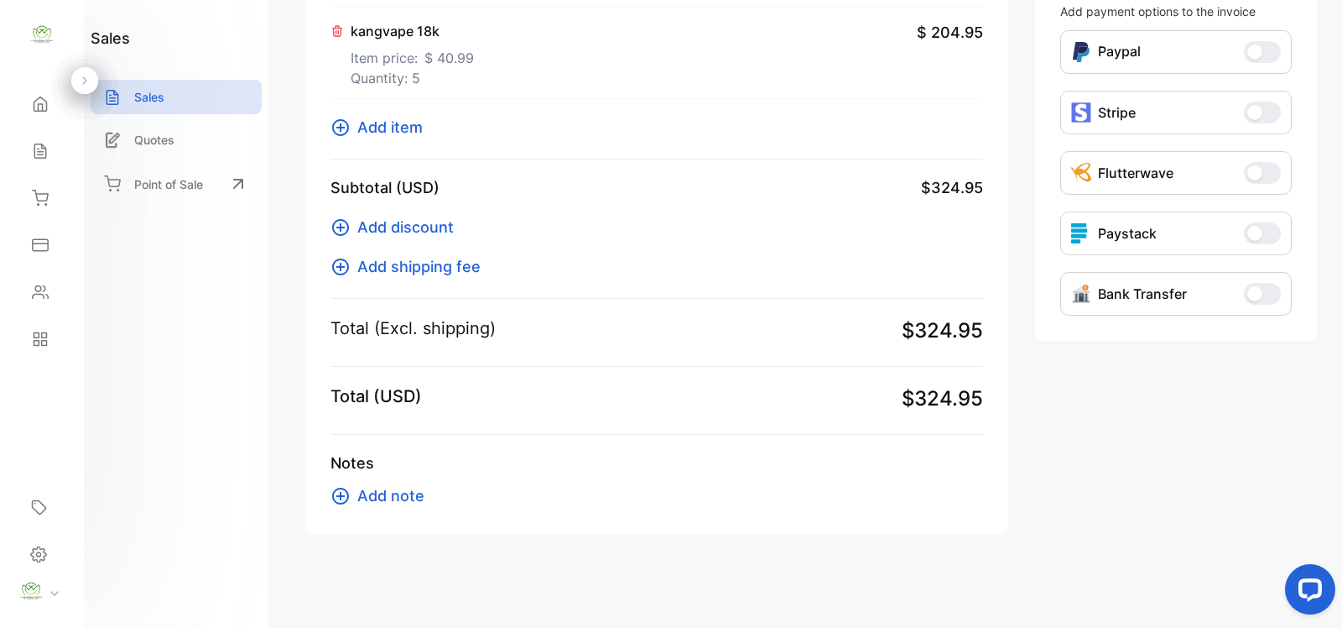
click at [384, 126] on span "Add item" at bounding box center [389, 127] width 65 height 23
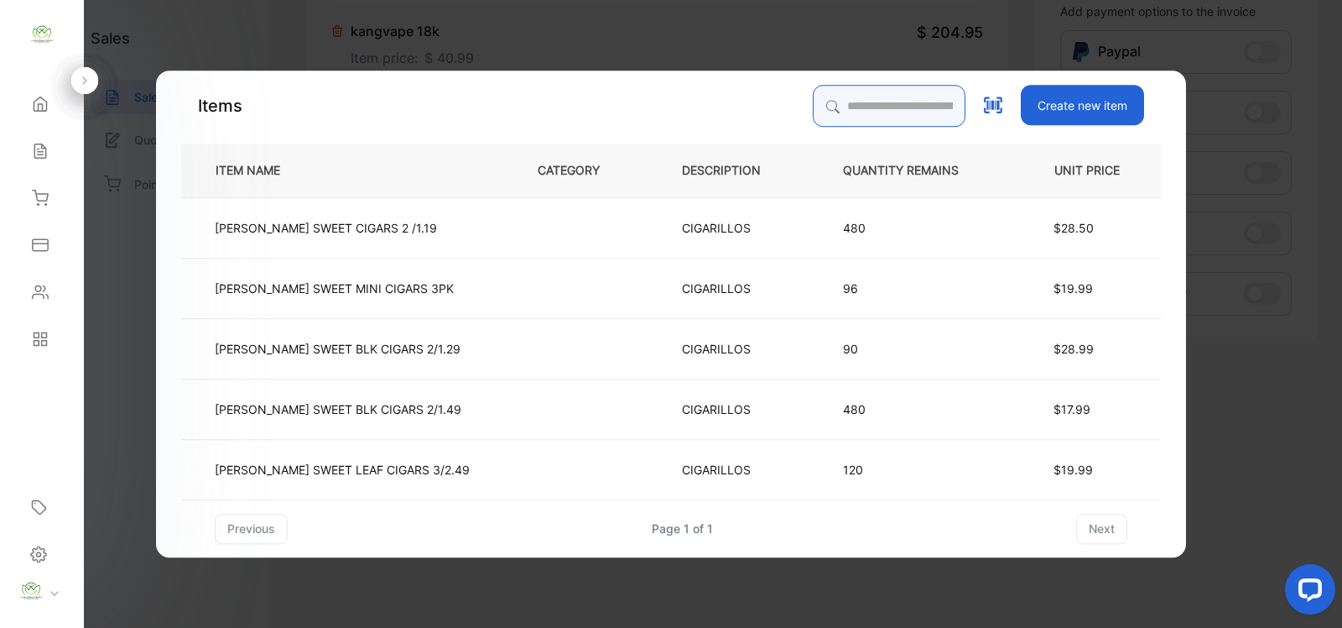
click at [815, 101] on input "search" at bounding box center [889, 106] width 153 height 42
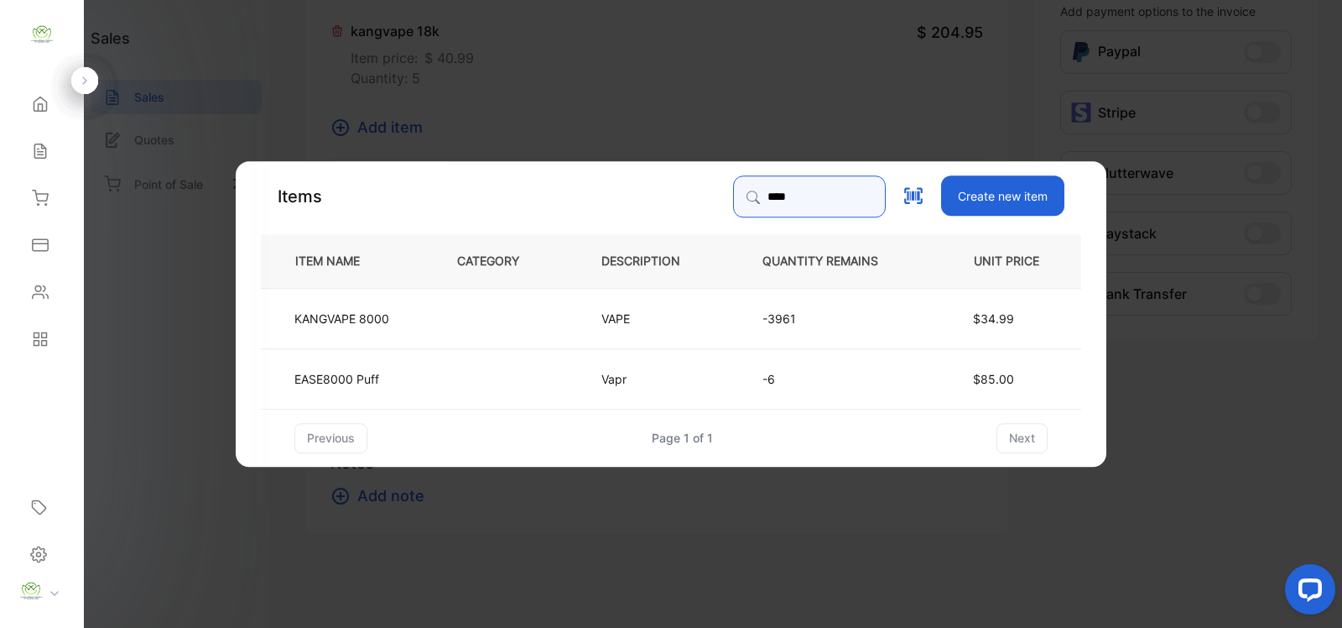
type input "****"
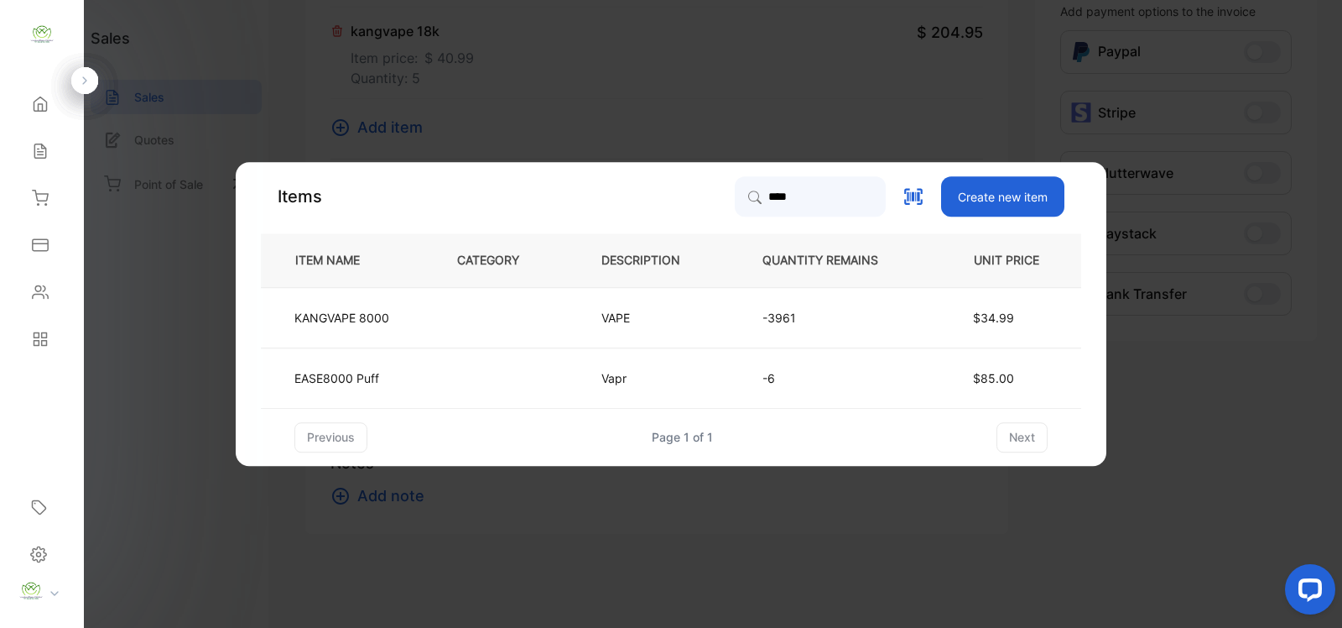
click at [726, 310] on td "VAPE" at bounding box center [654, 317] width 161 height 60
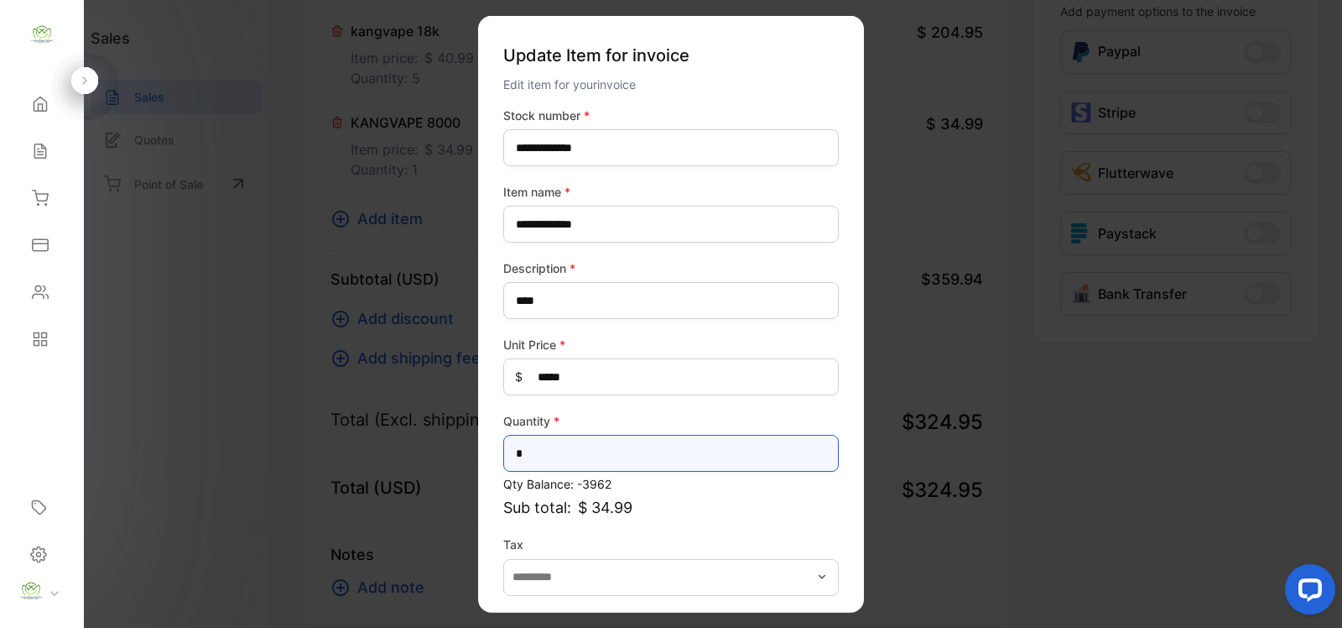
click at [551, 454] on input "*" at bounding box center [671, 453] width 336 height 37
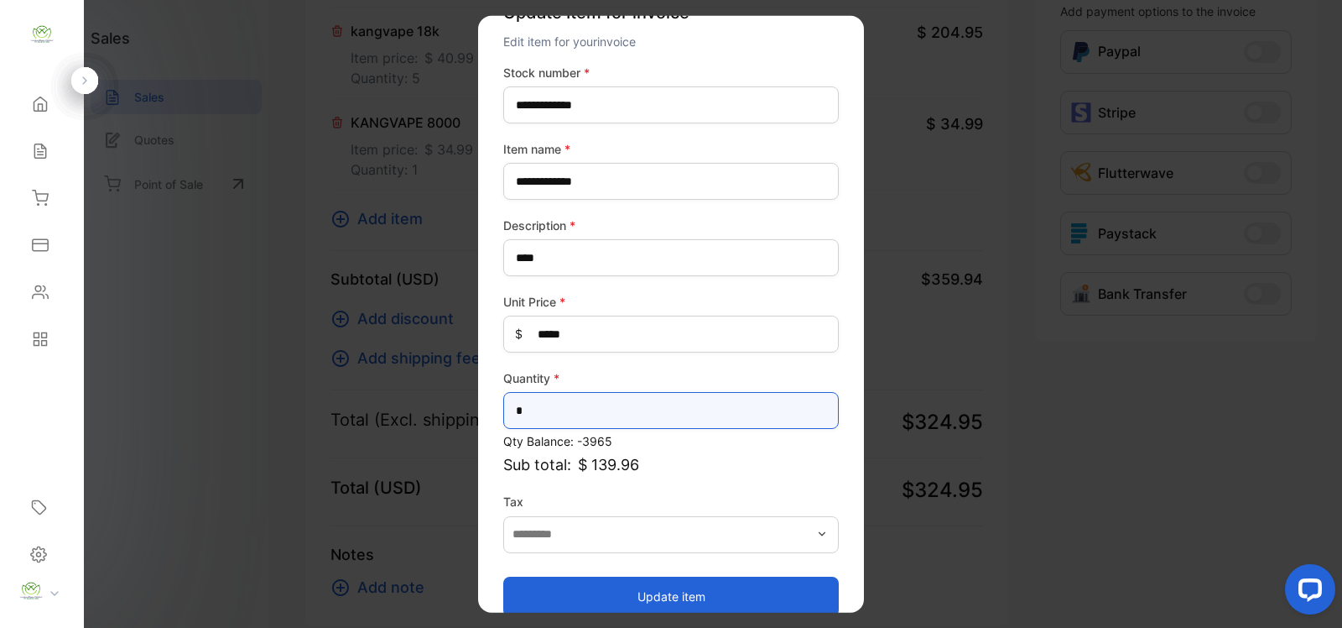
scroll to position [65, 0]
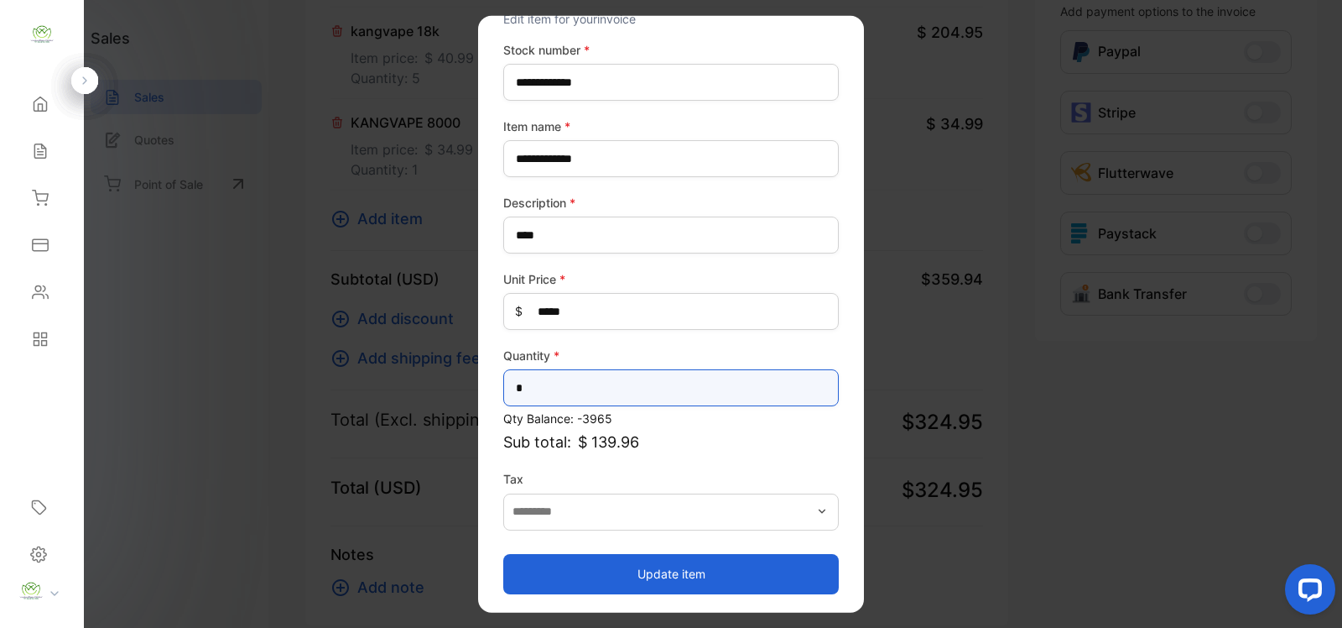
type input "*"
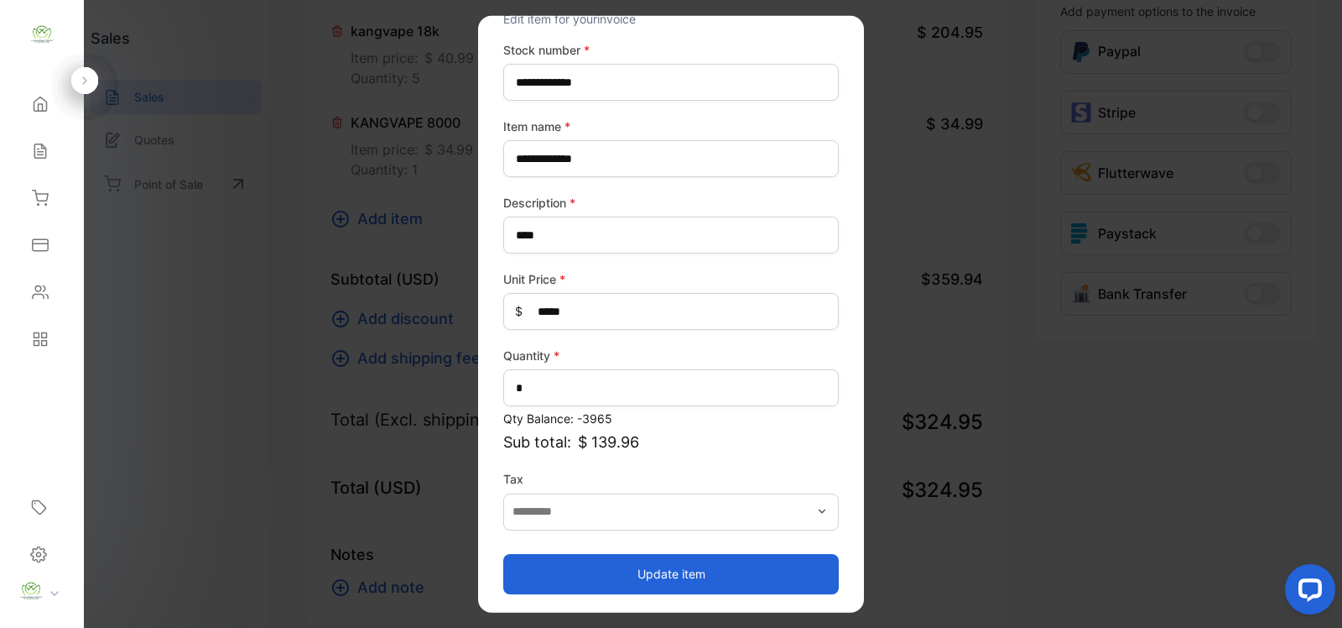
click at [665, 576] on button "Update item" at bounding box center [671, 573] width 336 height 40
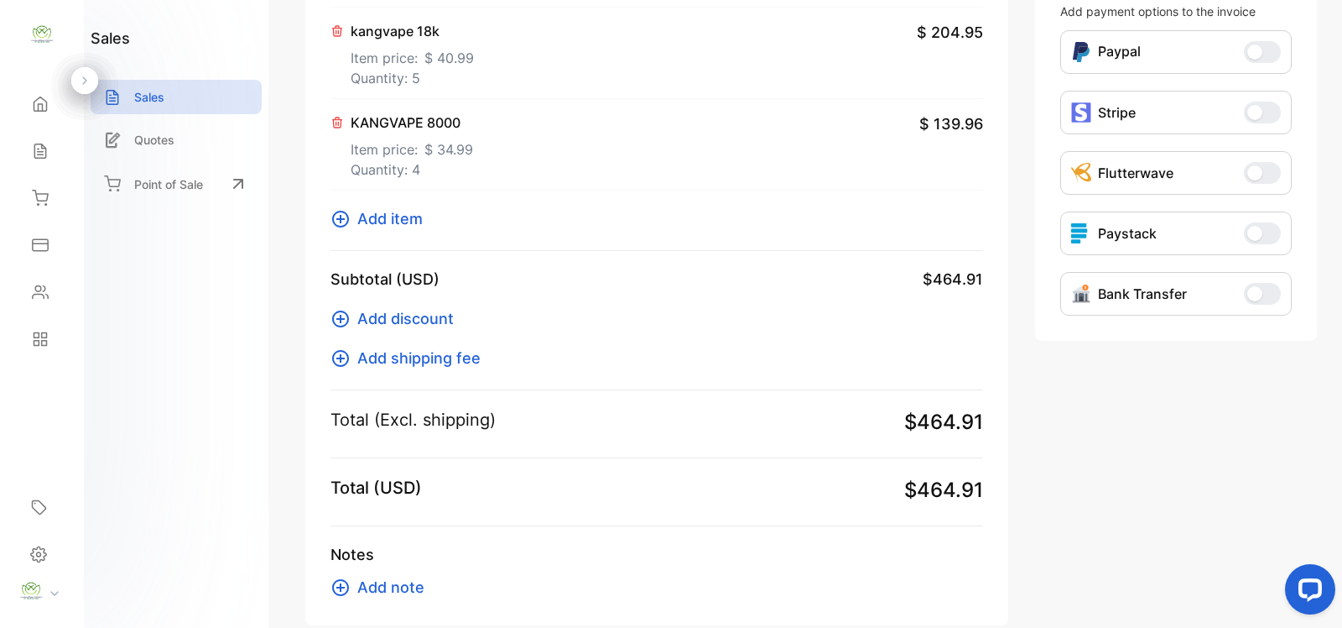
click at [376, 220] on span "Add item" at bounding box center [389, 218] width 65 height 23
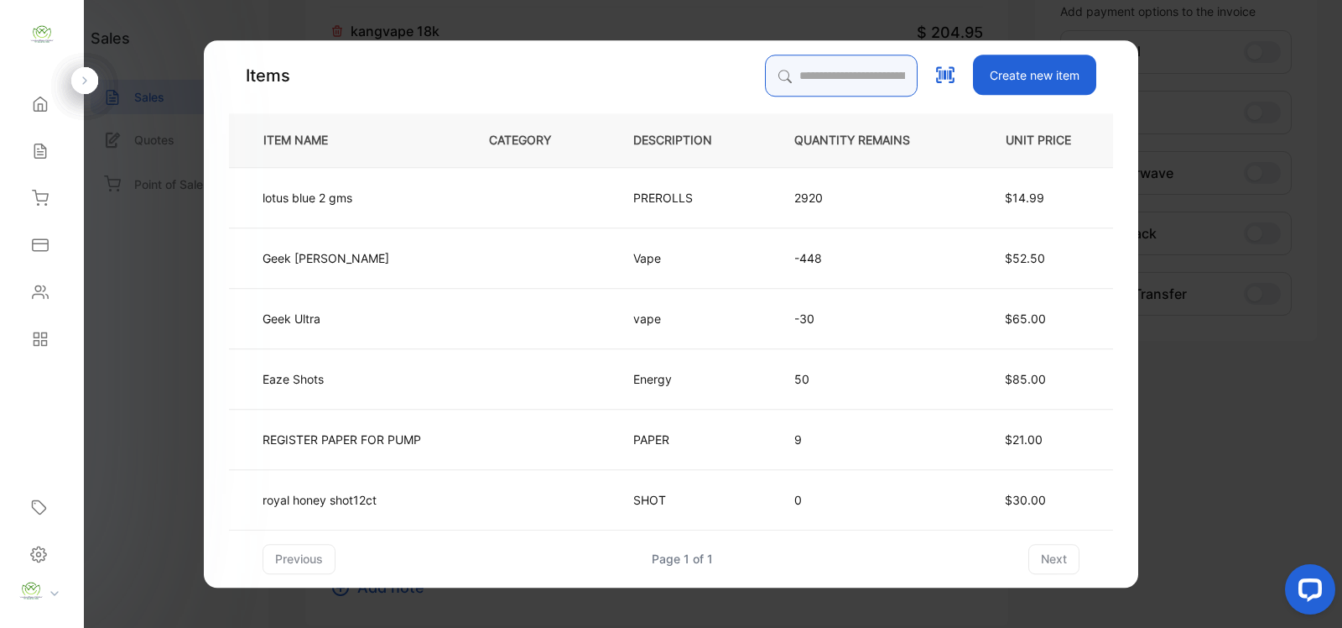
click at [779, 69] on input "search" at bounding box center [841, 76] width 153 height 42
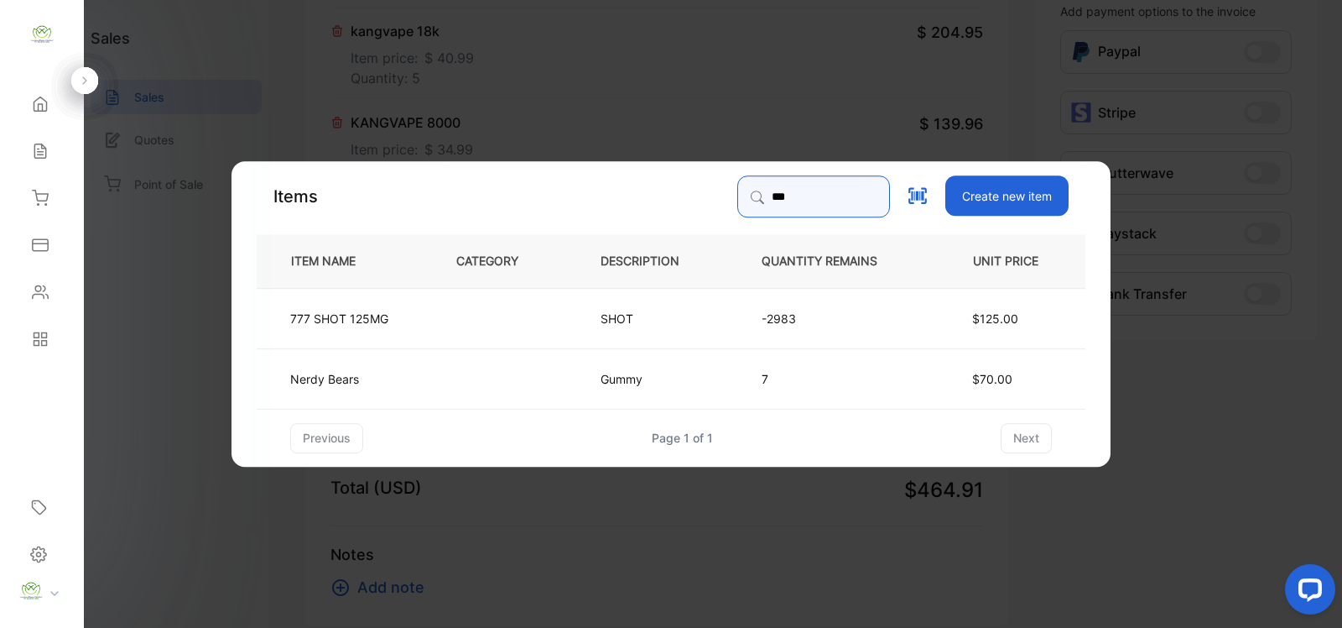
type input "***"
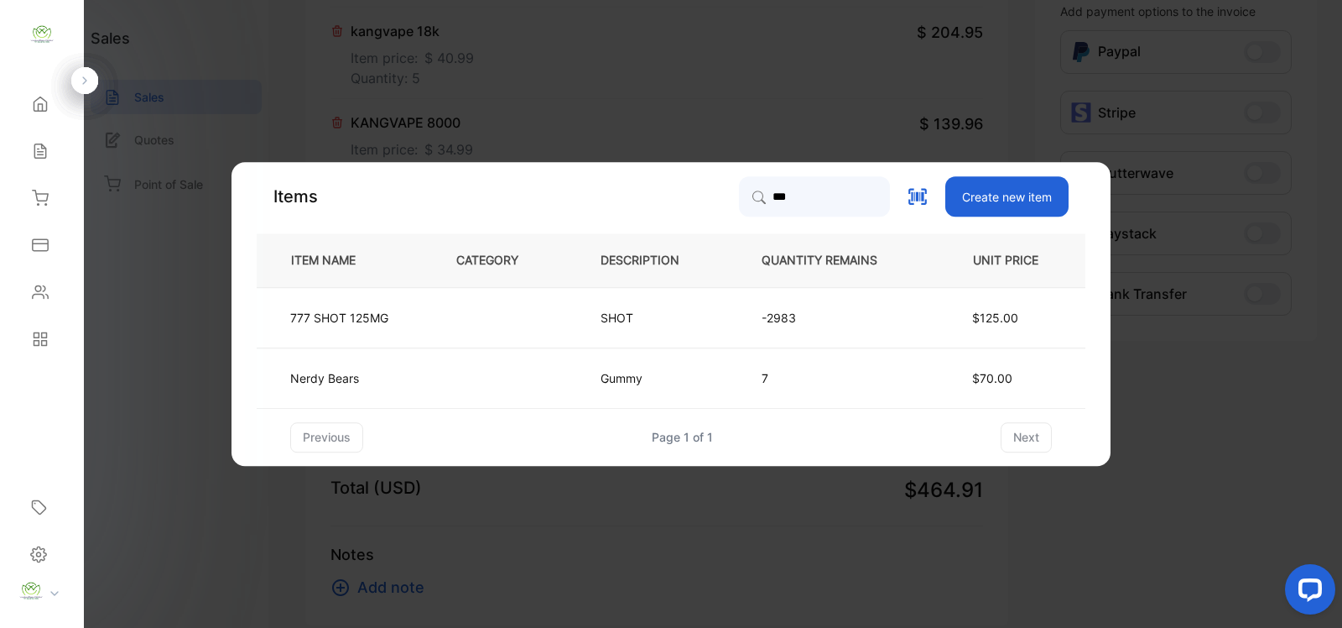
click at [682, 315] on td "SHOT" at bounding box center [653, 317] width 161 height 60
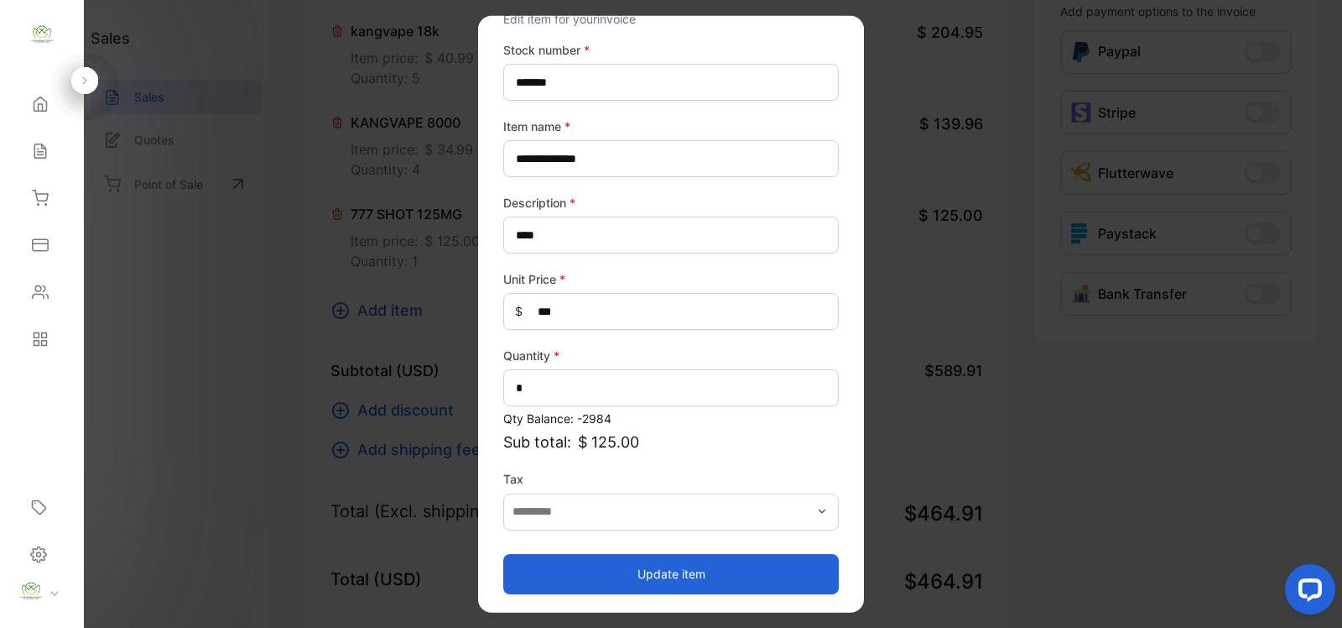
click at [652, 569] on button "Update item" at bounding box center [671, 573] width 336 height 40
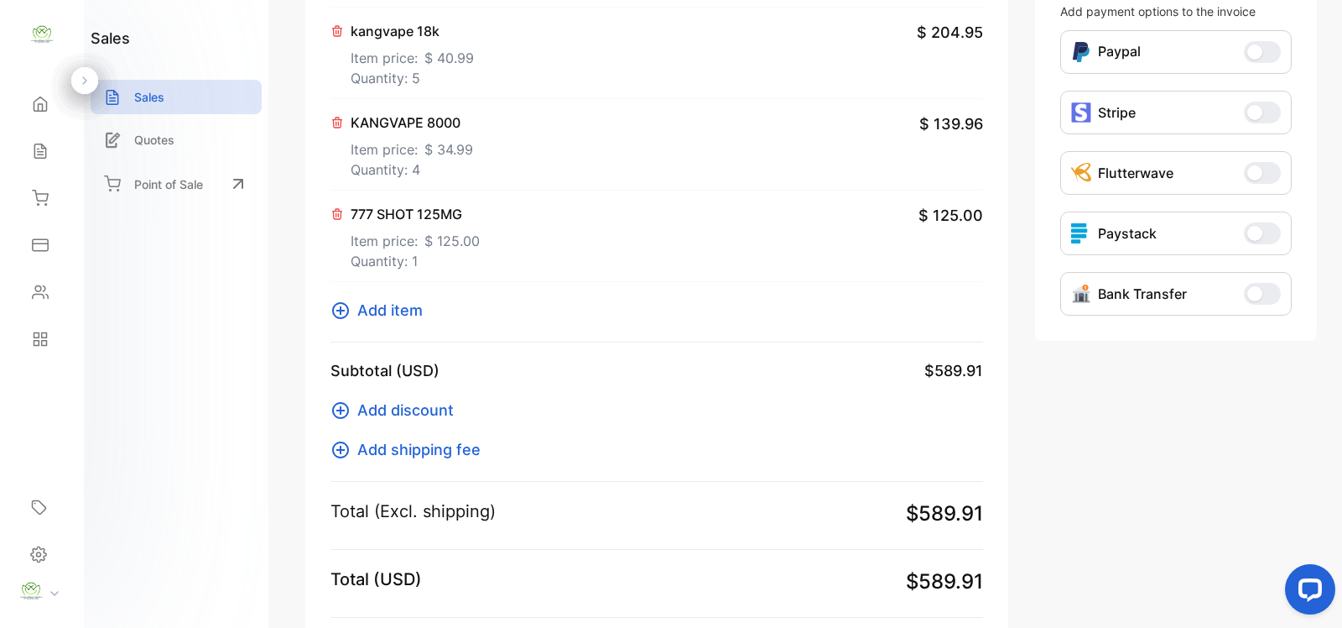
click at [387, 312] on span "Add item" at bounding box center [389, 310] width 65 height 23
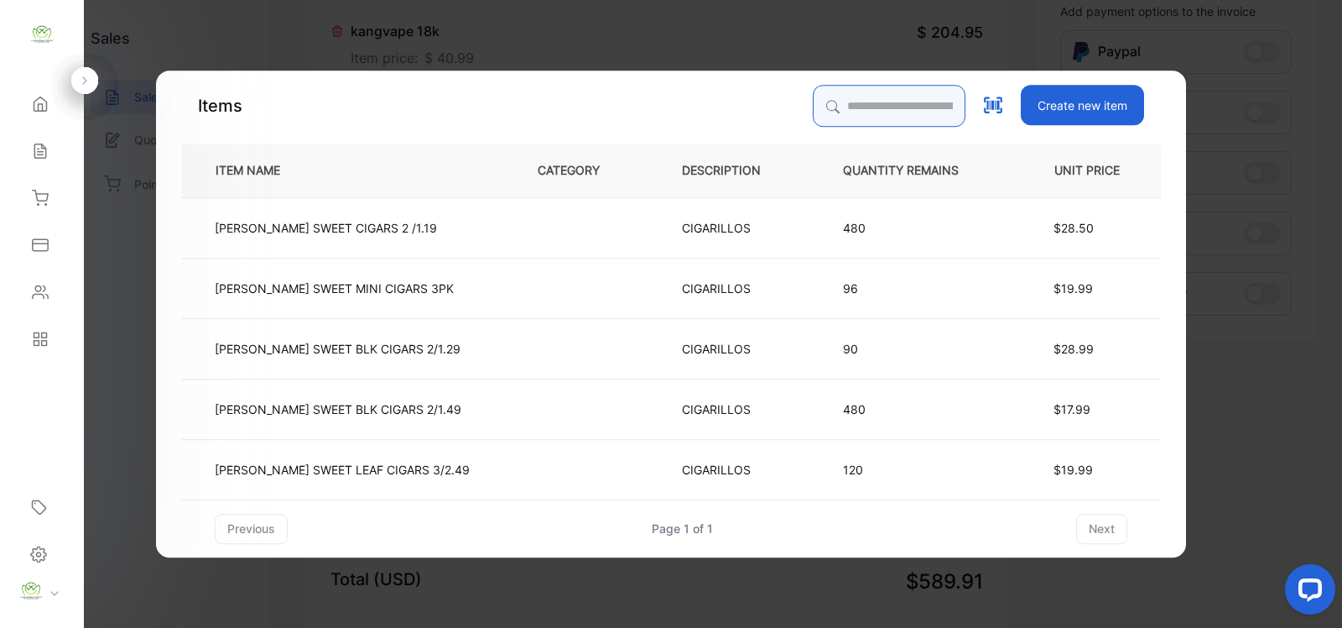
click at [813, 103] on input "search" at bounding box center [889, 106] width 153 height 42
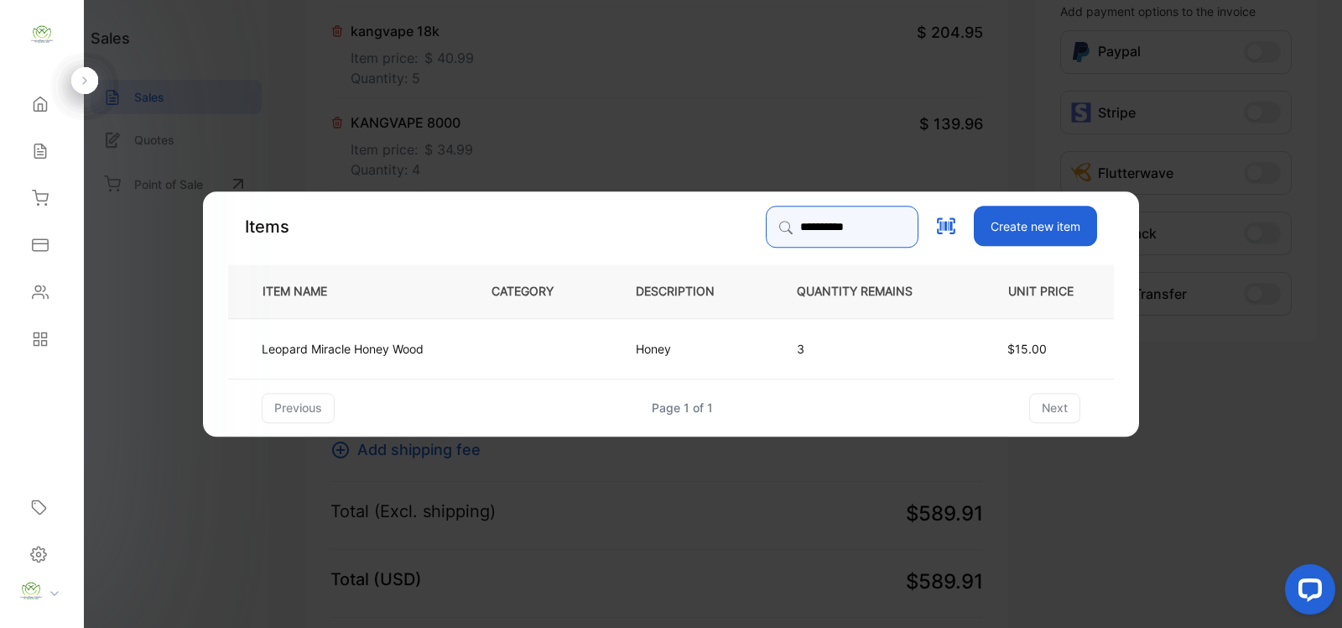
type input "**********"
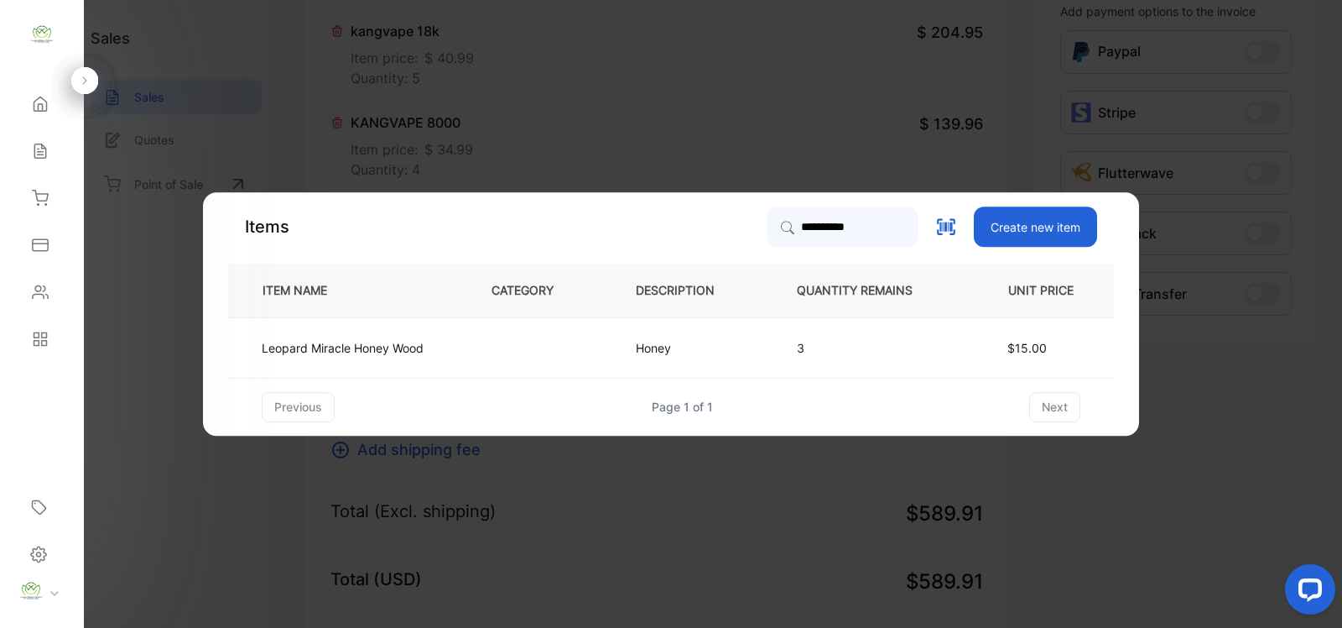
click at [453, 346] on td "Leopard Miracle Honey Wood" at bounding box center [346, 347] width 236 height 60
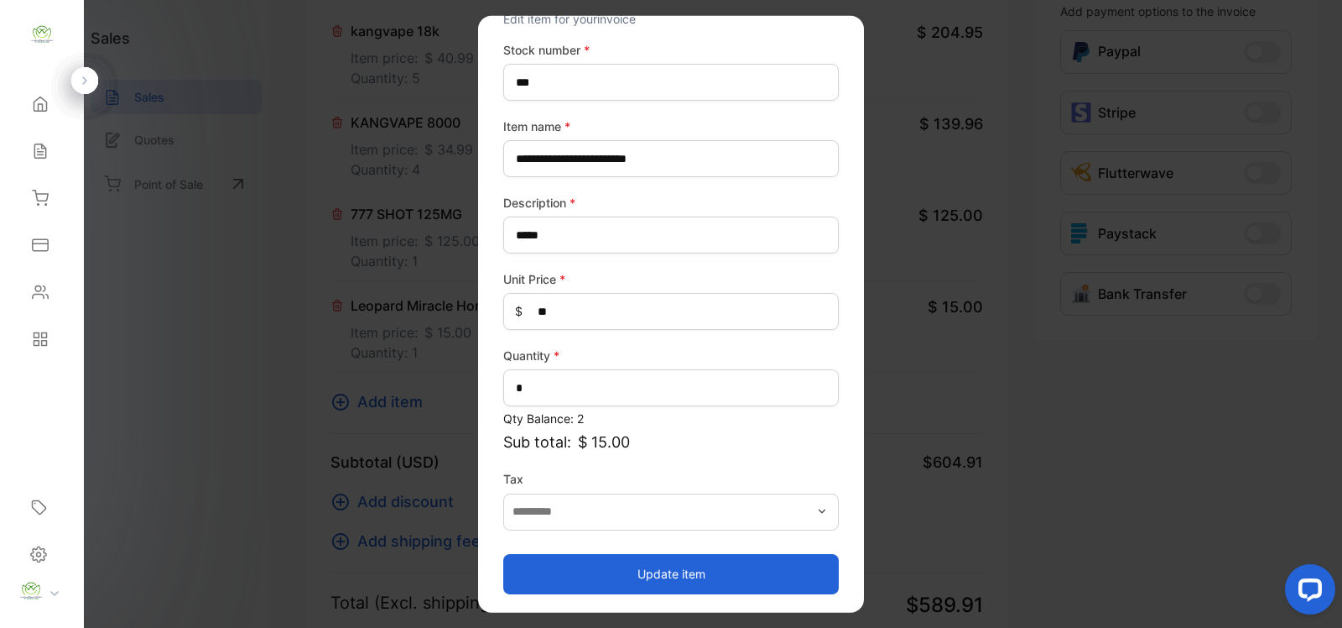
click at [669, 567] on button "Update item" at bounding box center [671, 573] width 336 height 40
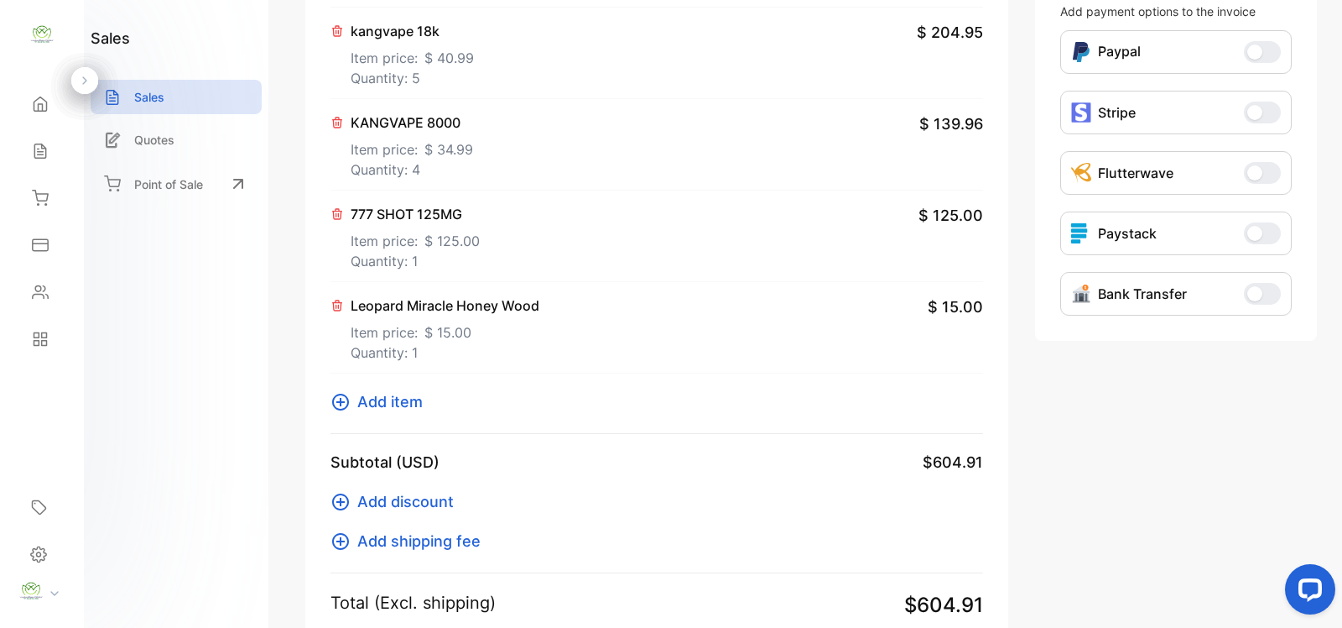
click at [392, 397] on span "Add item" at bounding box center [389, 401] width 65 height 23
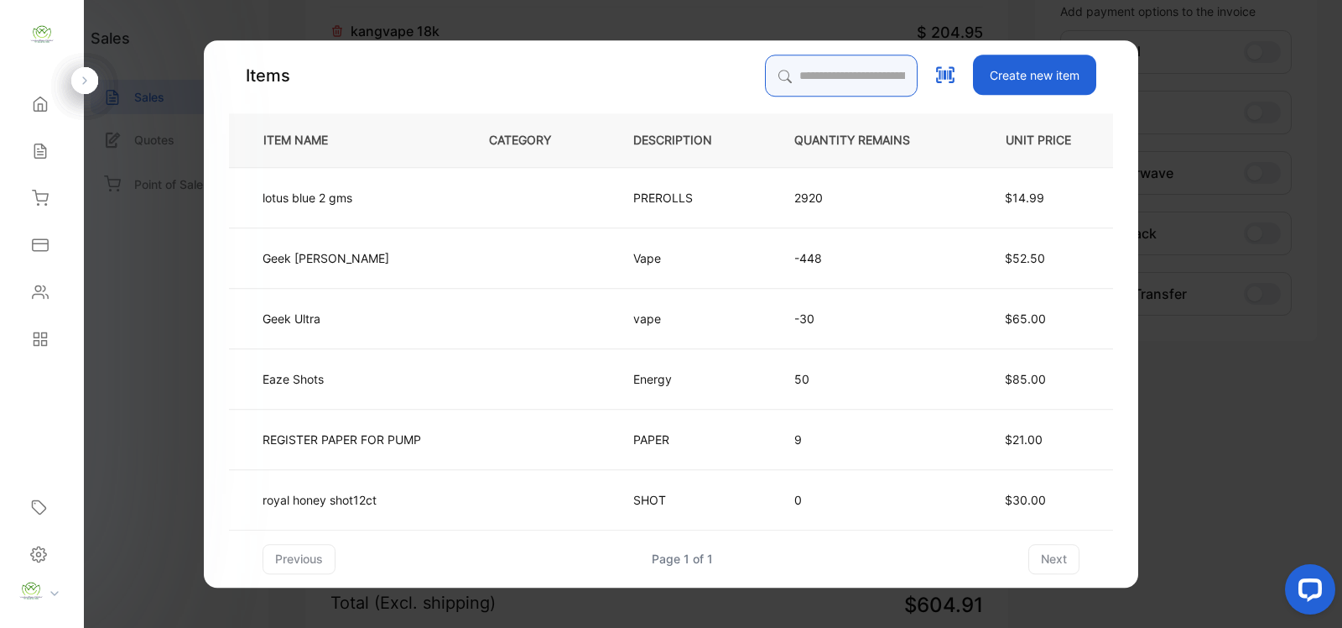
click at [799, 78] on input "search" at bounding box center [841, 76] width 153 height 42
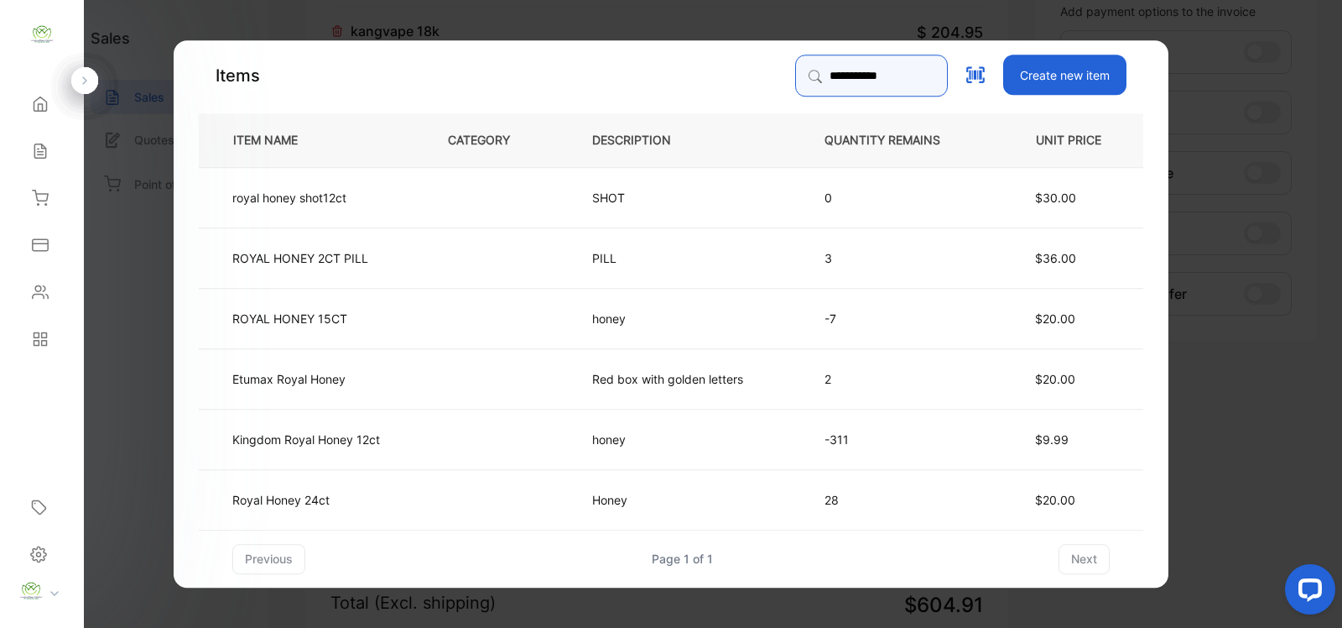
type input "**********"
click at [374, 499] on td "Royal Honey 24ct" at bounding box center [309, 498] width 221 height 60
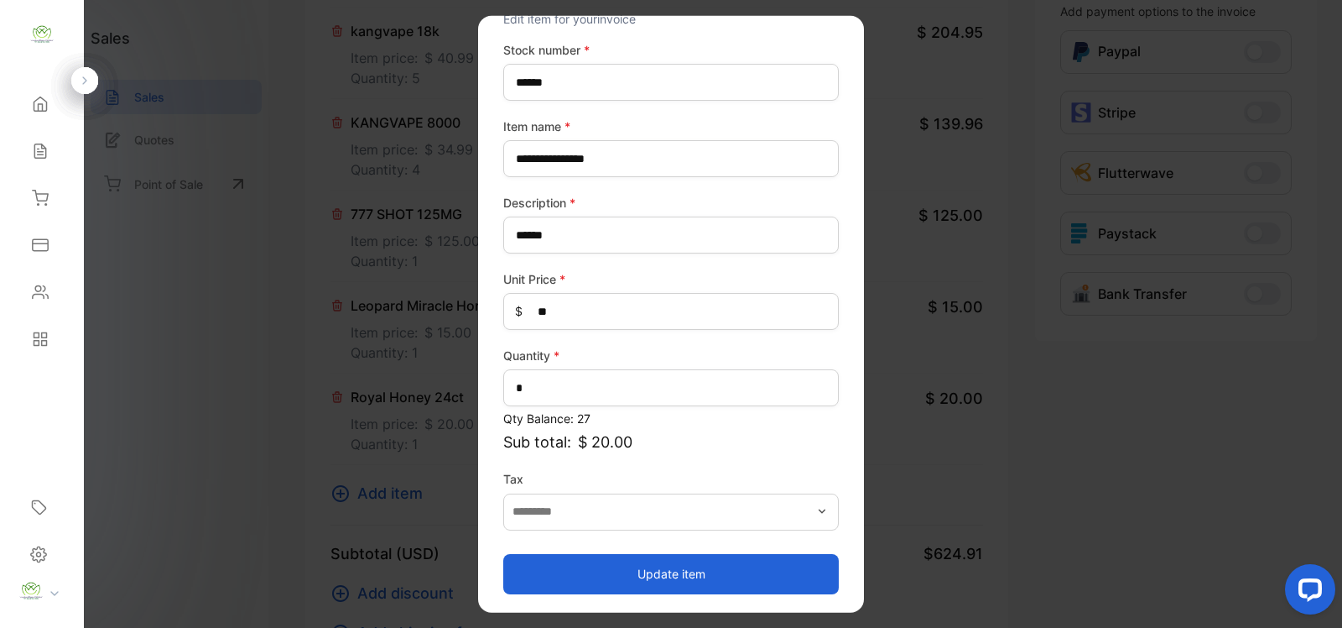
click at [665, 576] on button "Update item" at bounding box center [671, 573] width 336 height 40
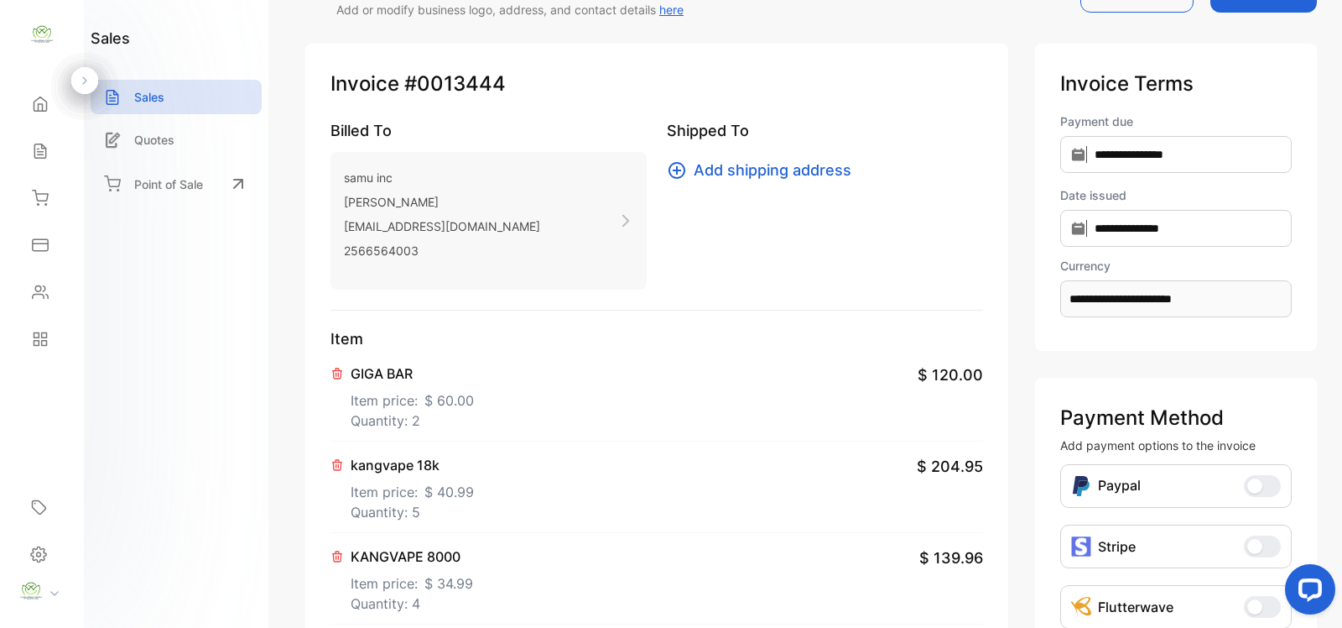
scroll to position [0, 0]
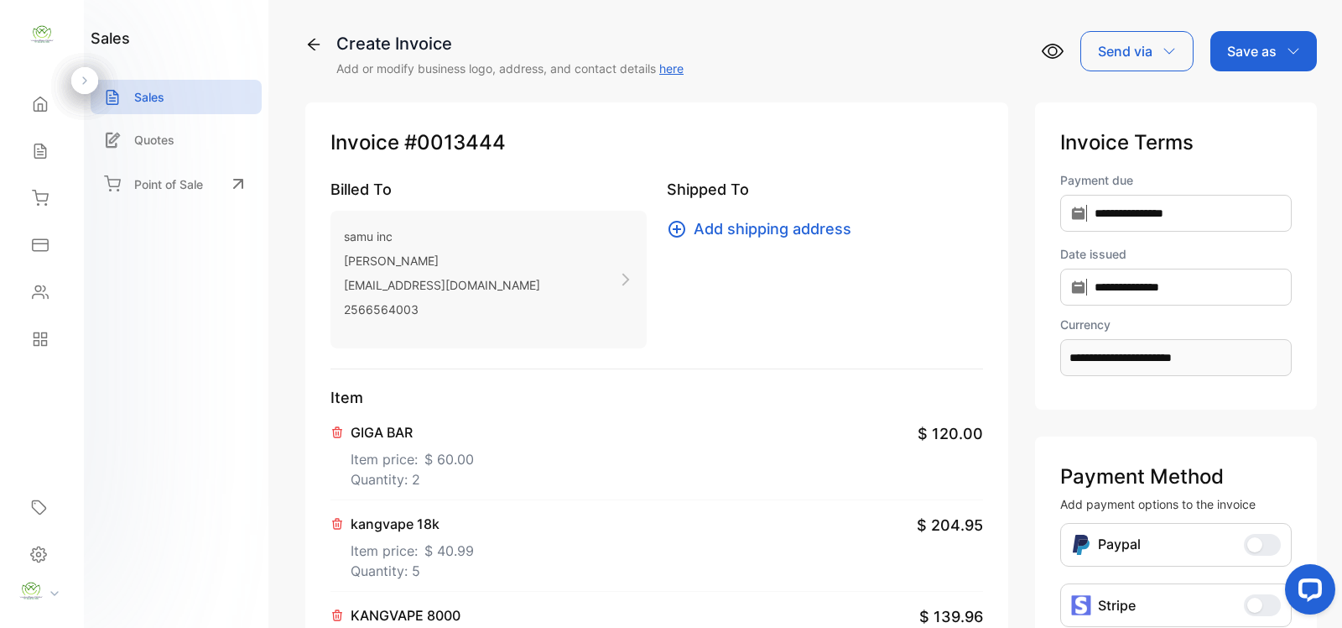
click at [1248, 56] on p "Save as" at bounding box center [1251, 51] width 49 height 20
click at [1240, 105] on div "Invoice" at bounding box center [1259, 107] width 96 height 34
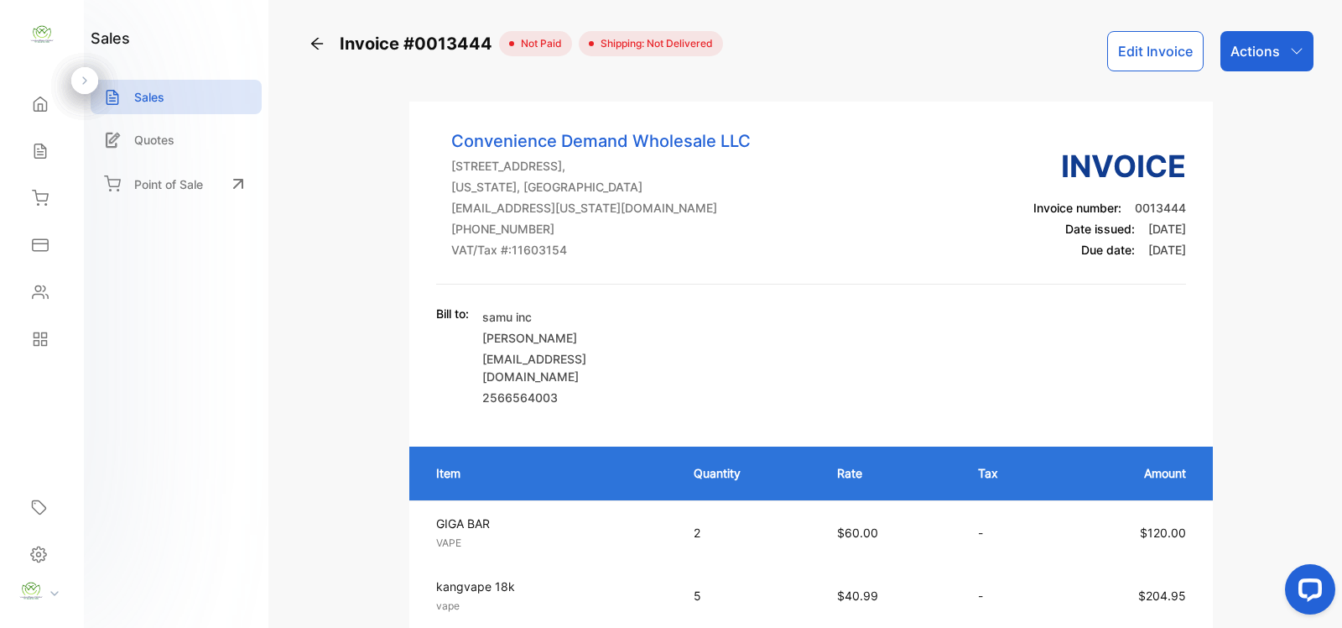
click at [1263, 50] on p "Actions" at bounding box center [1255, 51] width 49 height 20
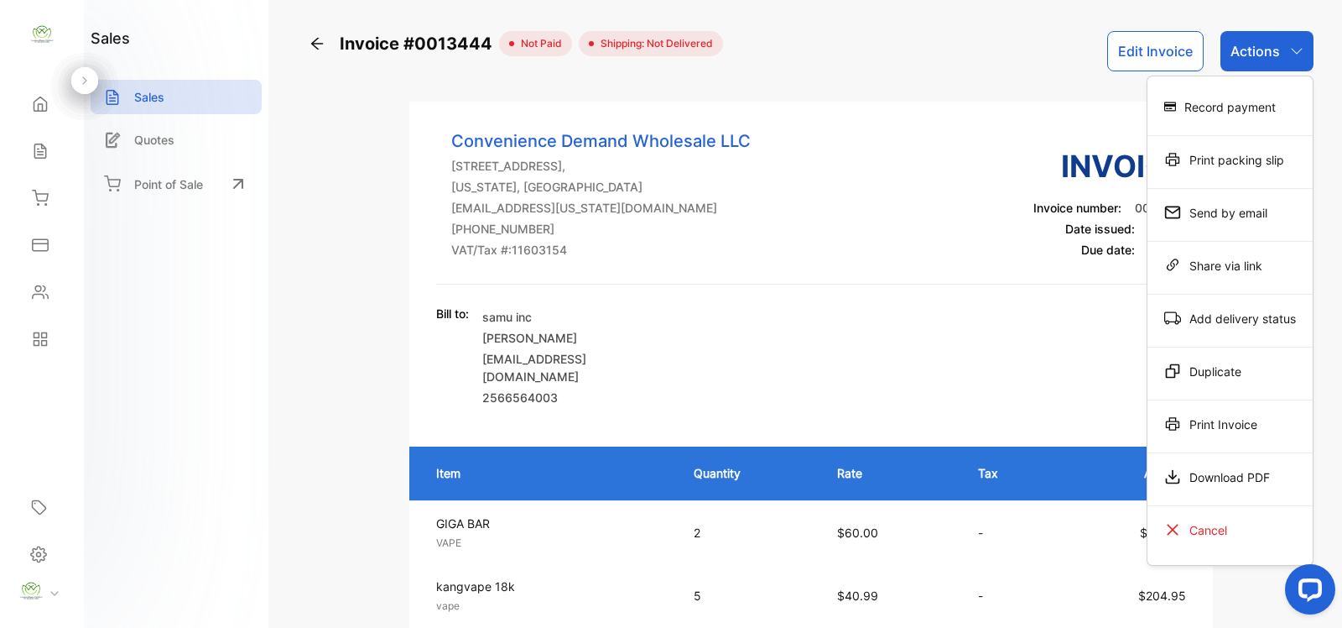
click at [1222, 420] on div "Print Invoice" at bounding box center [1230, 424] width 165 height 34
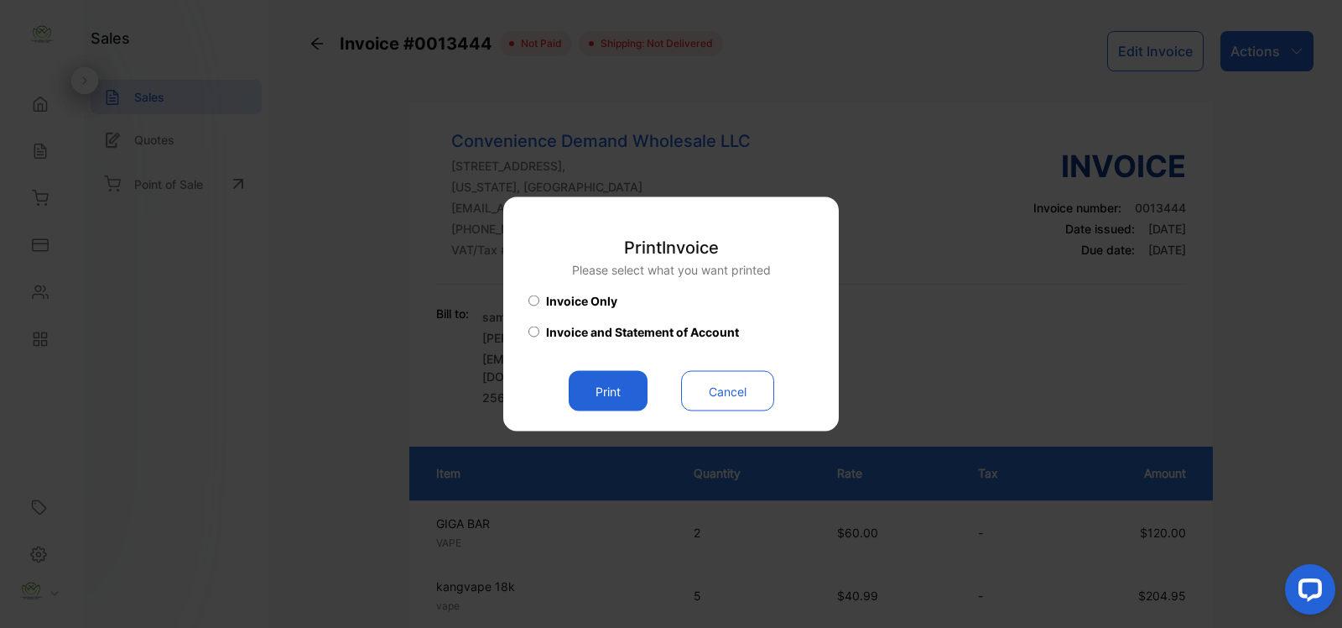
click at [619, 386] on button "Print" at bounding box center [608, 391] width 79 height 40
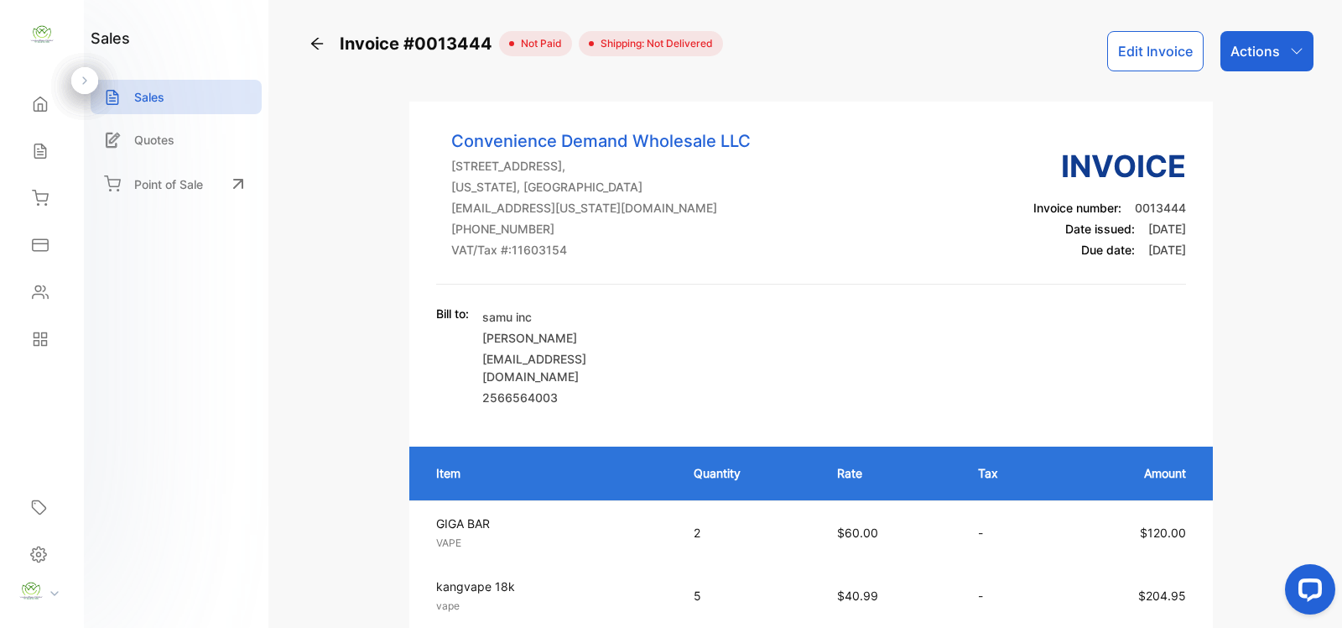
click at [1256, 50] on p "Actions" at bounding box center [1255, 51] width 49 height 20
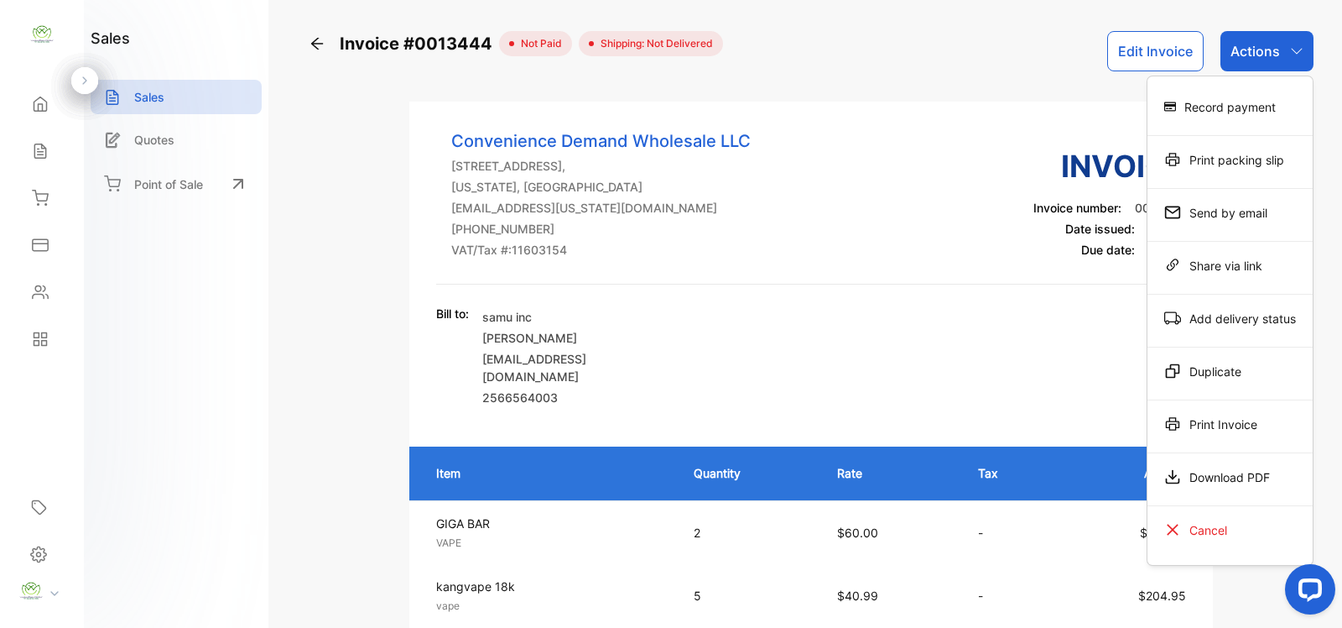
click at [1210, 428] on div "Print Invoice" at bounding box center [1230, 424] width 165 height 34
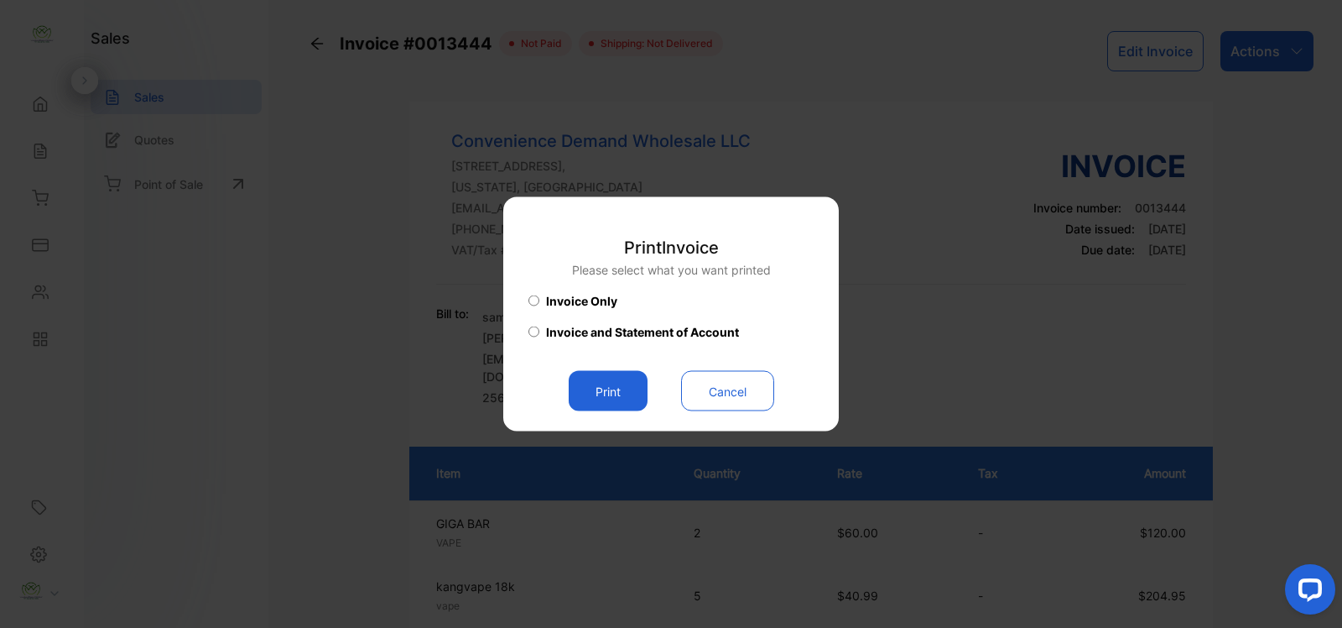
click at [596, 392] on button "Print" at bounding box center [608, 391] width 79 height 40
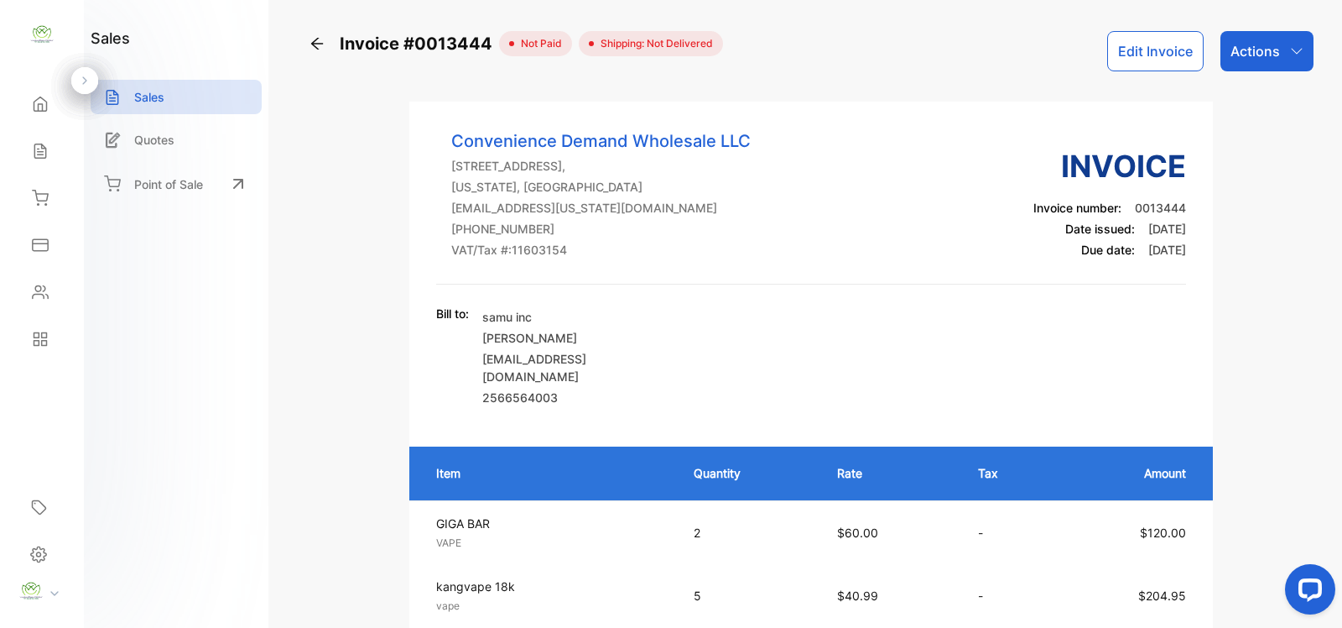
click at [187, 98] on div "Sales" at bounding box center [176, 97] width 171 height 34
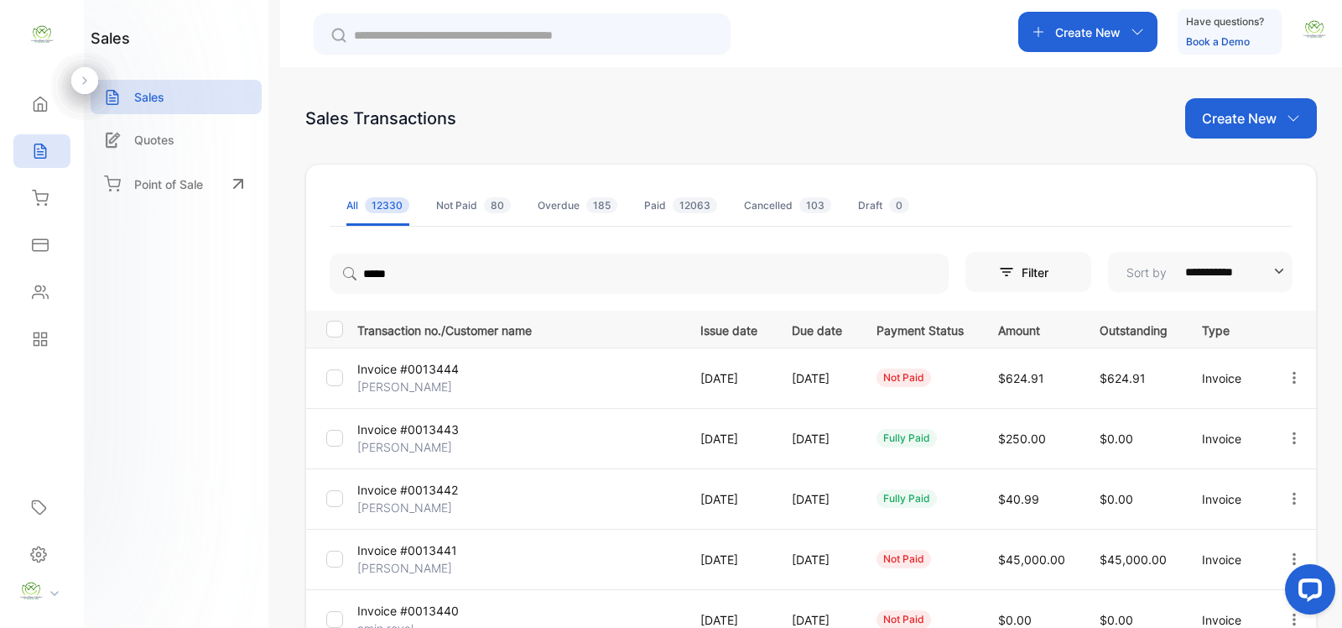
click at [1236, 122] on p "Create New" at bounding box center [1239, 118] width 75 height 20
click at [1234, 174] on span "Invoice" at bounding box center [1253, 174] width 39 height 18
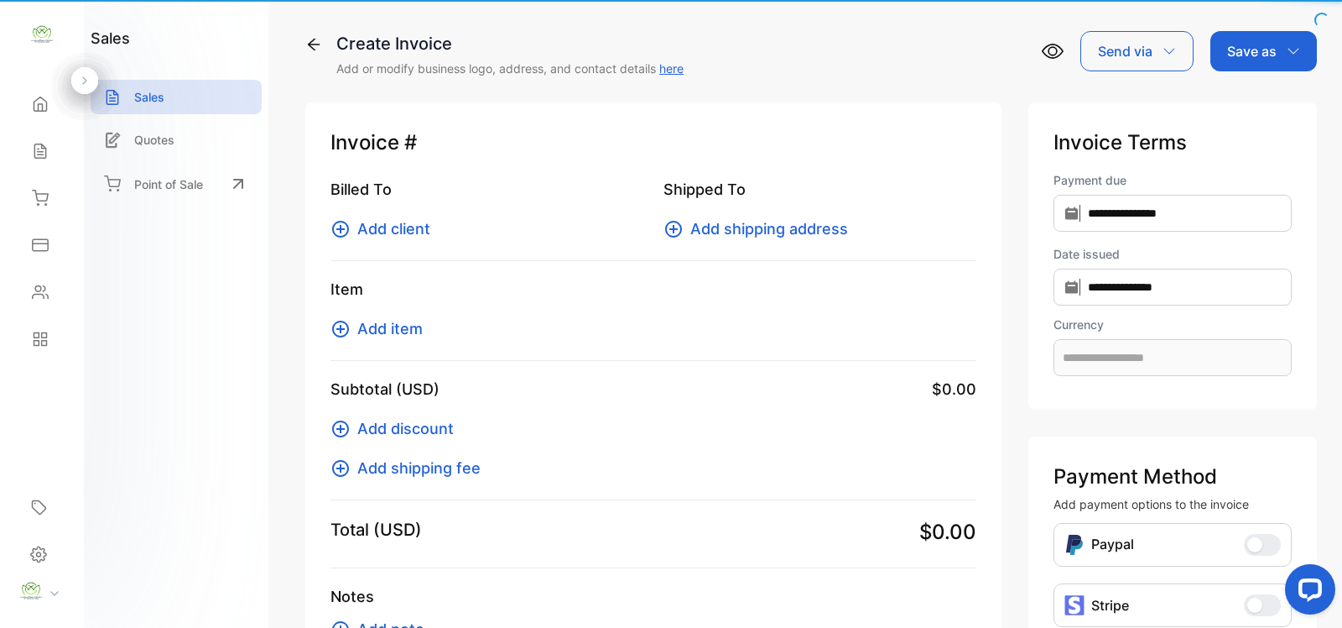
type input "**********"
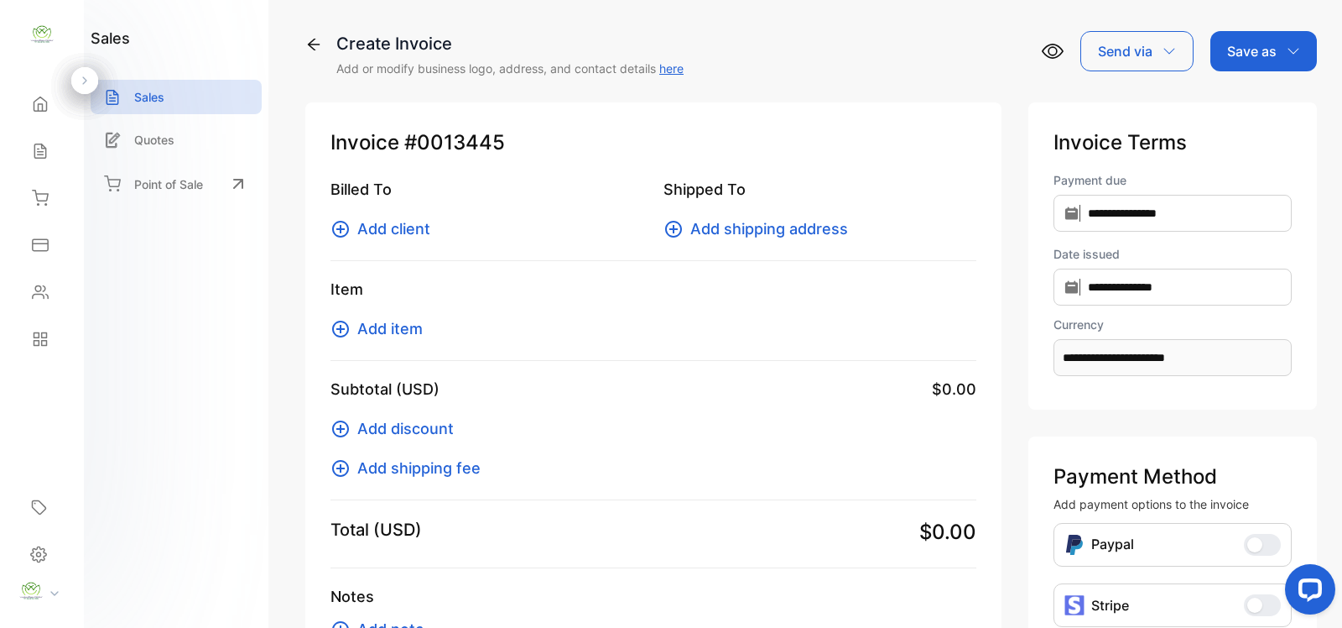
click at [371, 231] on span "Add client" at bounding box center [393, 228] width 73 height 23
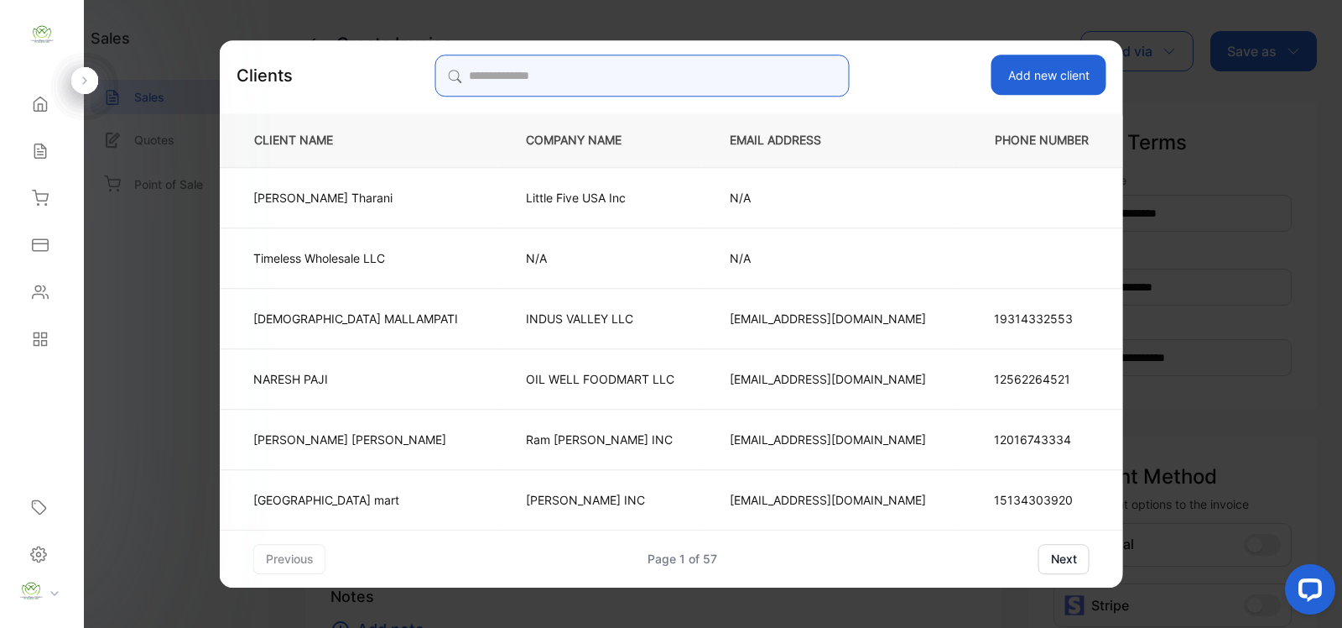
click at [524, 81] on input "search" at bounding box center [642, 76] width 414 height 42
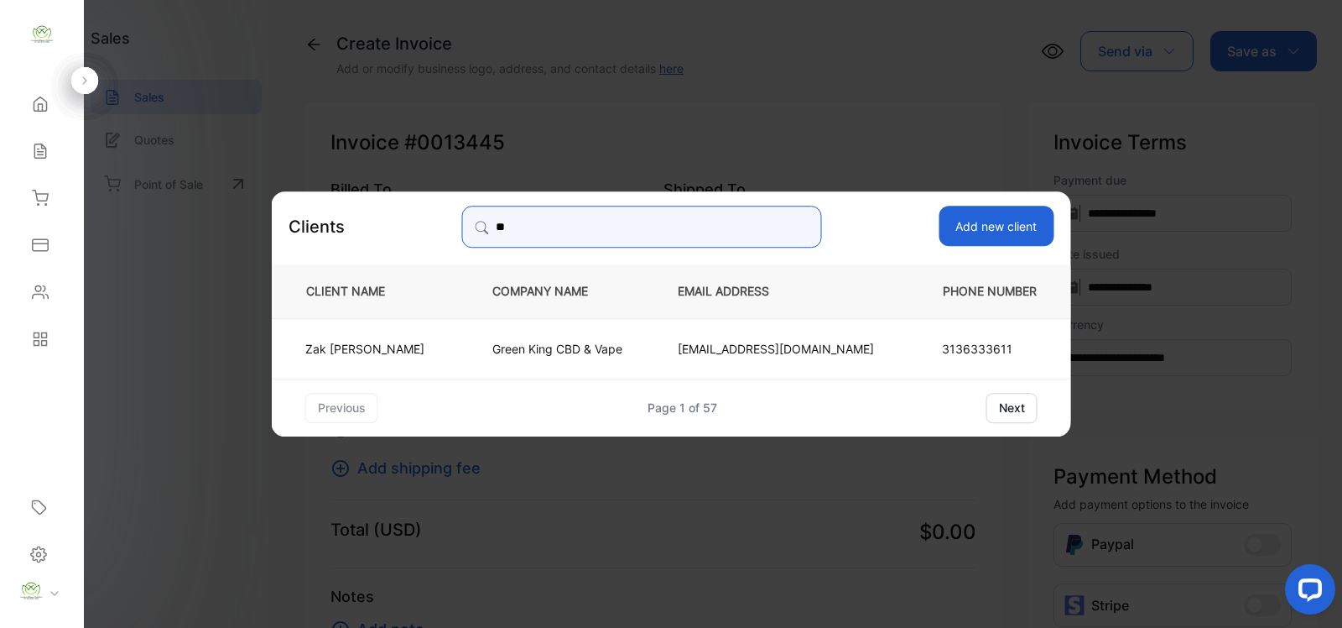
type input "*"
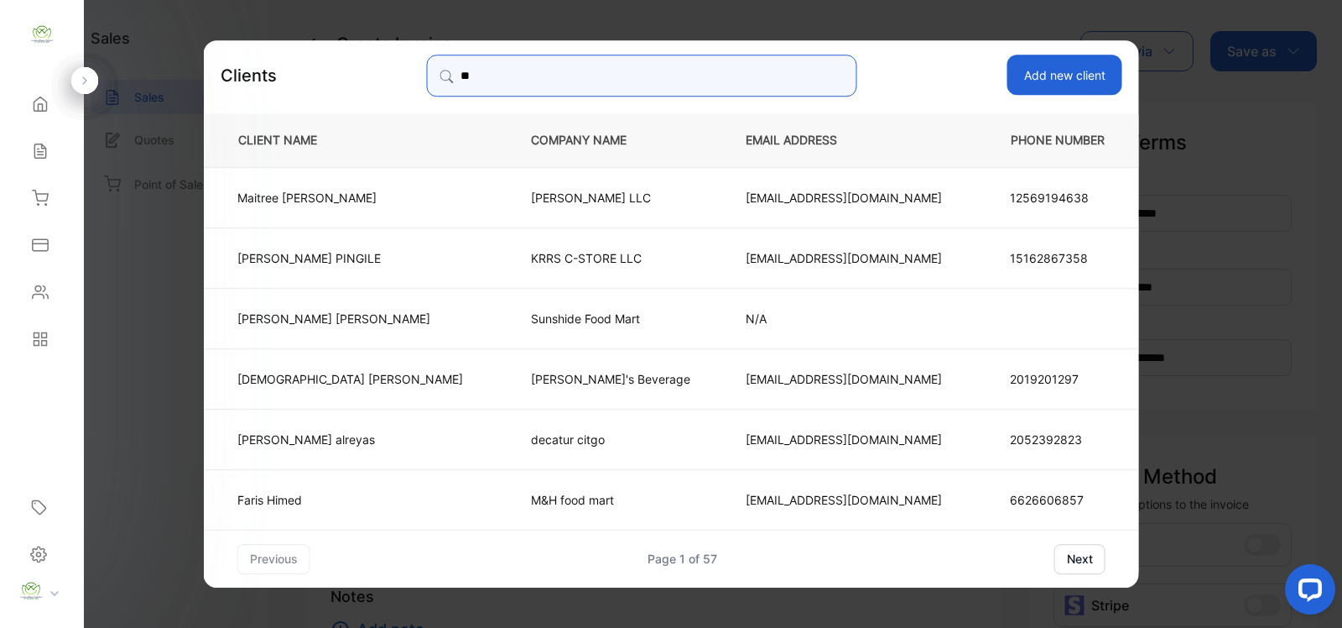
type input "*"
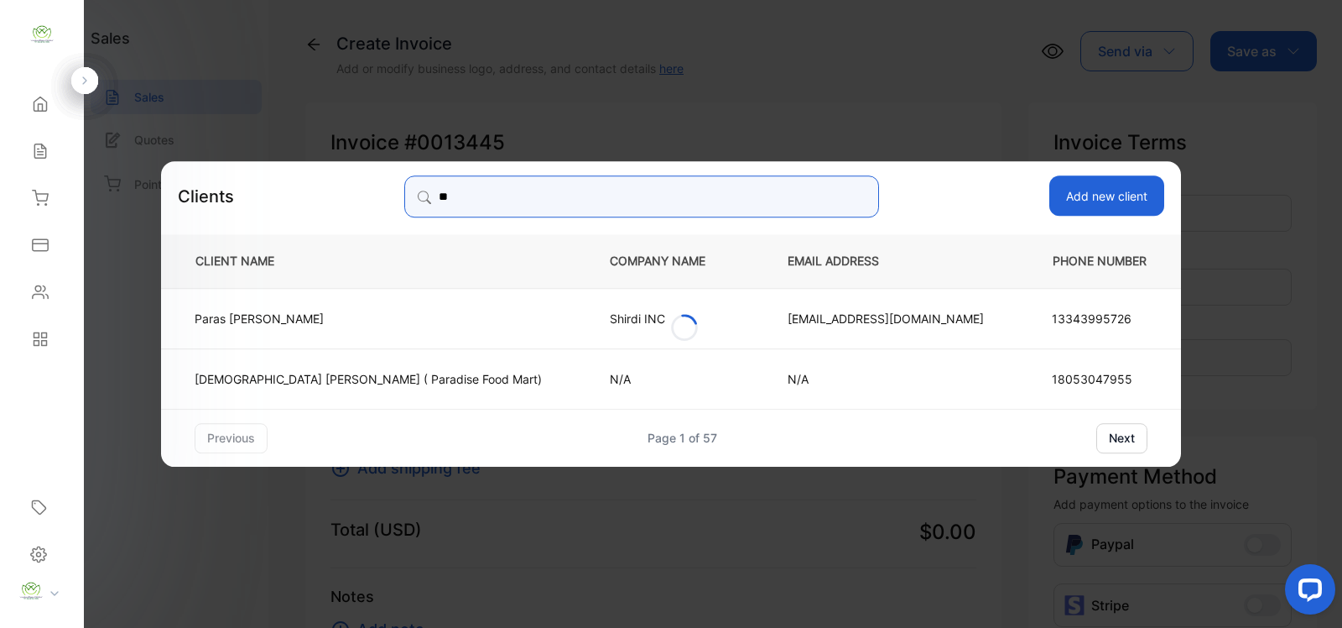
type input "*"
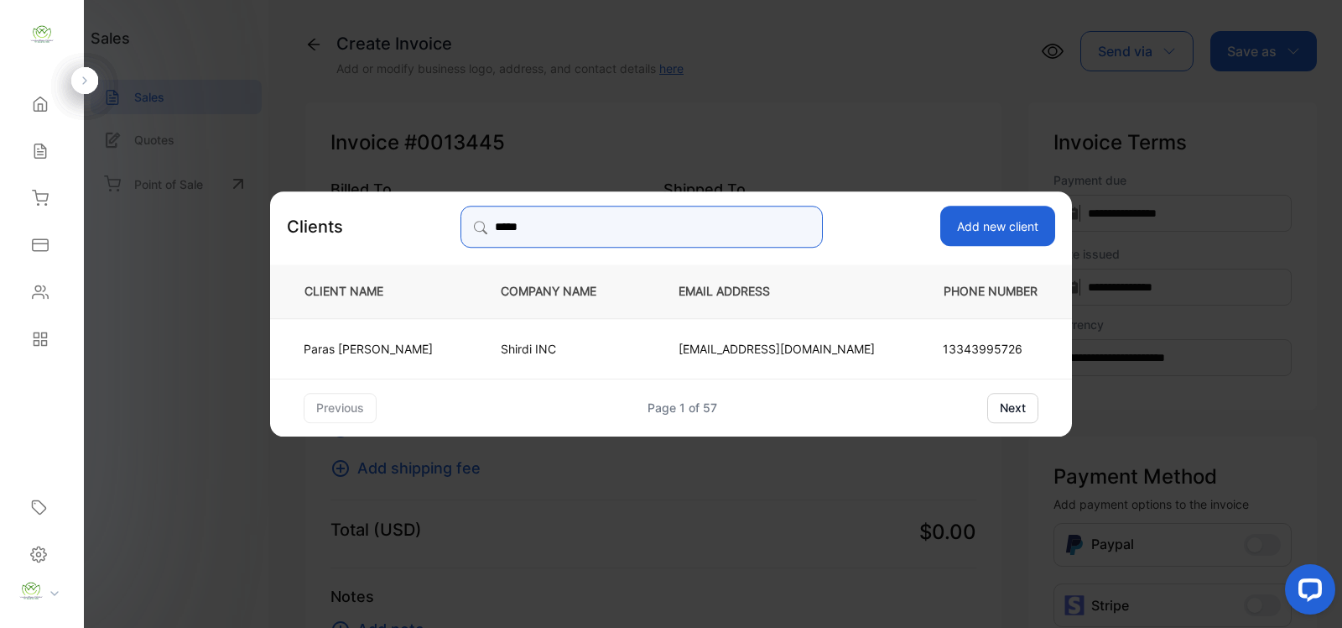
type input "*****"
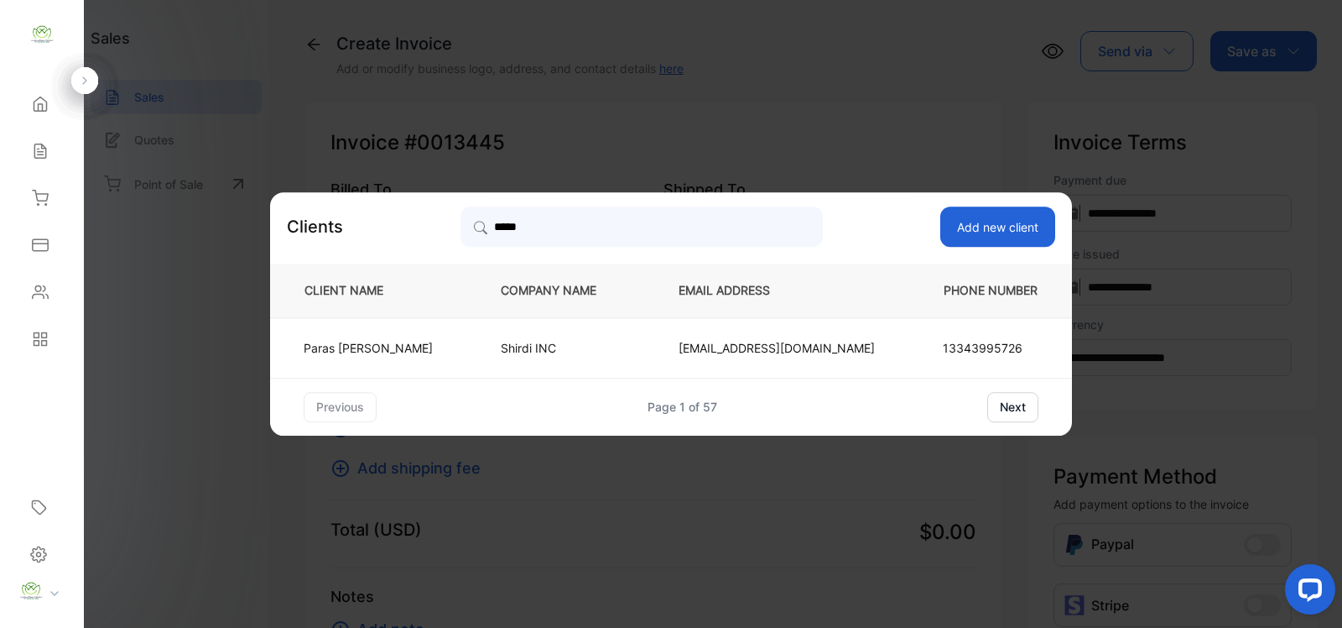
click at [533, 349] on p "Shirdi INC" at bounding box center [562, 348] width 122 height 18
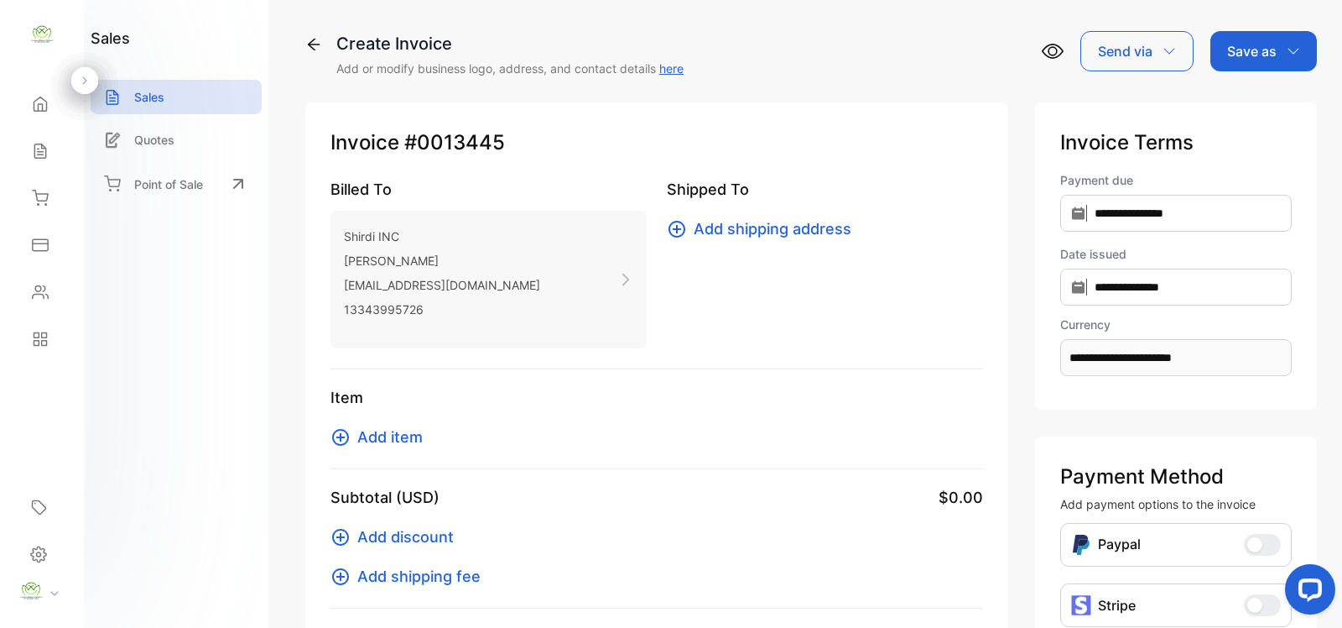
click at [400, 436] on span "Add item" at bounding box center [389, 436] width 65 height 23
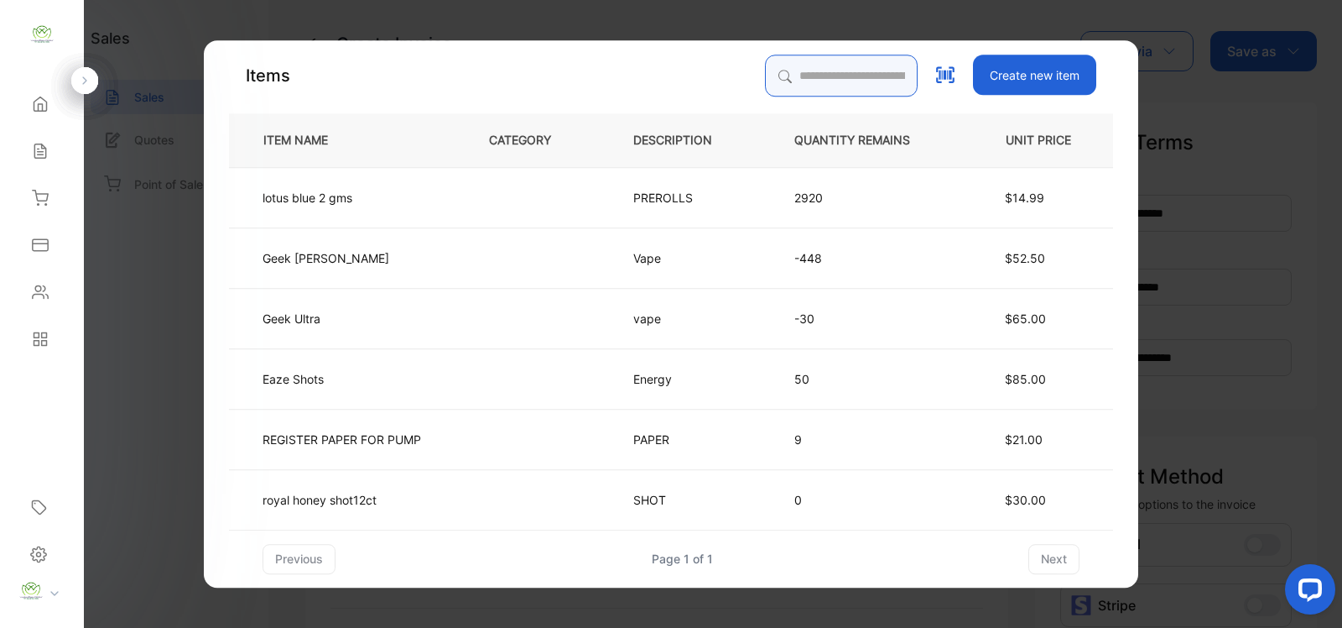
click at [780, 72] on input "search" at bounding box center [841, 76] width 153 height 42
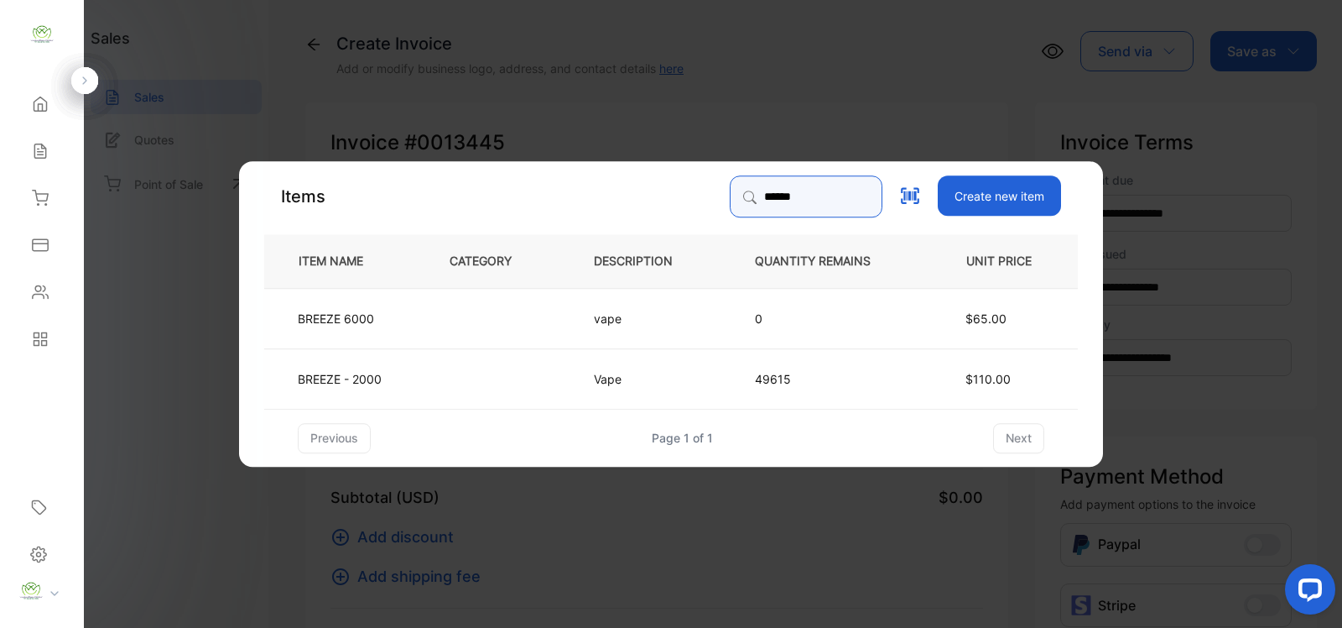
type input "******"
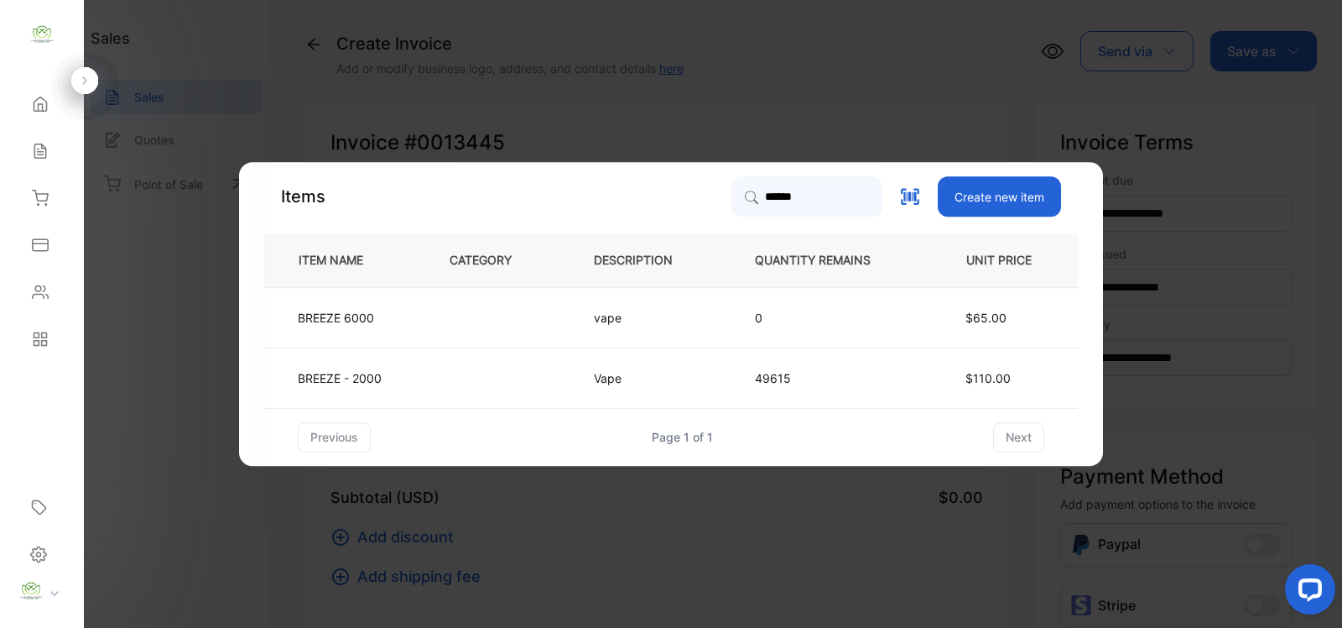
click at [605, 376] on p "Vape" at bounding box center [616, 378] width 44 height 18
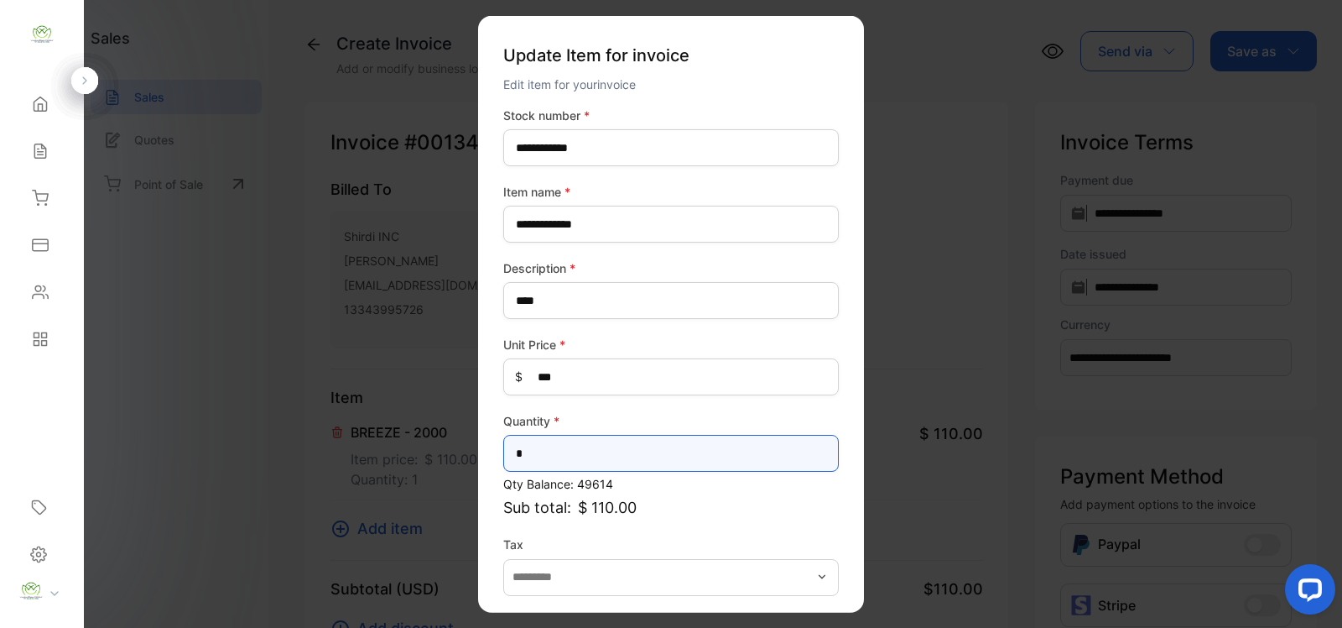
click at [547, 447] on input "*" at bounding box center [671, 453] width 336 height 37
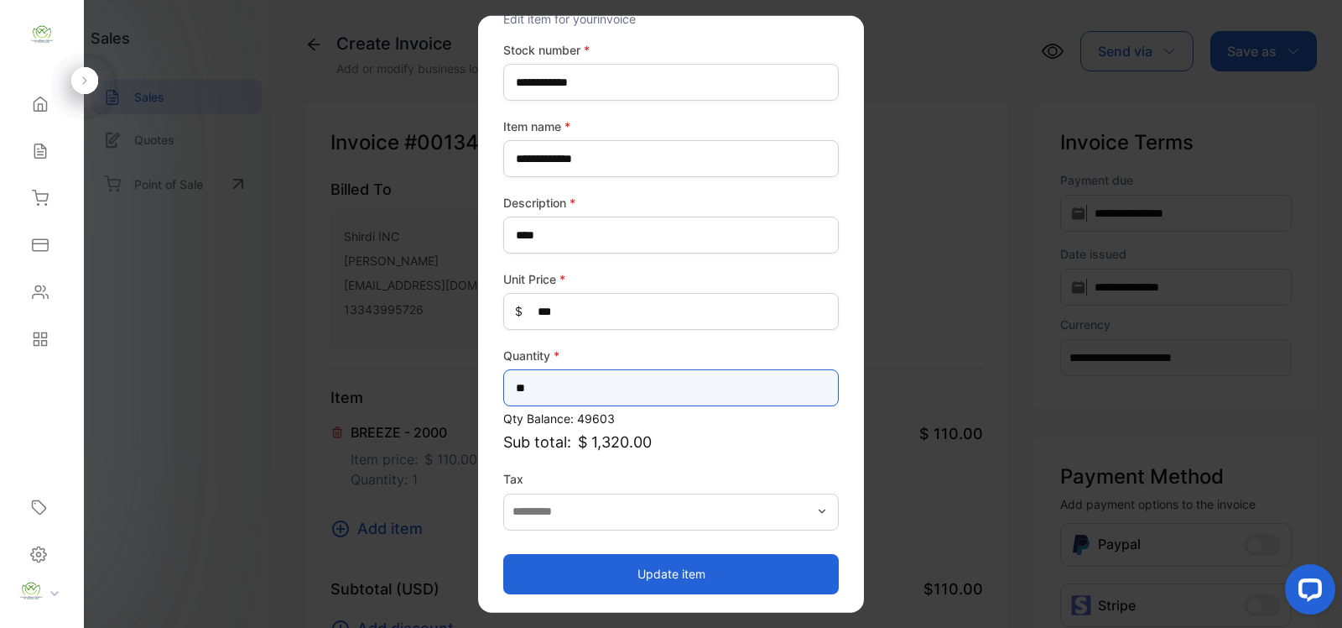
type input "**"
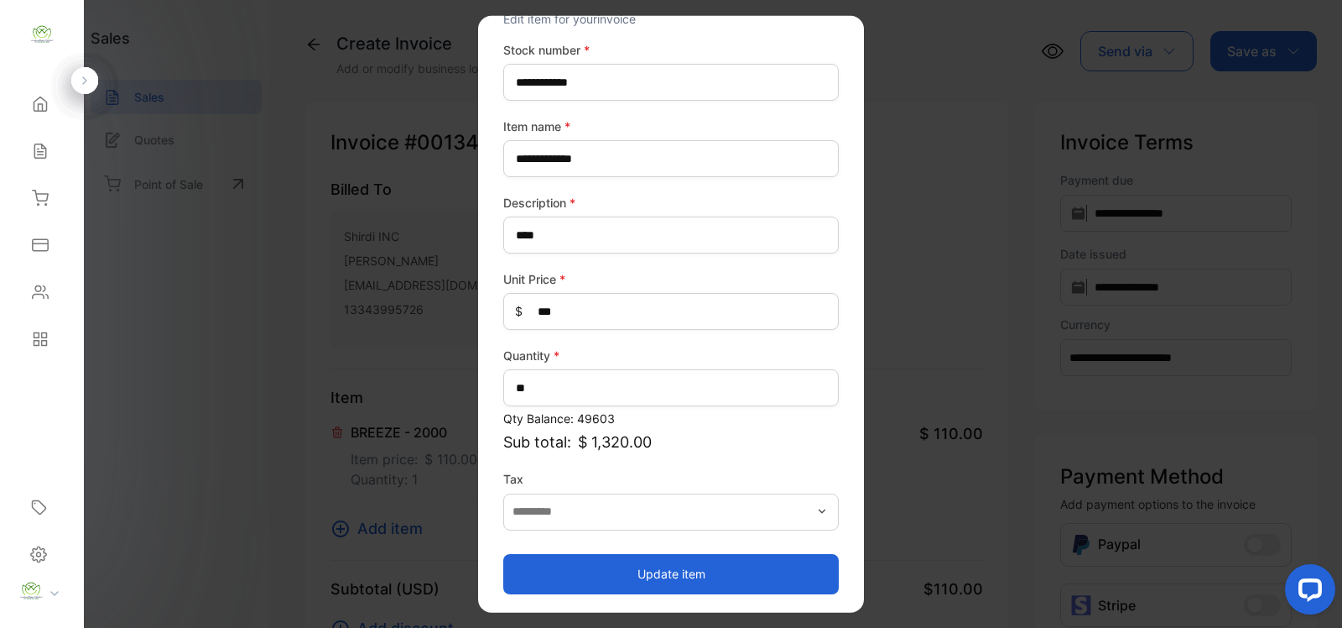
click at [680, 570] on button "Update item" at bounding box center [671, 573] width 336 height 40
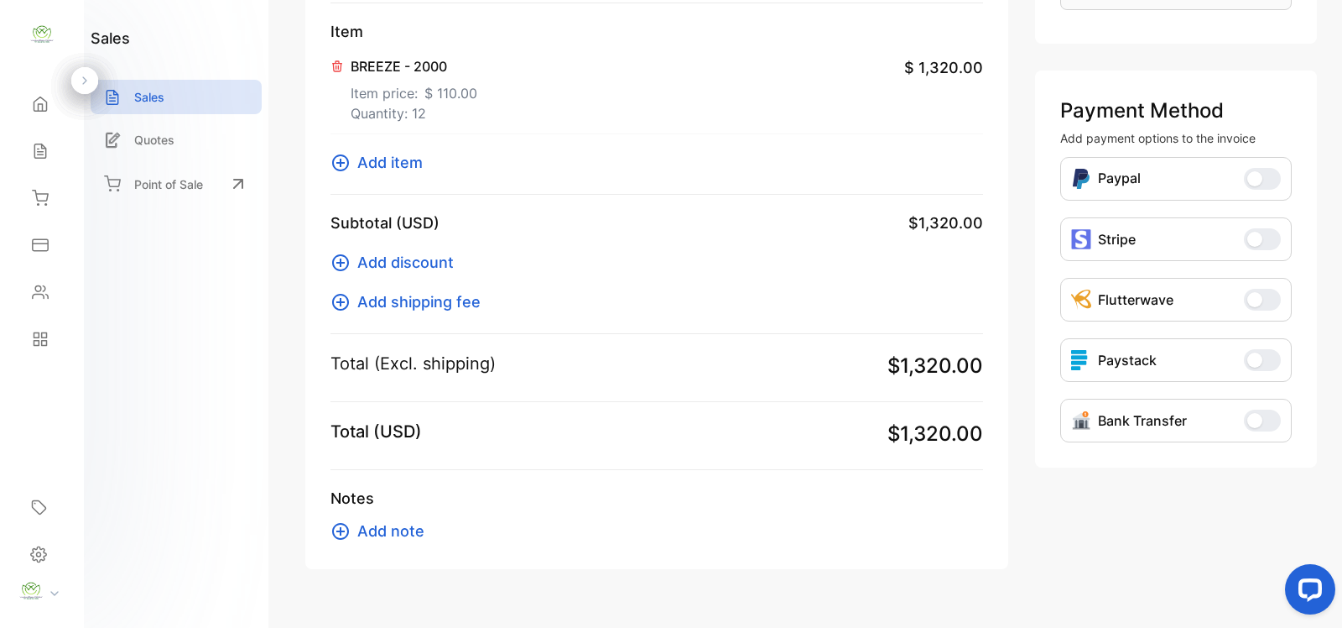
scroll to position [401, 0]
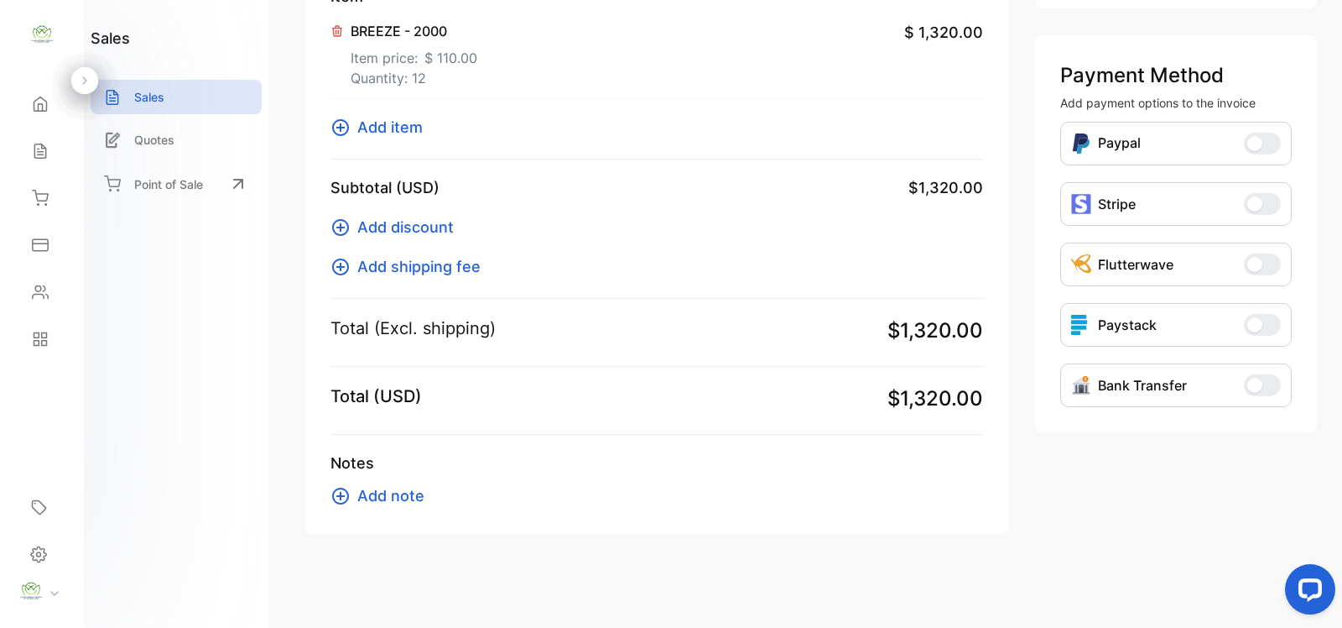
click at [420, 227] on span "Add discount" at bounding box center [405, 227] width 96 height 23
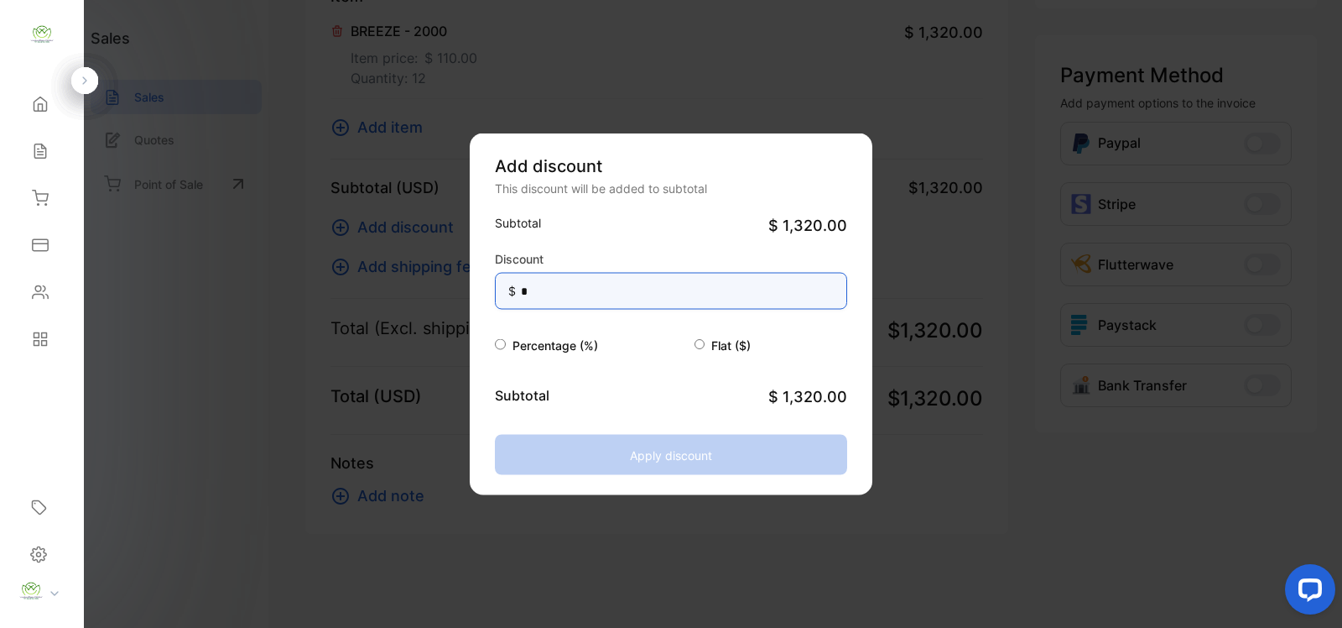
click at [544, 292] on input "*" at bounding box center [671, 291] width 352 height 37
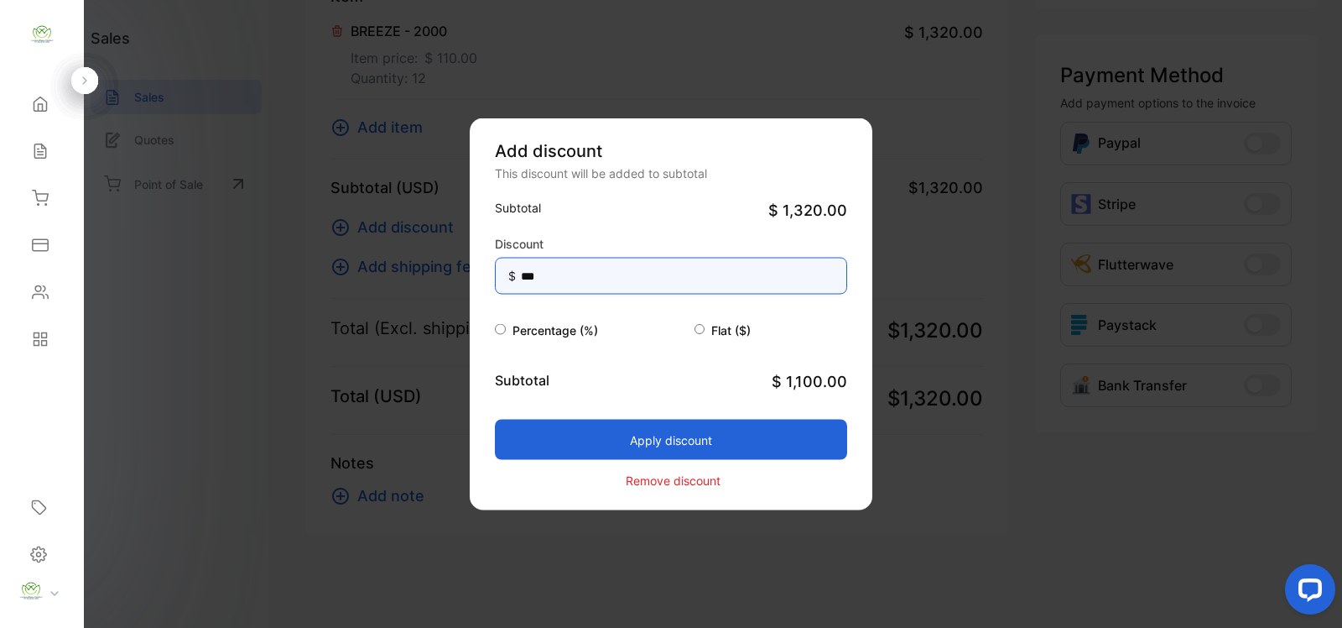
type input "***"
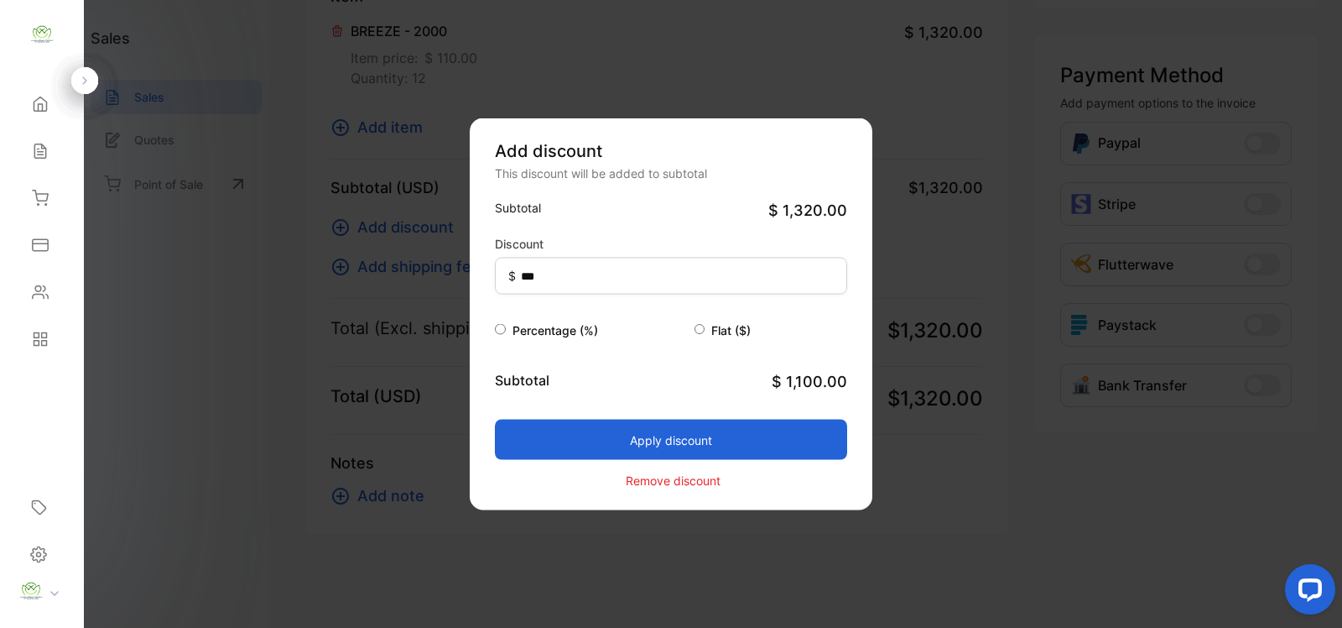
click at [692, 435] on button "Apply discount" at bounding box center [671, 439] width 352 height 40
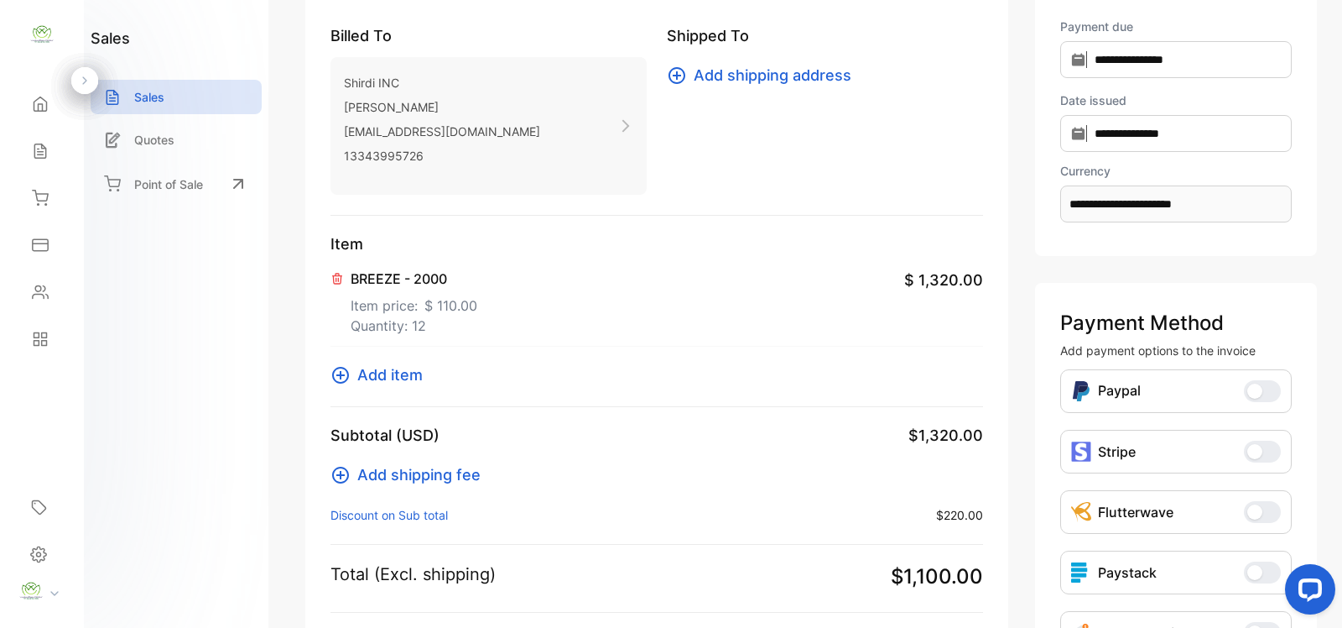
scroll to position [0, 0]
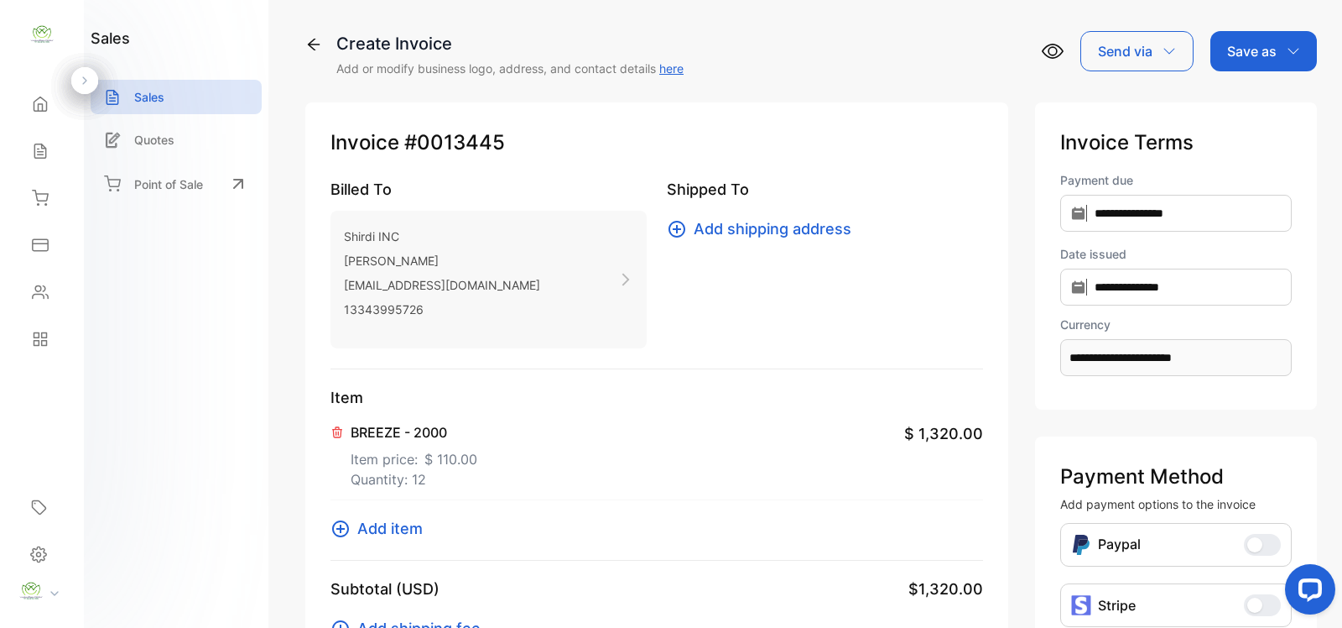
click at [1242, 50] on p "Save as" at bounding box center [1251, 51] width 49 height 20
click at [1257, 106] on div "Invoice" at bounding box center [1259, 107] width 96 height 34
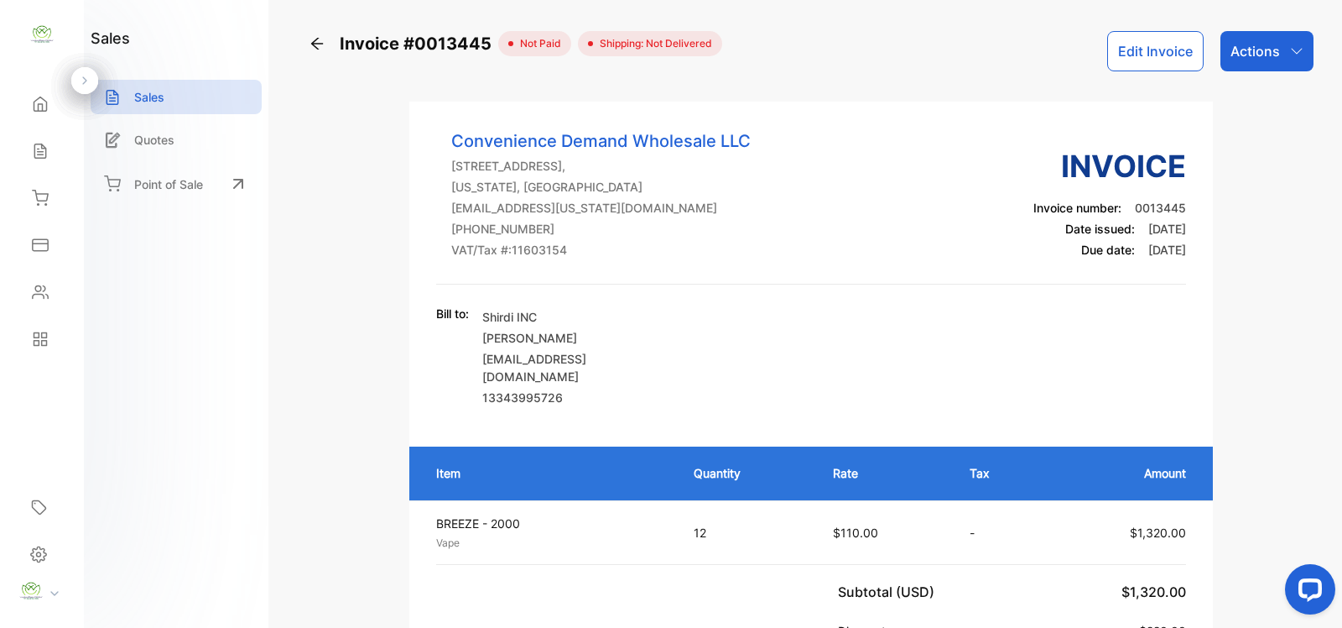
click at [1247, 44] on p "Actions" at bounding box center [1255, 51] width 49 height 20
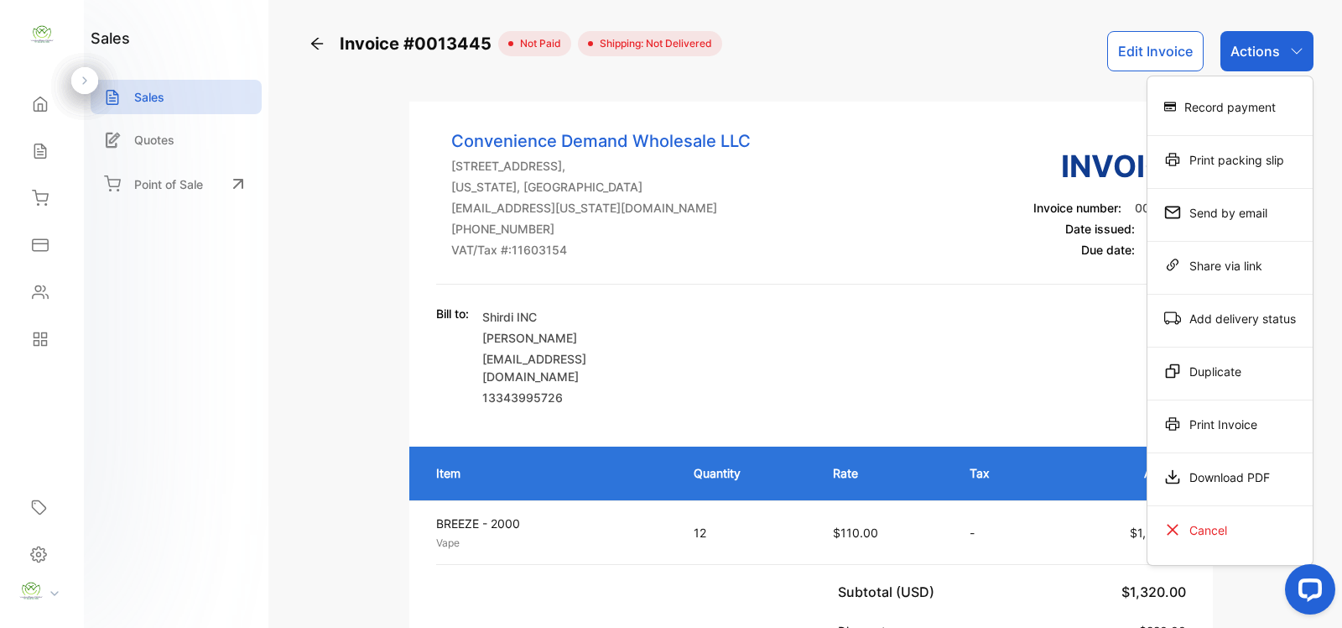
click at [1210, 418] on div "Print Invoice" at bounding box center [1230, 424] width 165 height 34
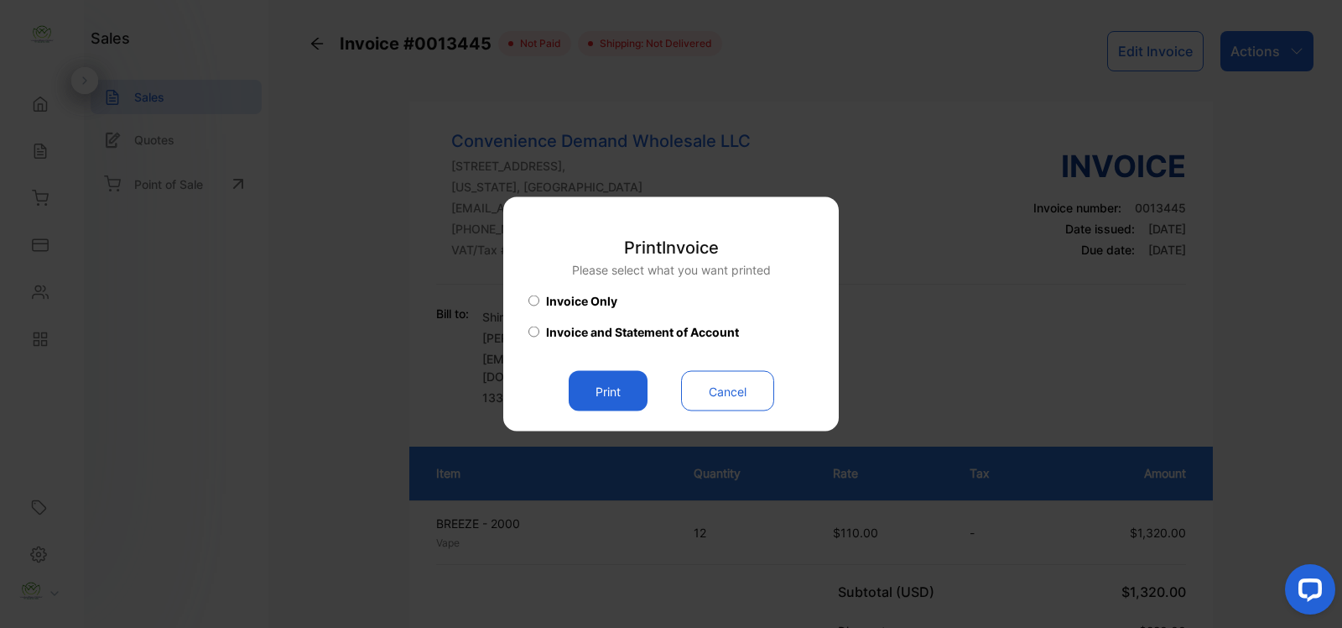
click at [607, 383] on button "Print" at bounding box center [608, 391] width 79 height 40
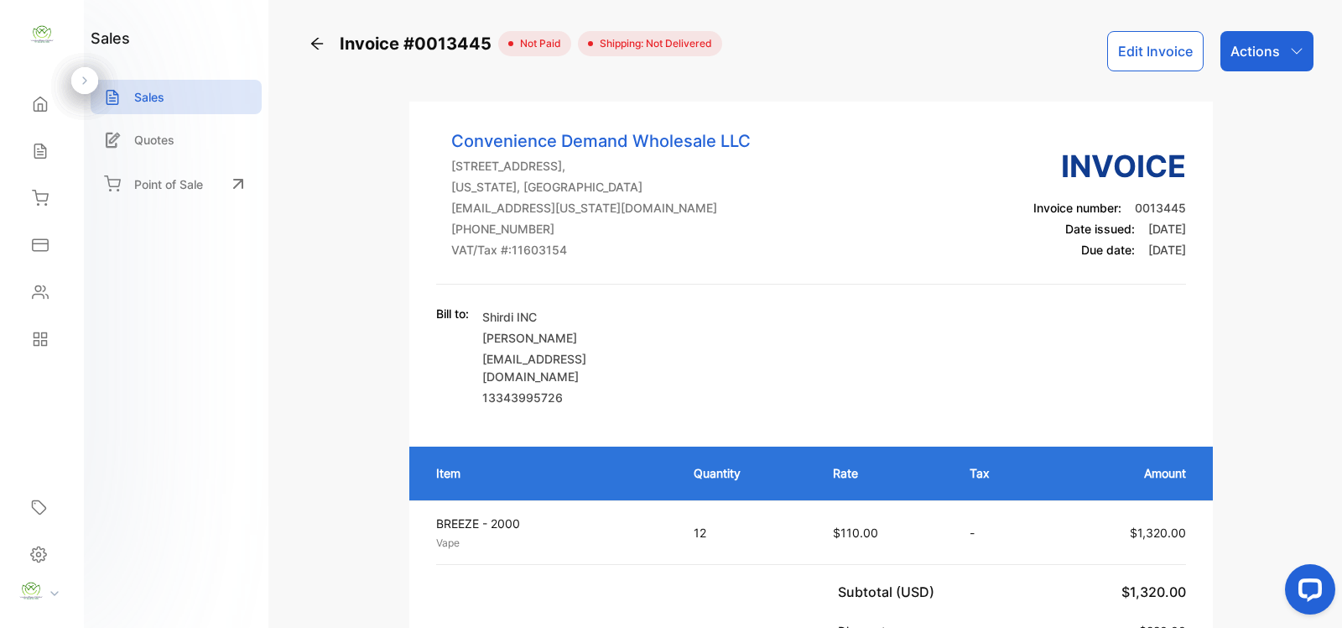
click at [1250, 46] on p "Actions" at bounding box center [1255, 51] width 49 height 20
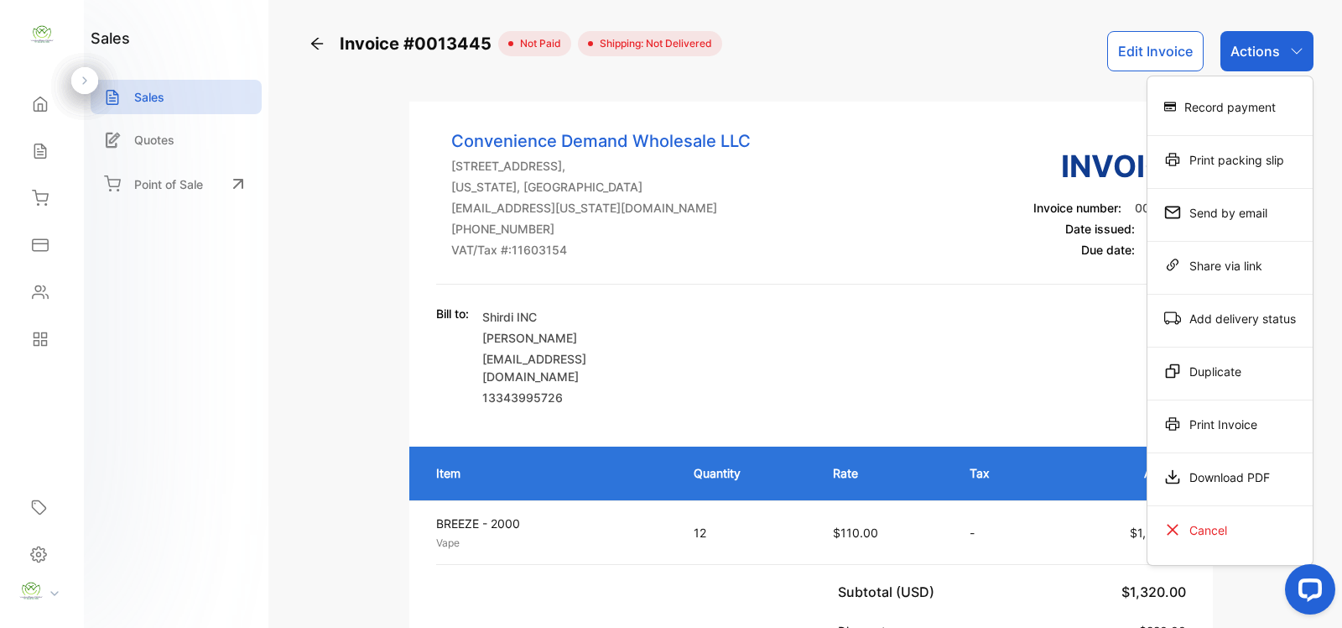
click at [1251, 112] on div "Record payment" at bounding box center [1230, 107] width 165 height 34
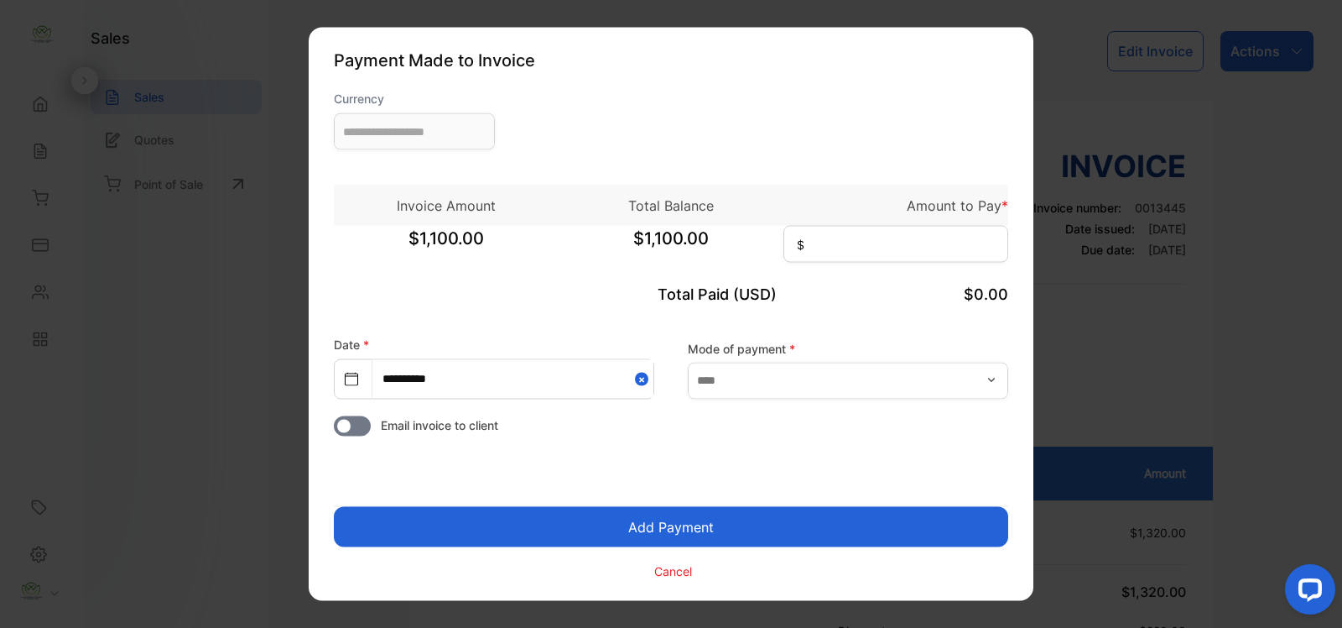
type input "**********"
click at [814, 245] on input at bounding box center [896, 244] width 225 height 37
type input "*****"
click at [995, 378] on icon "button" at bounding box center [991, 379] width 13 height 13
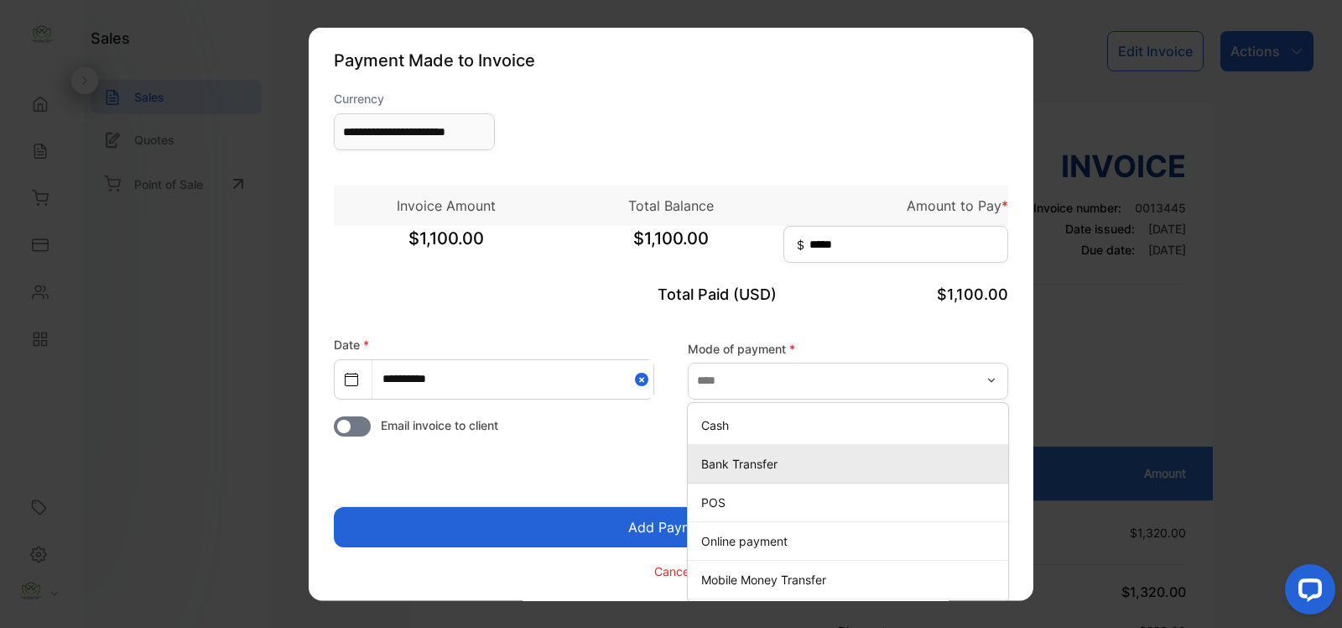
click at [749, 462] on p "Bank Transfer" at bounding box center [851, 463] width 300 height 18
type input "**********"
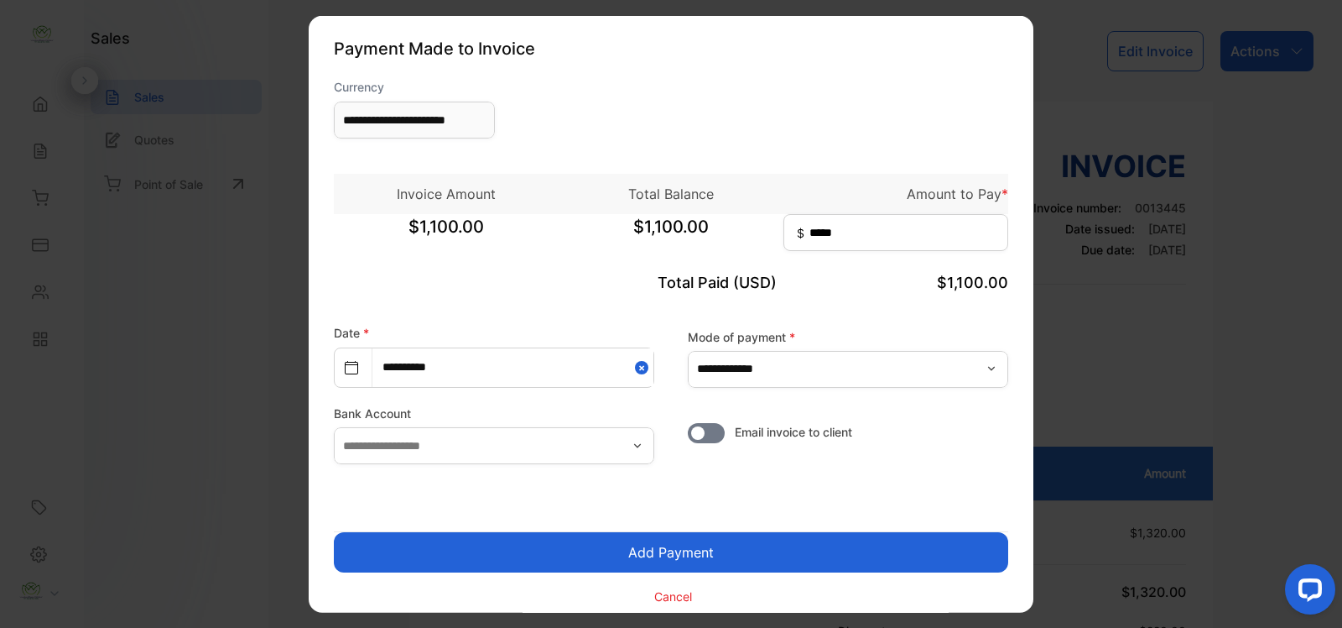
click at [674, 555] on button "Add Payment" at bounding box center [671, 552] width 674 height 40
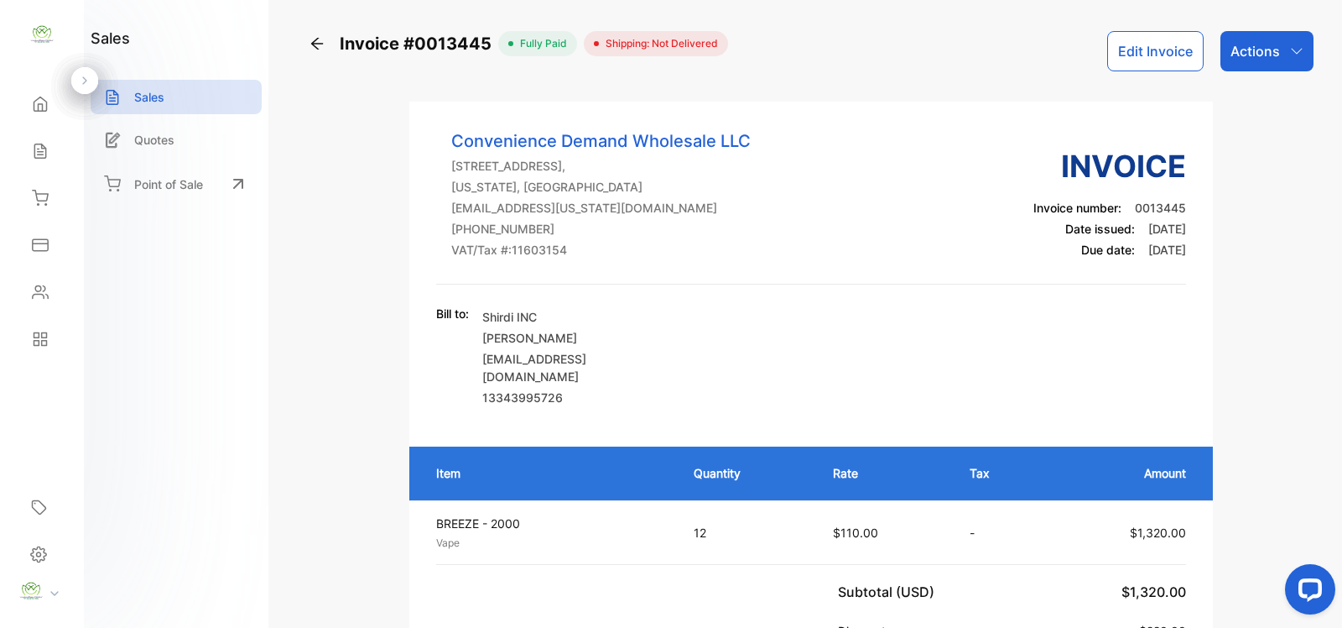
click at [1263, 57] on p "Actions" at bounding box center [1255, 51] width 49 height 20
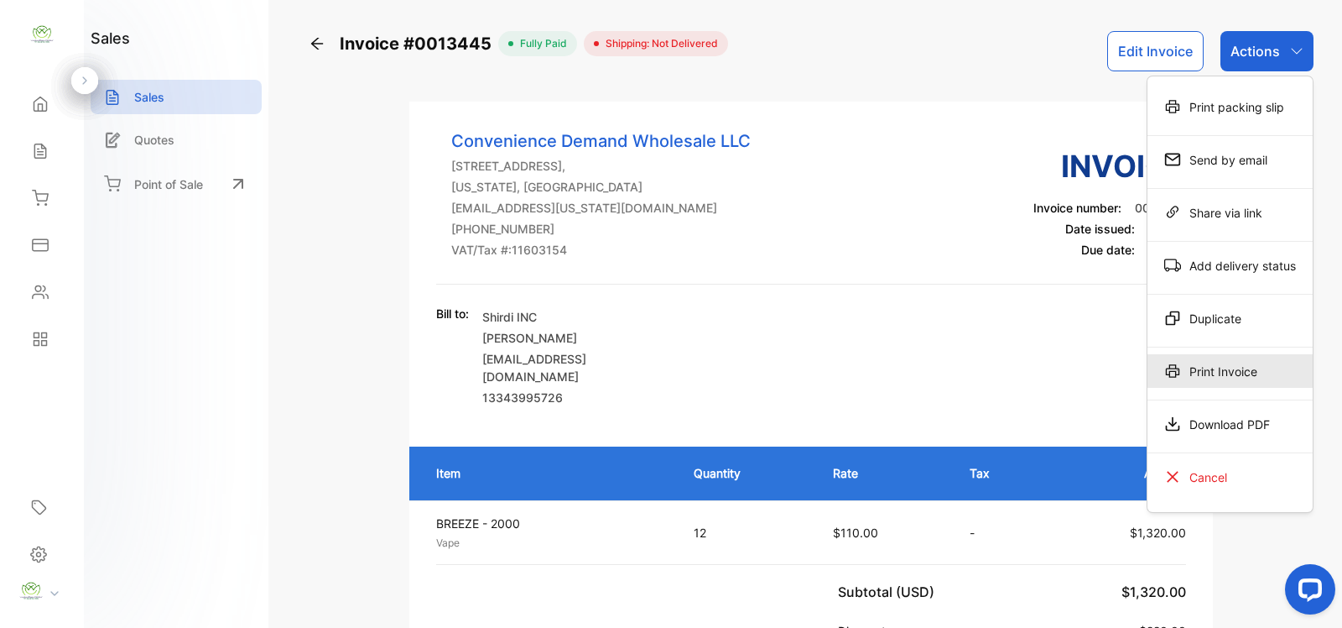
click at [1221, 369] on div "Print Invoice" at bounding box center [1230, 371] width 165 height 34
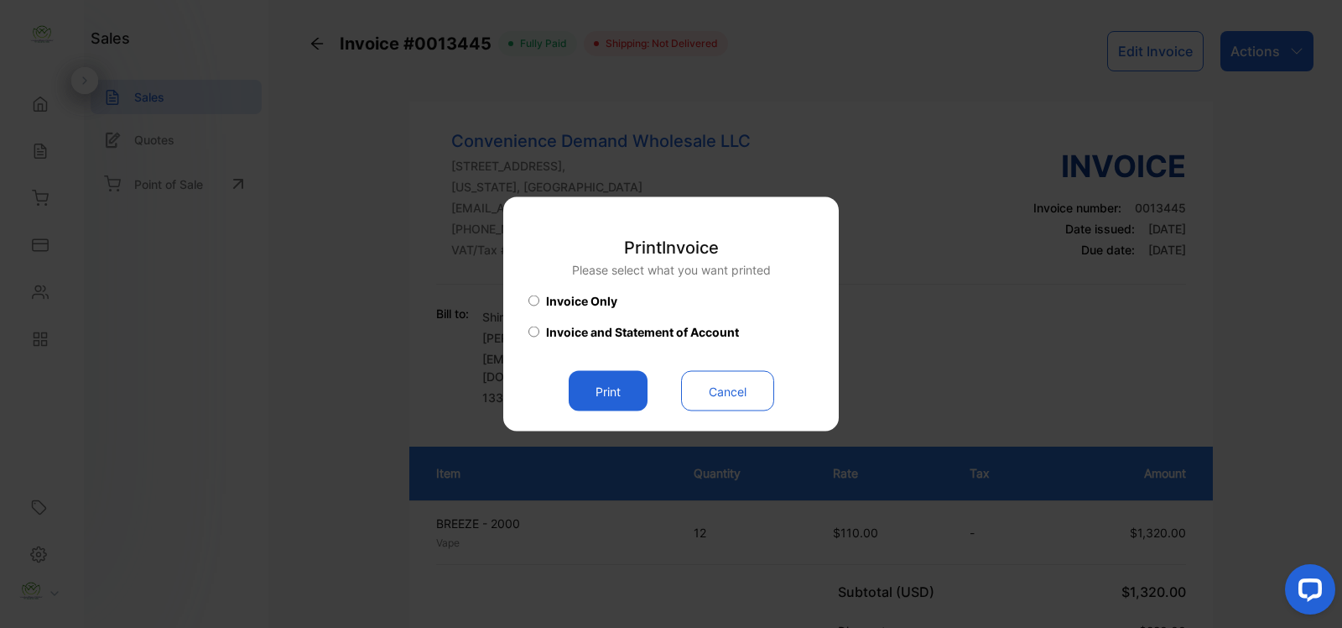
click at [622, 388] on button "Print" at bounding box center [608, 391] width 79 height 40
